Goal: Information Seeking & Learning: Learn about a topic

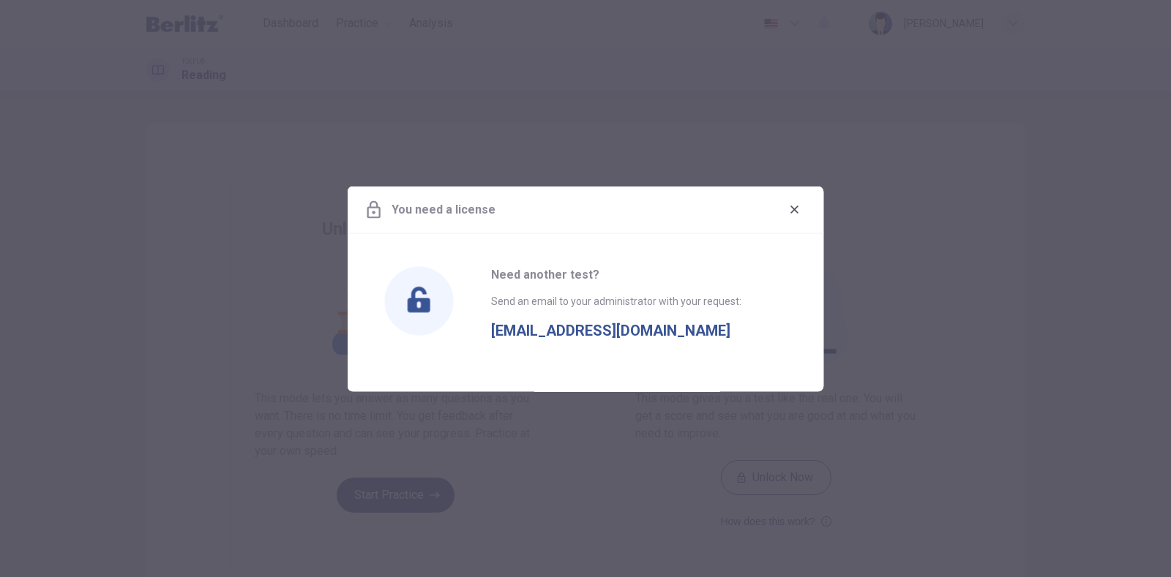
scroll to position [18, 0]
click at [789, 196] on div "You need a license" at bounding box center [586, 210] width 476 height 48
click at [792, 211] on icon "button" at bounding box center [794, 210] width 8 height 8
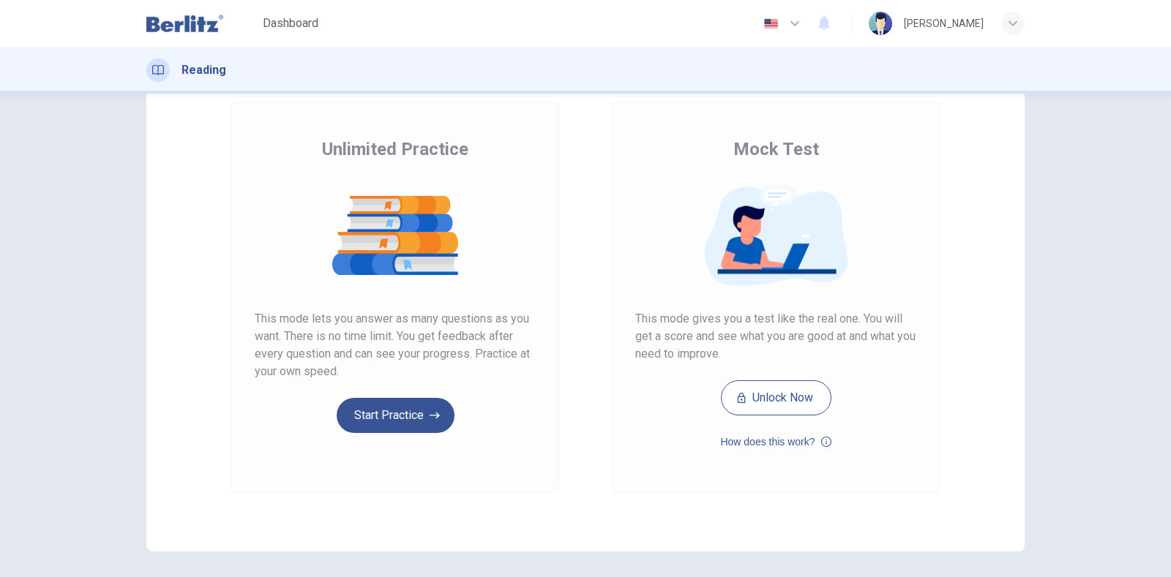
scroll to position [91, 0]
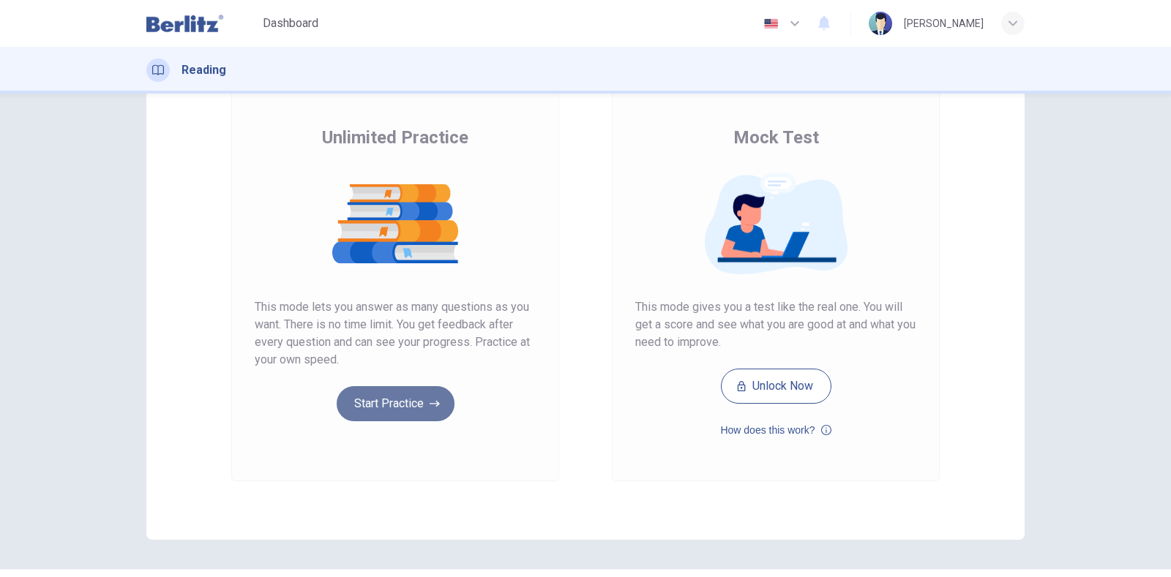
click at [405, 410] on button "Start Practice" at bounding box center [396, 403] width 118 height 35
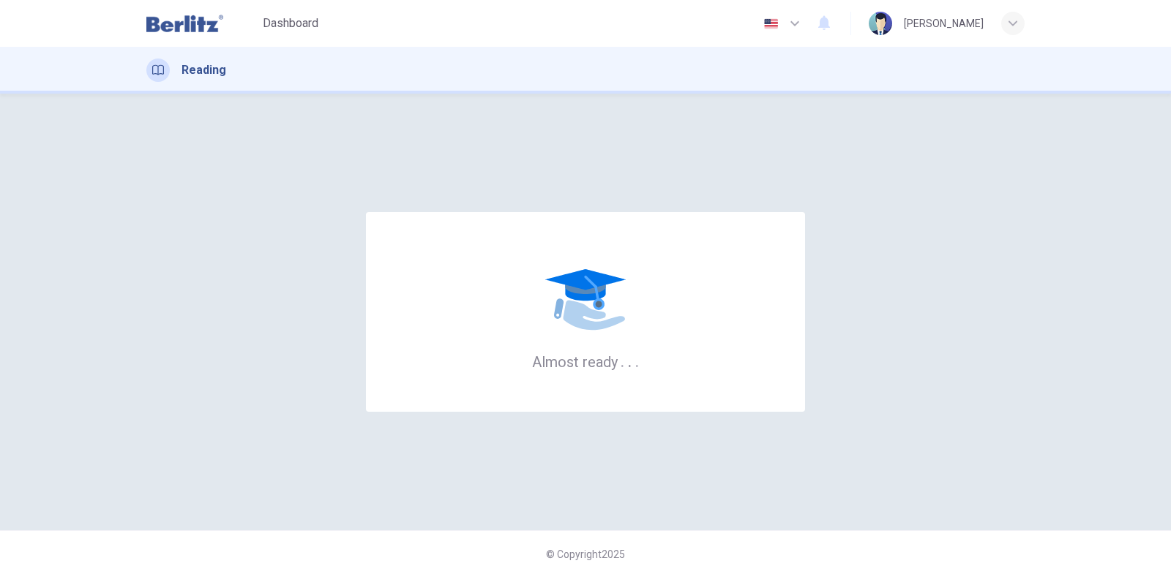
click at [199, 33] on img at bounding box center [184, 23] width 77 height 29
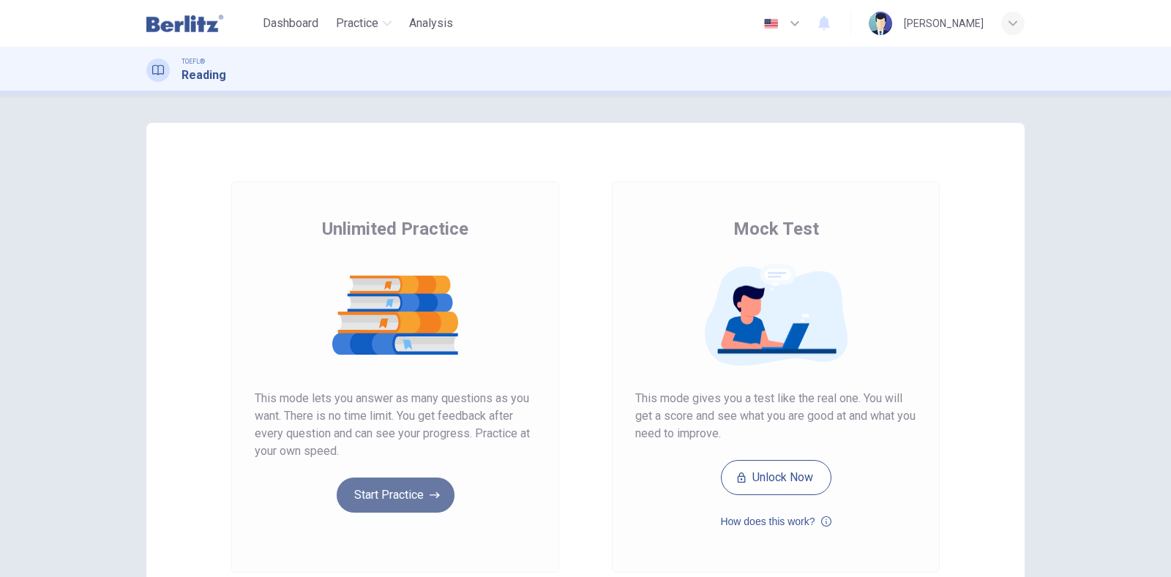
click at [364, 504] on button "Start Practice" at bounding box center [396, 495] width 118 height 35
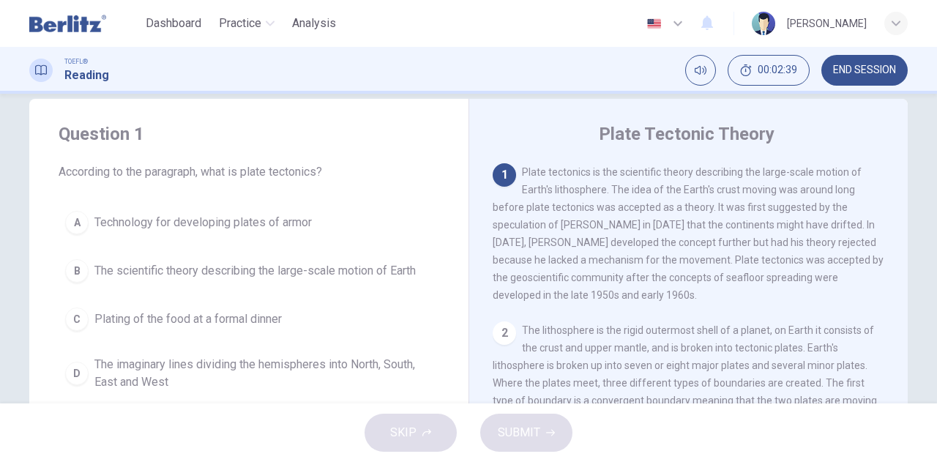
scroll to position [73, 0]
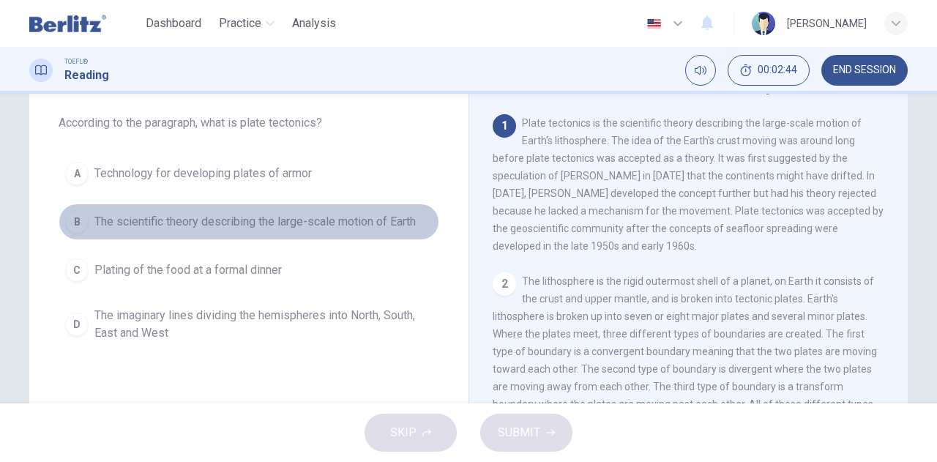
click at [123, 225] on span "The scientific theory describing the large-scale motion of Earth" at bounding box center [254, 222] width 321 height 18
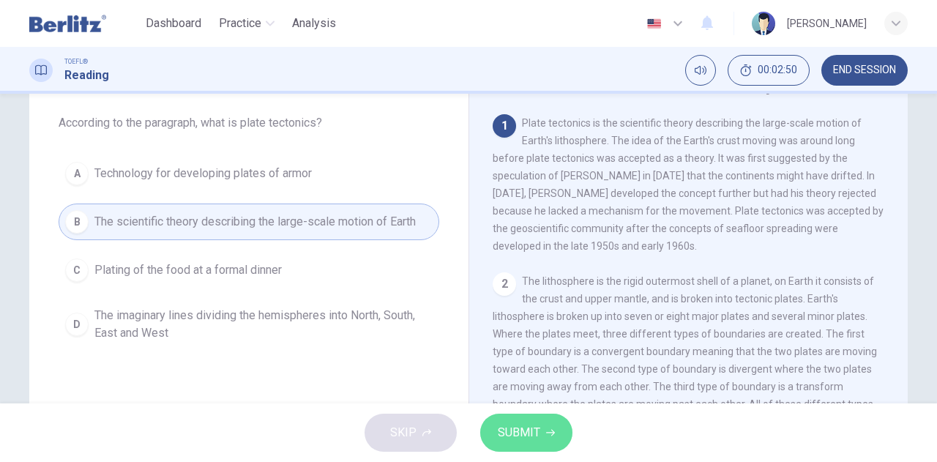
click at [521, 435] on span "SUBMIT" at bounding box center [519, 432] width 42 height 20
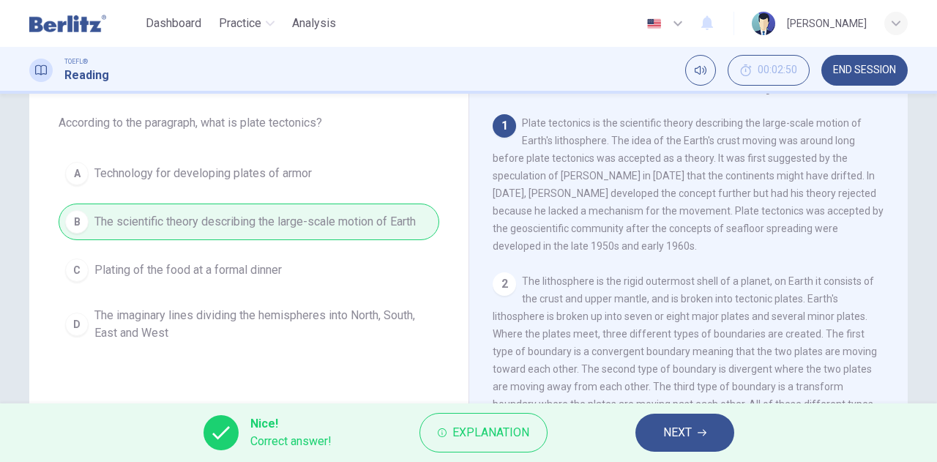
click at [663, 431] on span "NEXT" at bounding box center [677, 432] width 29 height 20
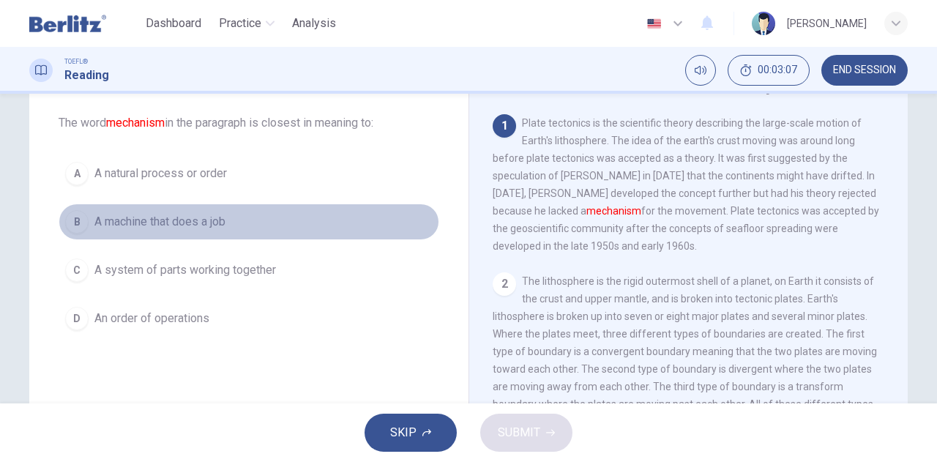
click at [174, 225] on span "A machine that does a job" at bounding box center [159, 222] width 131 height 18
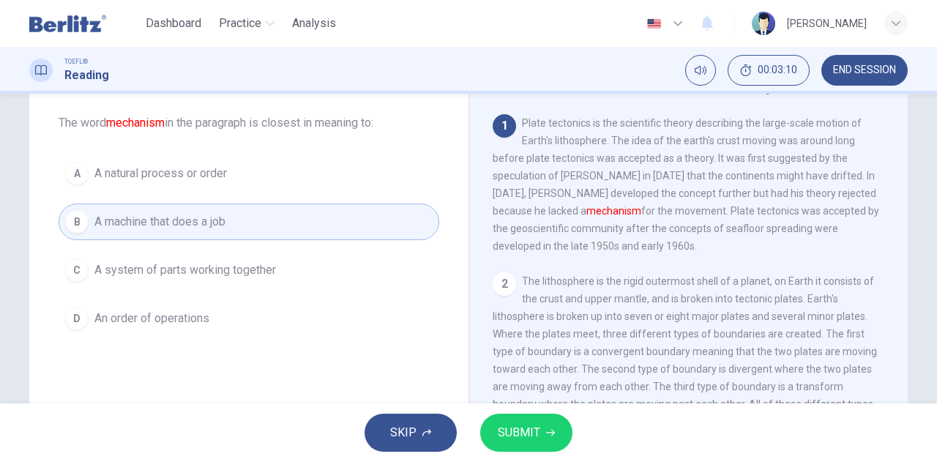
click at [199, 271] on span "A system of parts working together" at bounding box center [184, 270] width 181 height 18
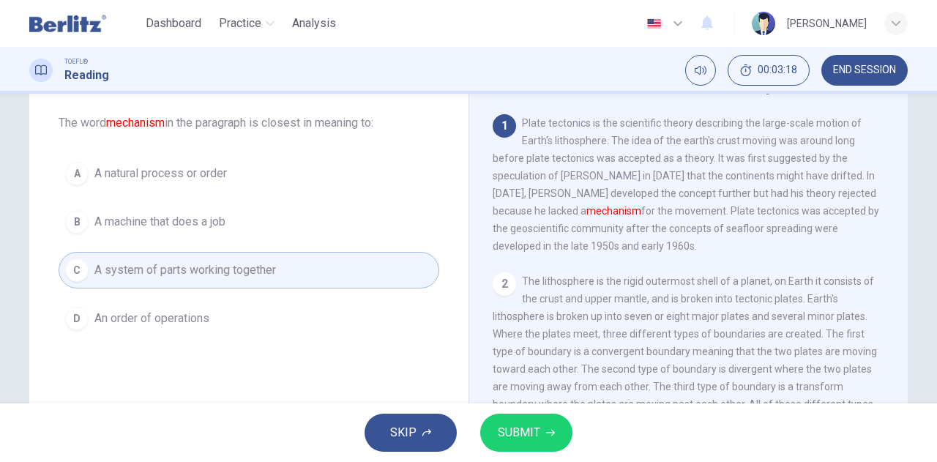
click at [201, 178] on span "A natural process or order" at bounding box center [160, 174] width 132 height 18
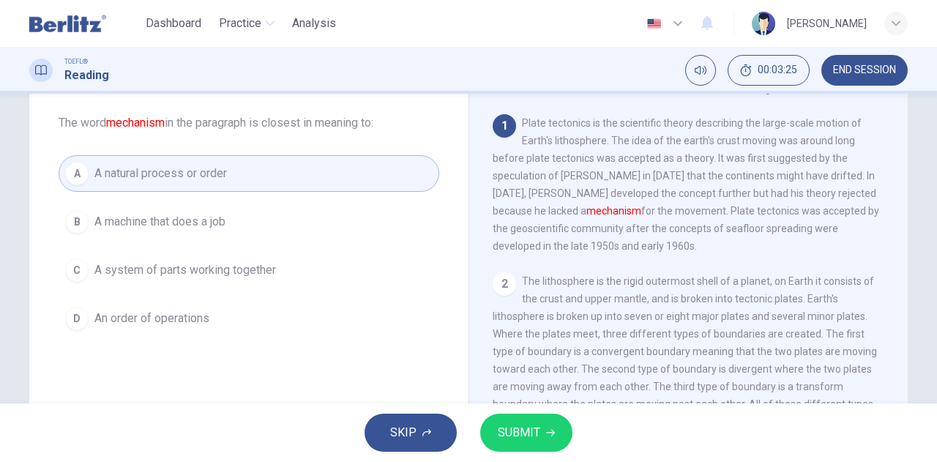
click at [520, 419] on button "SUBMIT" at bounding box center [526, 432] width 92 height 38
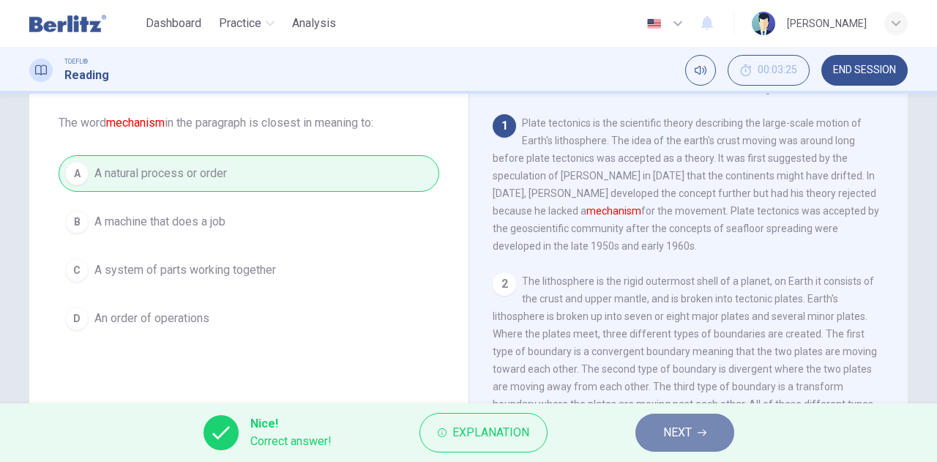
click at [661, 426] on button "NEXT" at bounding box center [684, 432] width 99 height 38
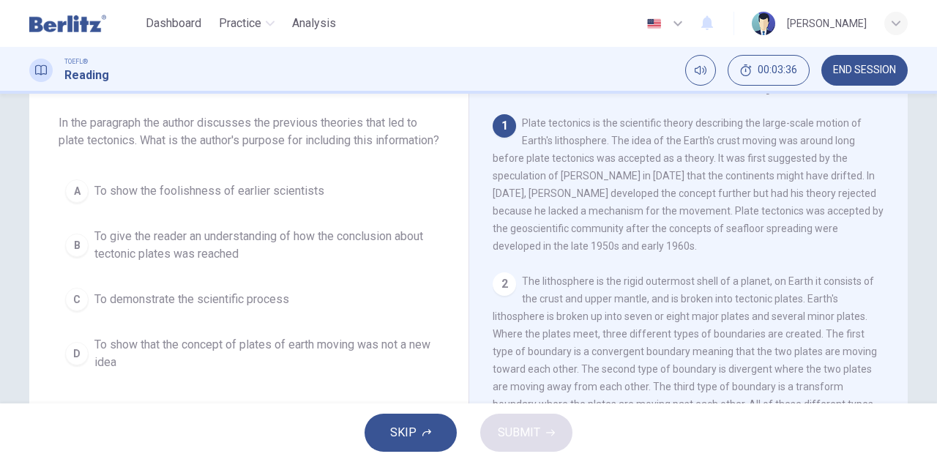
click at [207, 263] on span "To give the reader an understanding of how the conclusion about tectonic plates…" at bounding box center [263, 245] width 338 height 35
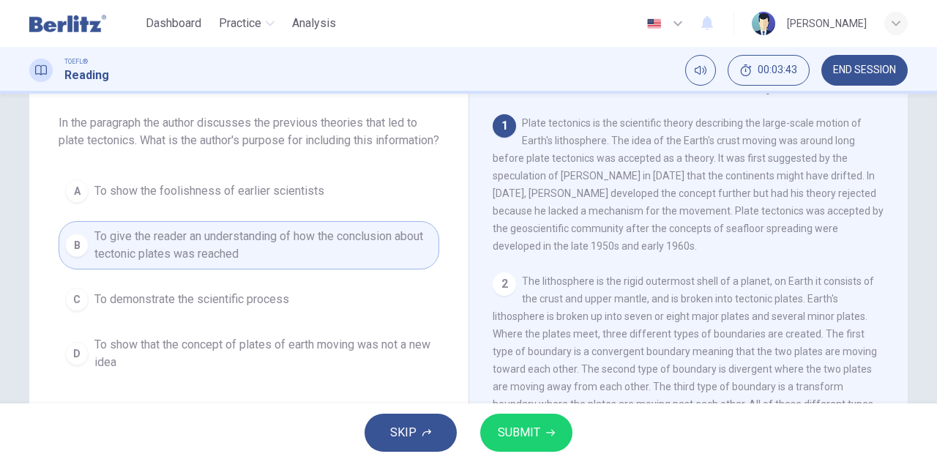
click at [530, 432] on span "SUBMIT" at bounding box center [519, 432] width 42 height 20
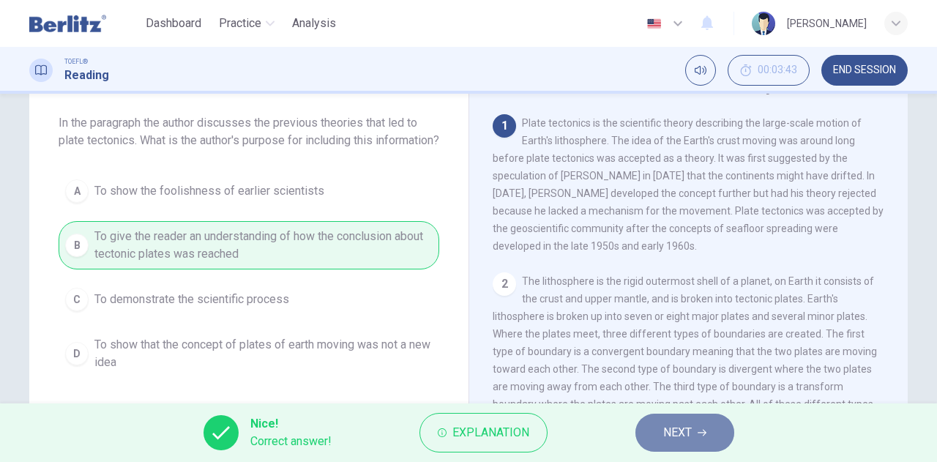
click at [656, 427] on button "NEXT" at bounding box center [684, 432] width 99 height 38
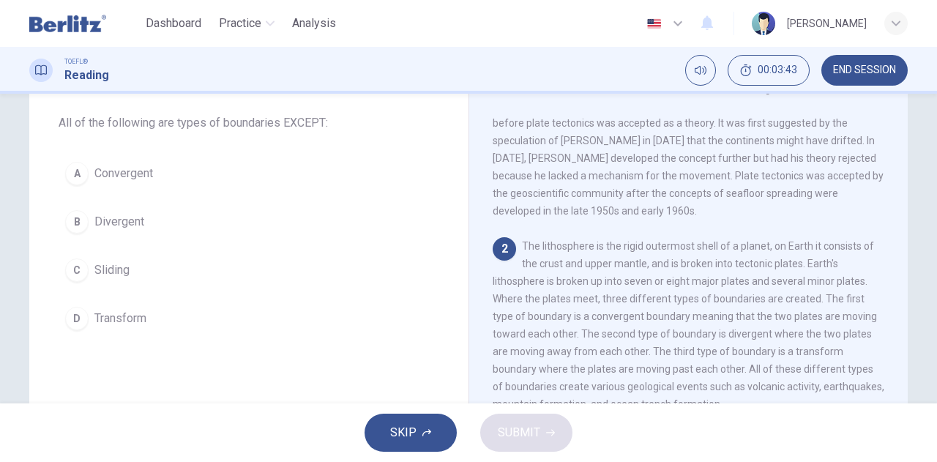
scroll to position [66, 0]
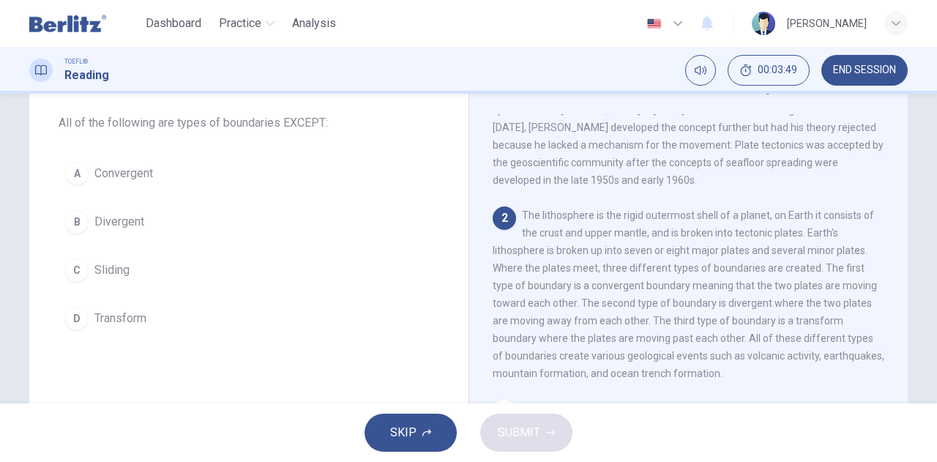
click at [127, 318] on span "Transform" at bounding box center [120, 318] width 52 height 18
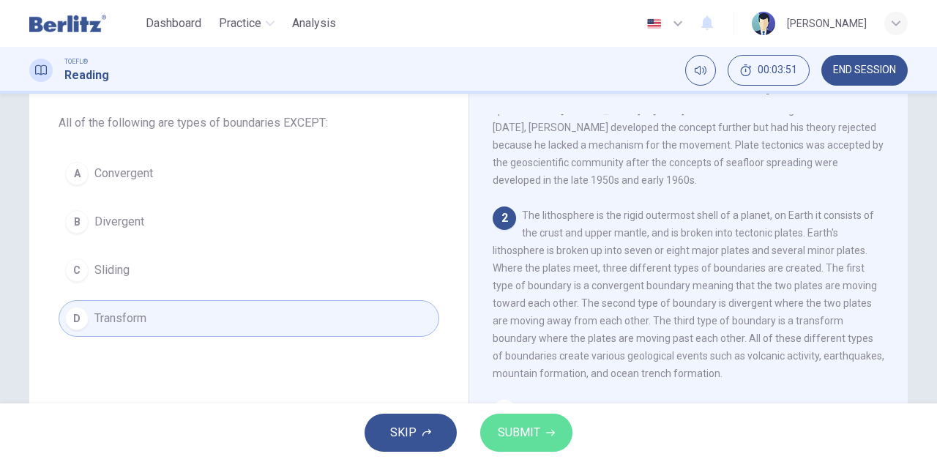
click at [539, 429] on button "SUBMIT" at bounding box center [526, 432] width 92 height 38
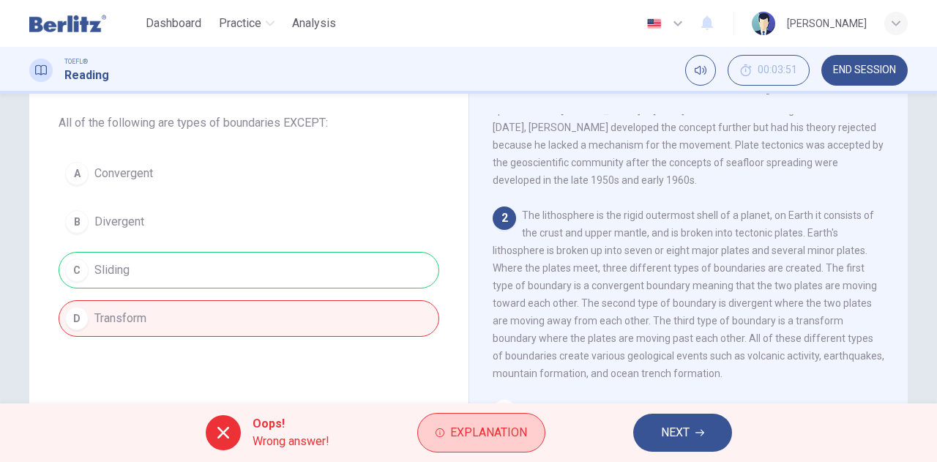
click at [511, 430] on span "Explanation" at bounding box center [488, 432] width 77 height 20
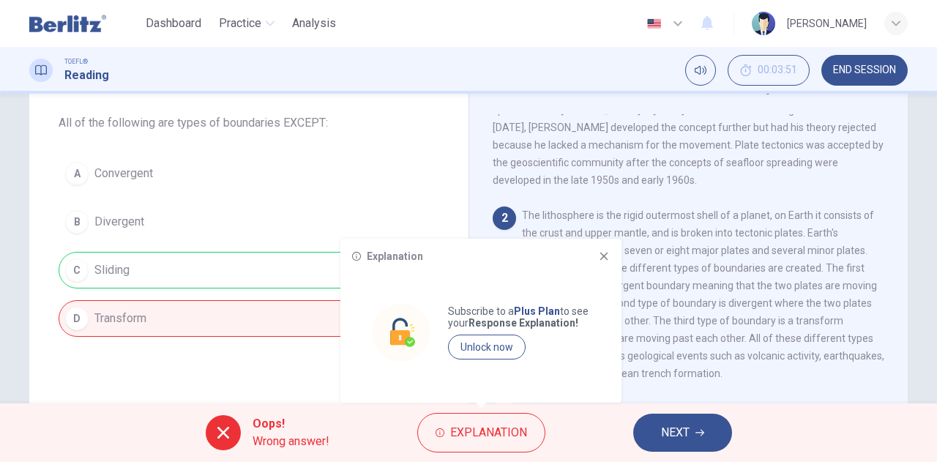
click at [605, 256] on icon at bounding box center [604, 256] width 12 height 12
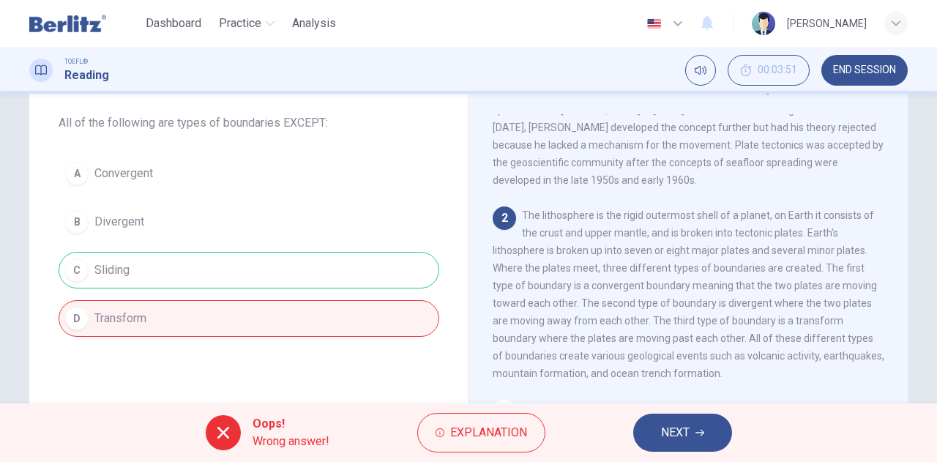
click at [119, 279] on div "A Convergent B Divergent C Sliding D Transform" at bounding box center [249, 245] width 380 height 181
click at [100, 276] on div "A Convergent B Divergent C Sliding D Transform" at bounding box center [249, 245] width 380 height 181
click at [97, 276] on div "A Convergent B Divergent C Sliding D Transform" at bounding box center [249, 245] width 380 height 181
click at [664, 422] on span "NEXT" at bounding box center [675, 432] width 29 height 20
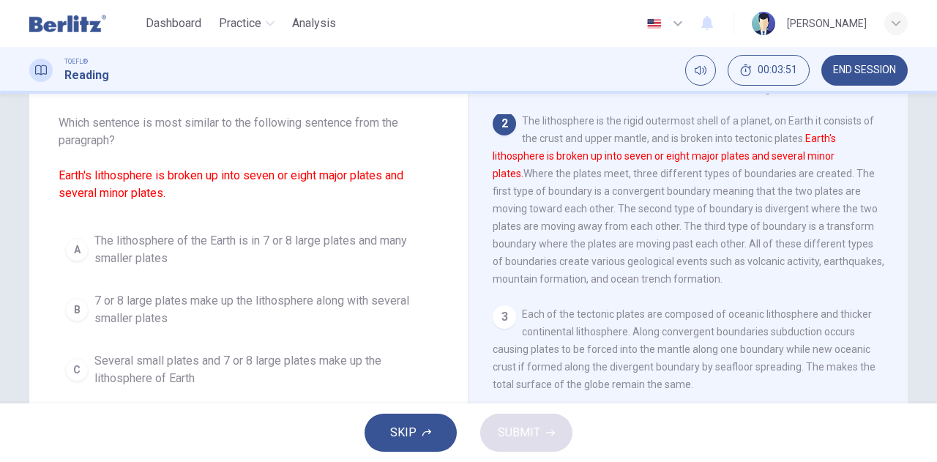
scroll to position [161, 0]
click at [149, 239] on span "The lithosphere of the Earth is in 7 or 8 large plates and many smaller plates" at bounding box center [263, 249] width 338 height 35
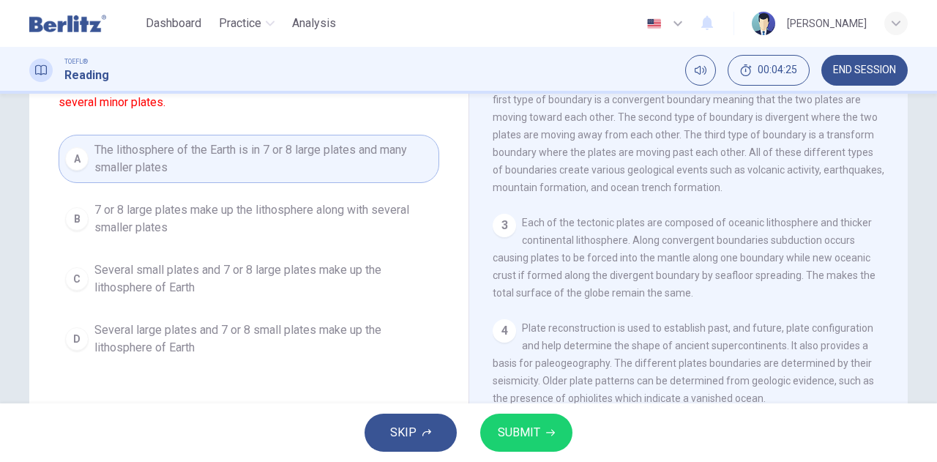
scroll to position [146, 0]
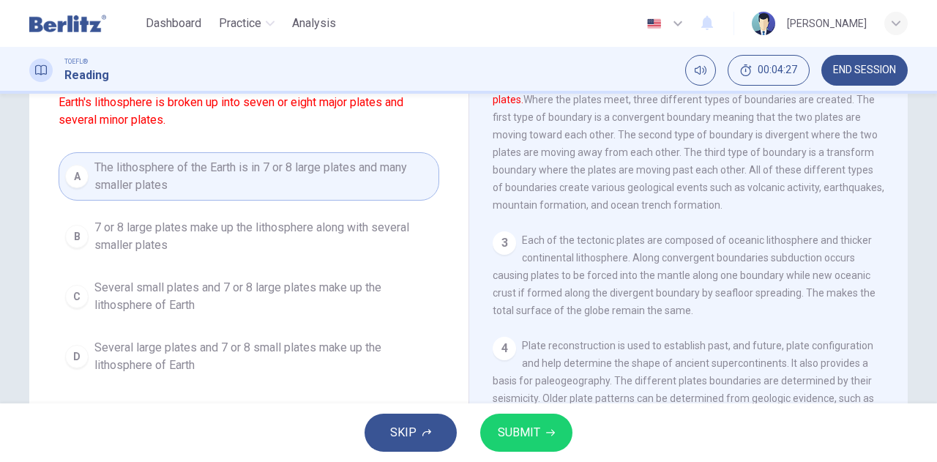
click at [519, 434] on span "SUBMIT" at bounding box center [519, 432] width 42 height 20
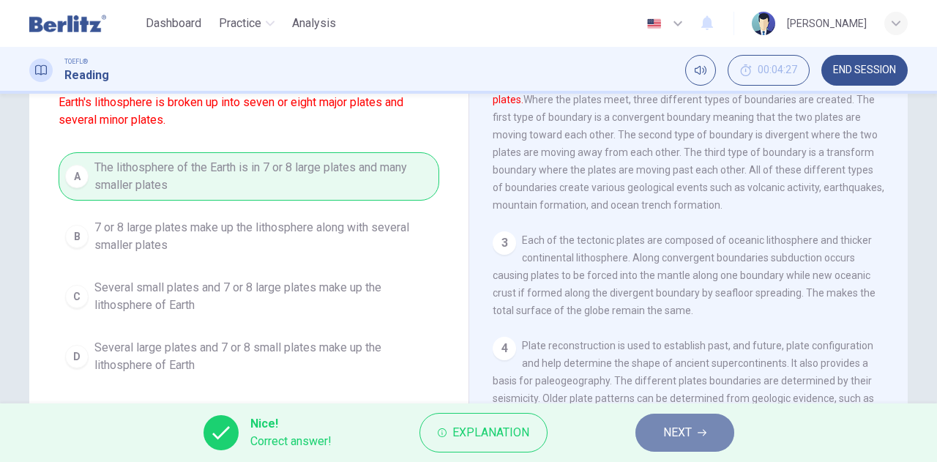
click at [657, 430] on button "NEXT" at bounding box center [684, 432] width 99 height 38
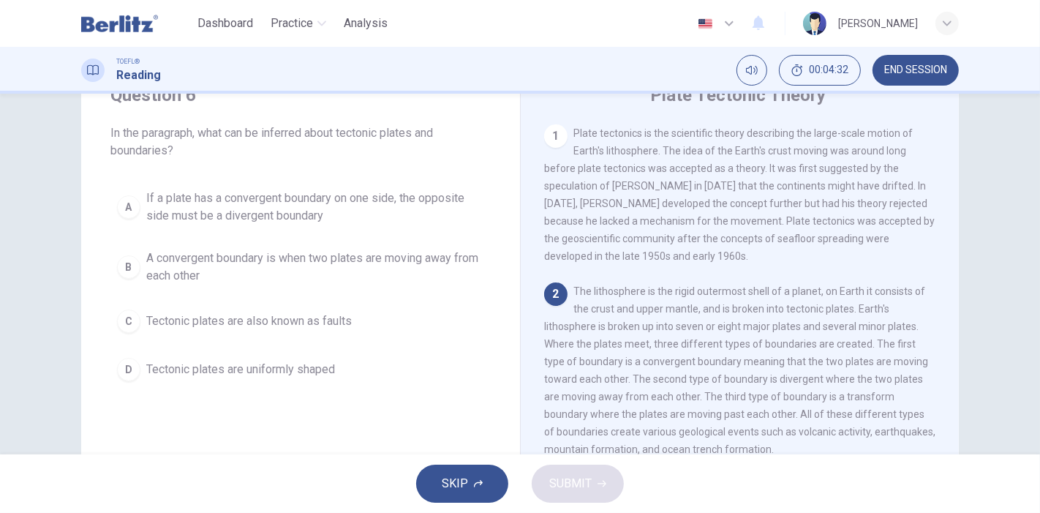
scroll to position [81, 0]
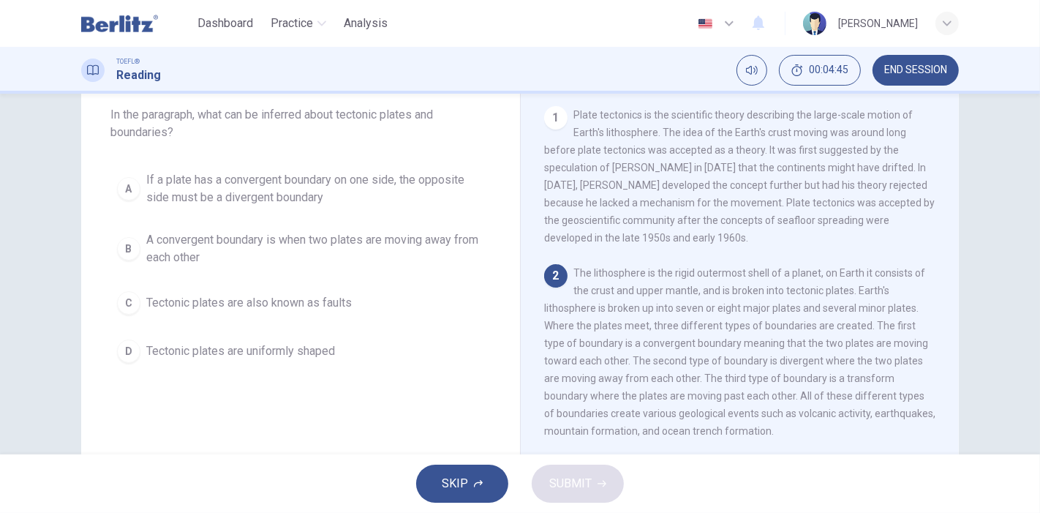
click at [258, 190] on span "If a plate has a convergent boundary on one side, the opposite side must be a d…" at bounding box center [315, 188] width 338 height 35
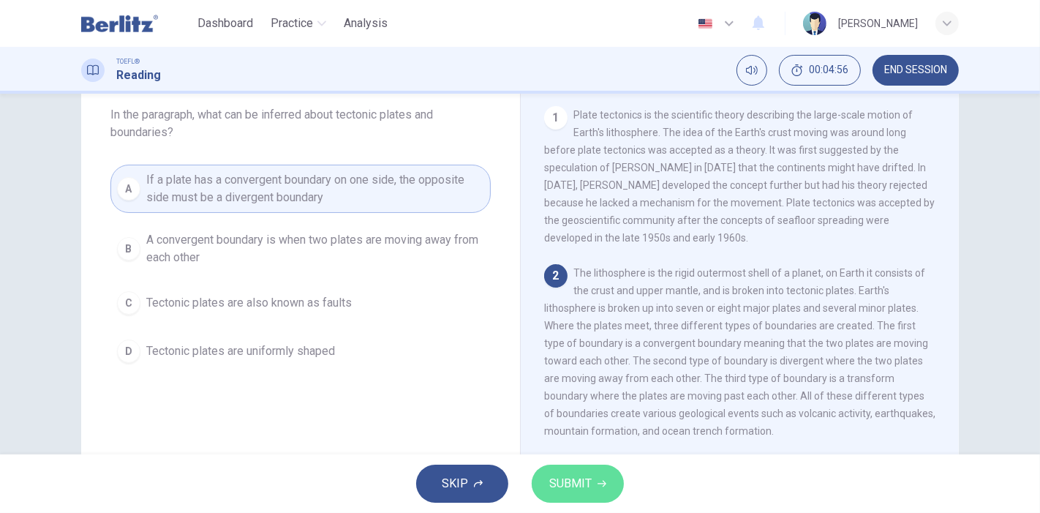
click at [572, 490] on span "SUBMIT" at bounding box center [570, 483] width 42 height 20
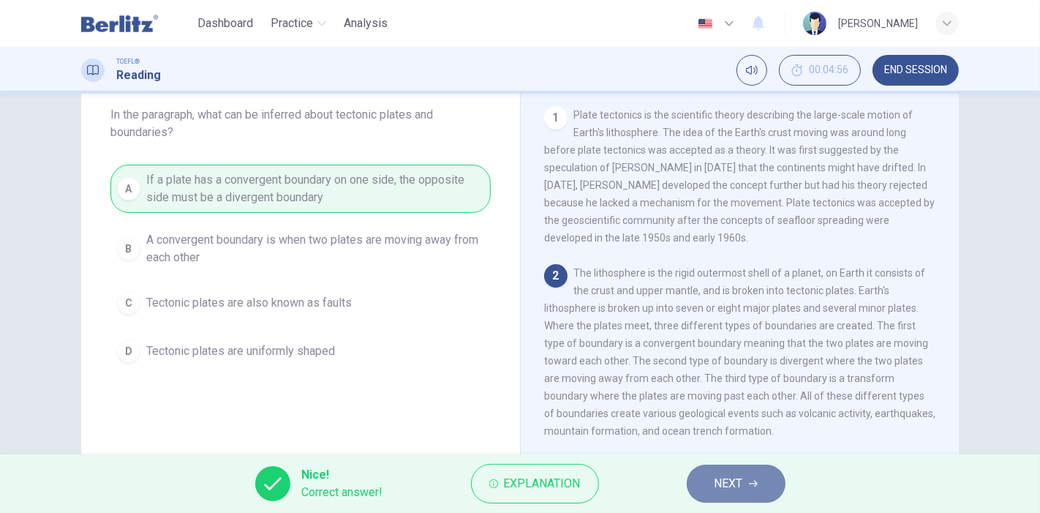
click at [732, 491] on span "NEXT" at bounding box center [729, 483] width 29 height 20
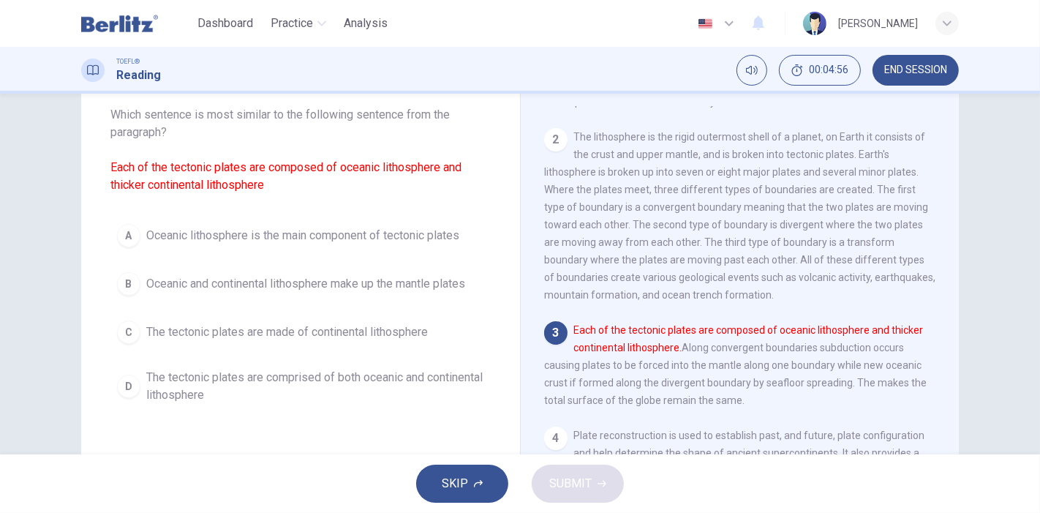
scroll to position [173, 0]
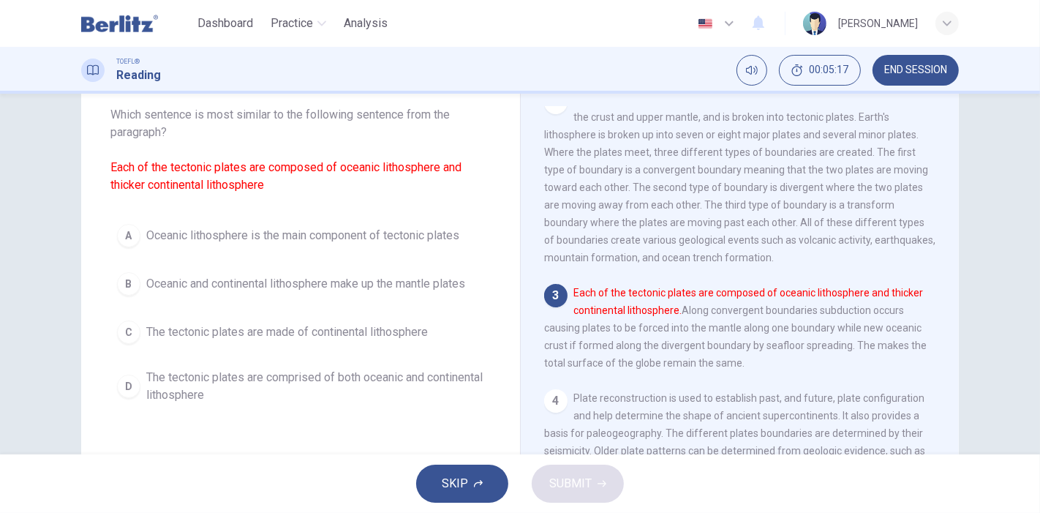
click at [232, 382] on span "The tectonic plates are comprised of both oceanic and continental lithosphere" at bounding box center [315, 386] width 338 height 35
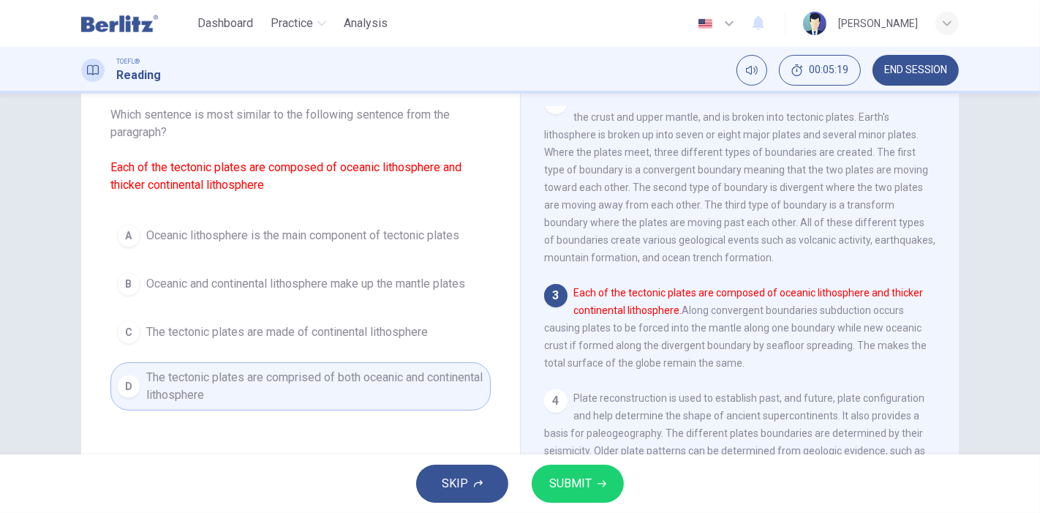
click at [585, 479] on span "SUBMIT" at bounding box center [570, 483] width 42 height 20
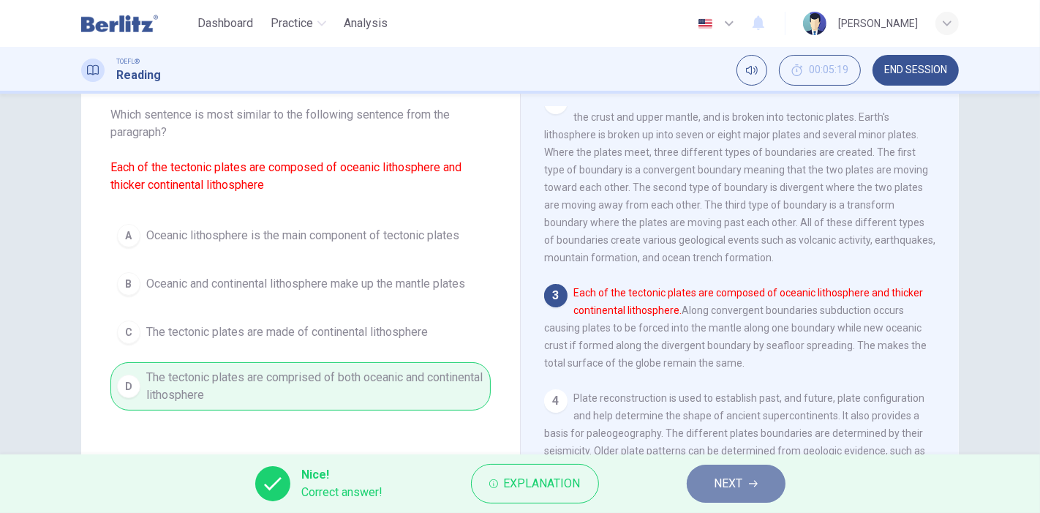
click at [752, 476] on button "NEXT" at bounding box center [736, 484] width 99 height 38
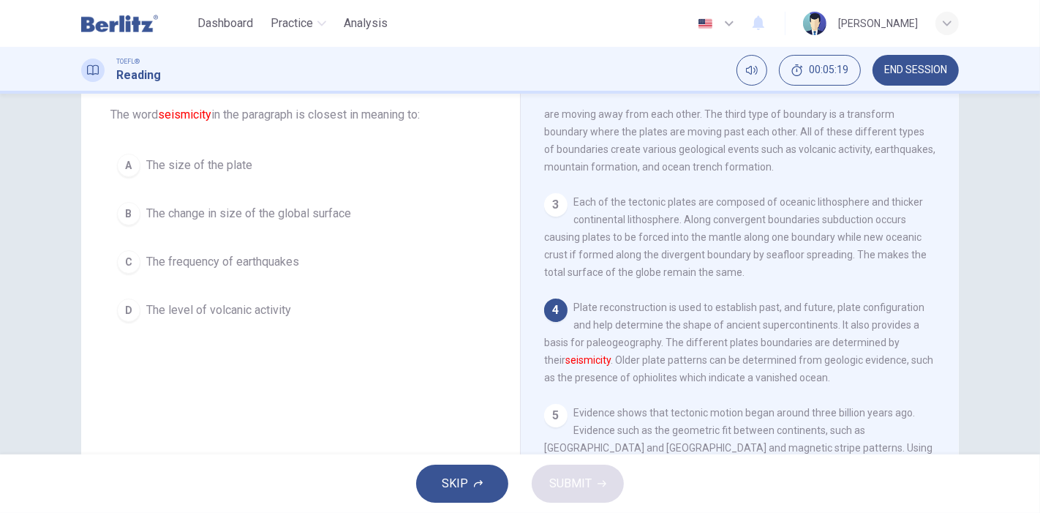
scroll to position [278, 0]
click at [232, 258] on span "The frequency of earthquakes" at bounding box center [222, 262] width 153 height 18
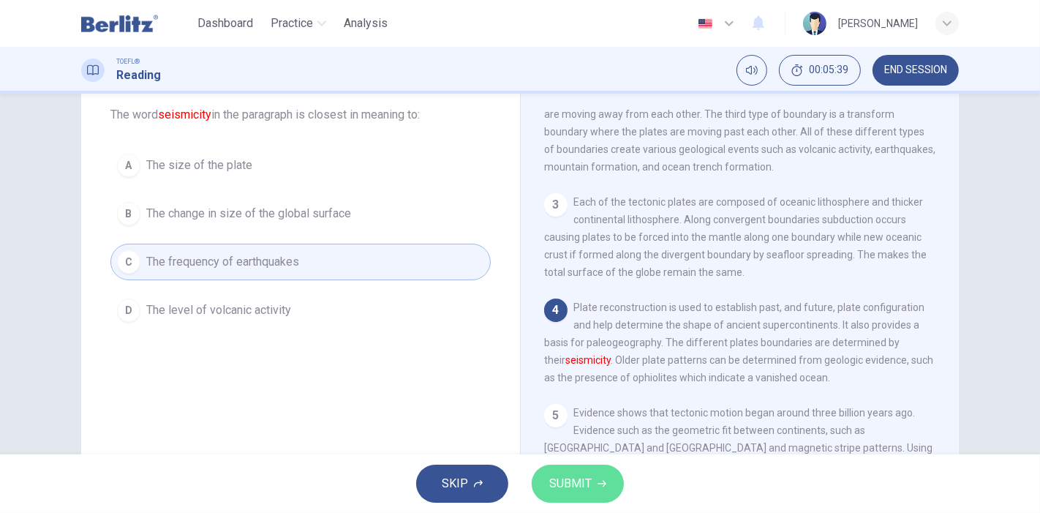
click at [601, 480] on icon "button" at bounding box center [602, 483] width 9 height 9
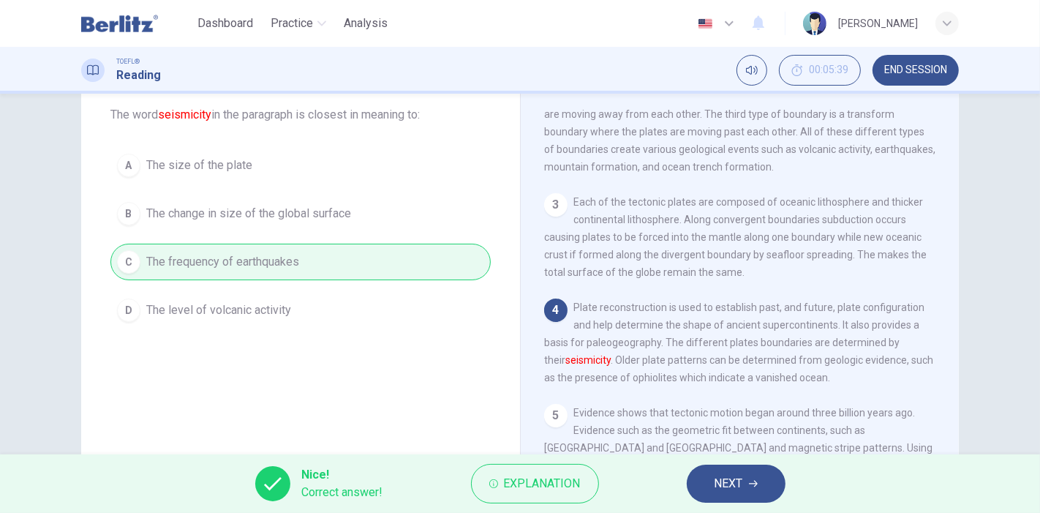
click at [721, 492] on span "NEXT" at bounding box center [729, 483] width 29 height 20
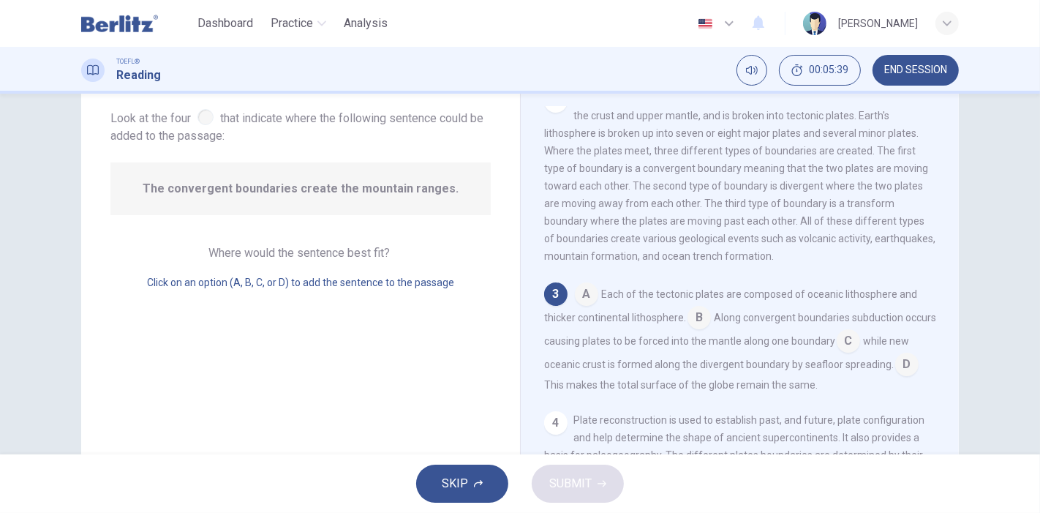
scroll to position [195, 0]
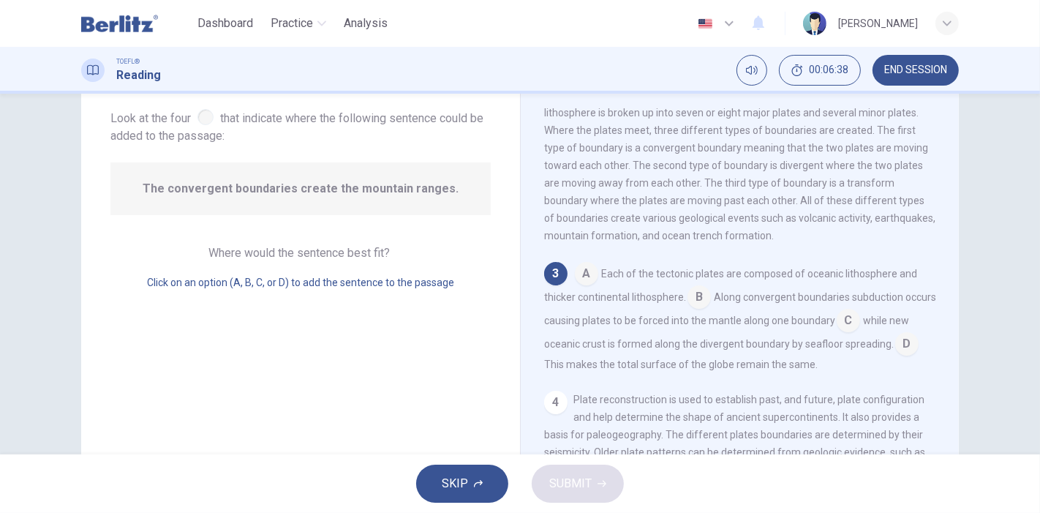
click at [896, 357] on input at bounding box center [907, 345] width 23 height 23
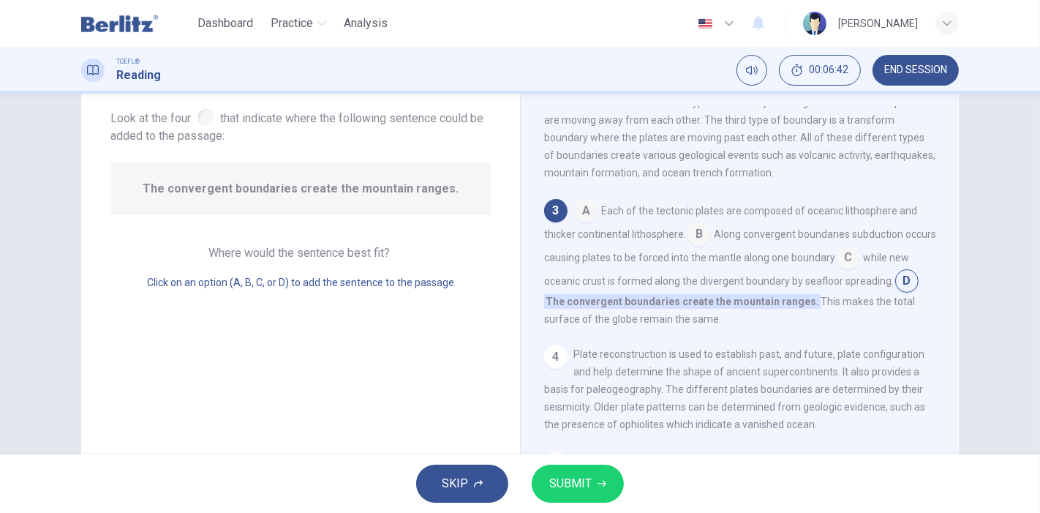
scroll to position [277, 0]
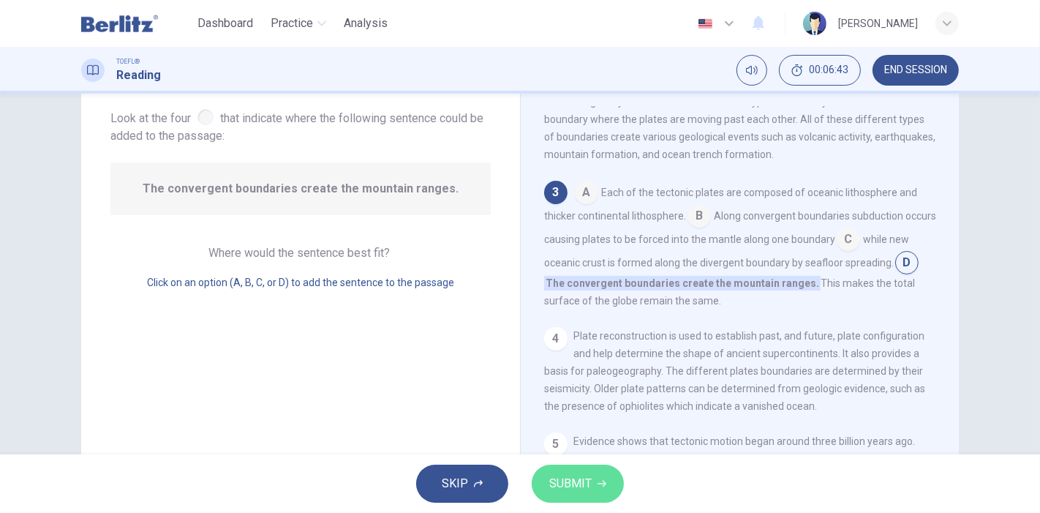
click at [575, 468] on button "SUBMIT" at bounding box center [578, 484] width 92 height 38
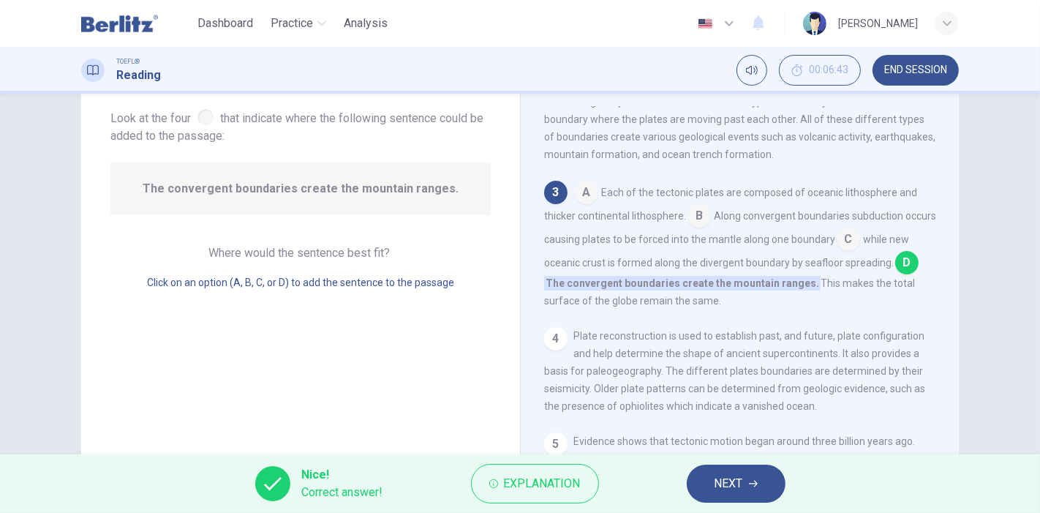
click at [716, 484] on span "NEXT" at bounding box center [729, 483] width 29 height 20
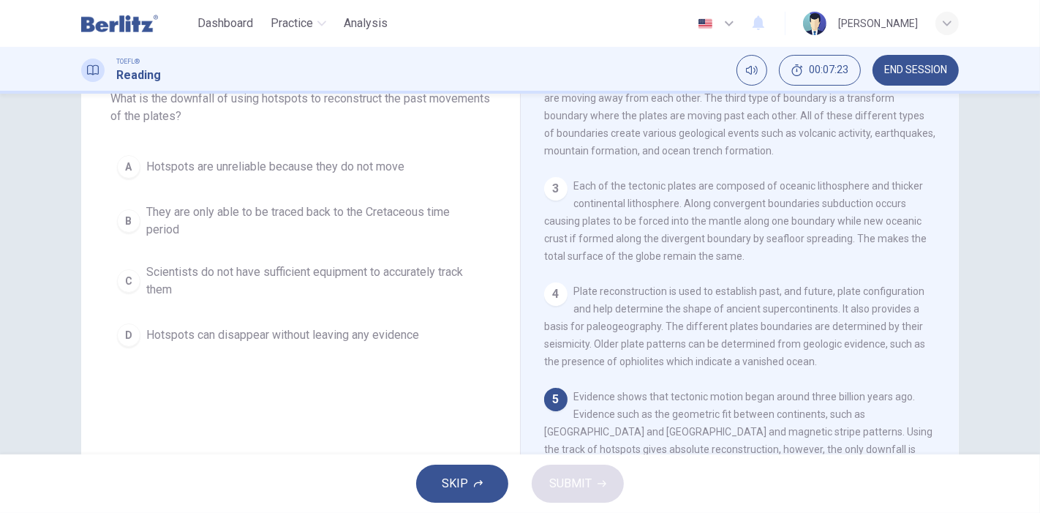
scroll to position [81, 0]
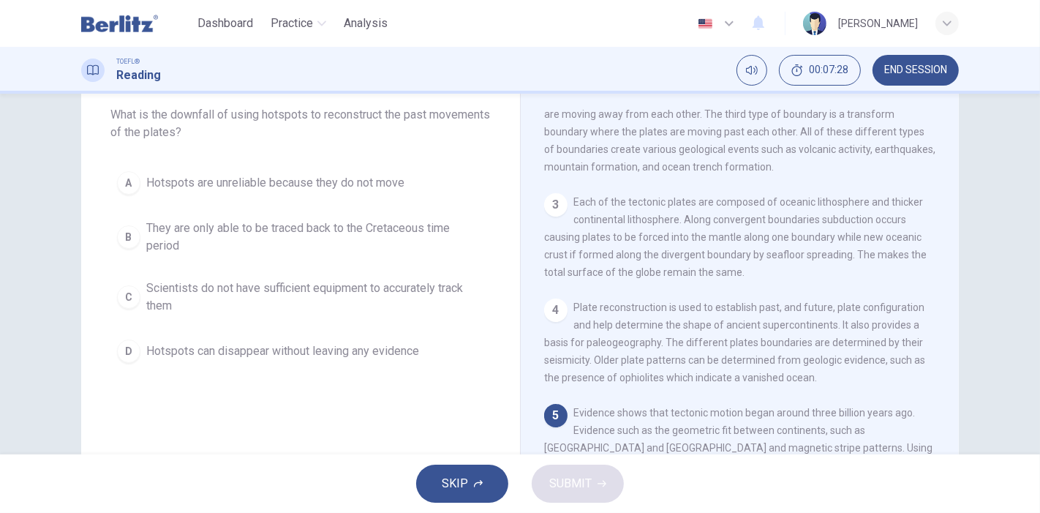
click at [301, 220] on span "They are only able to be traced back to the Cretaceous time period" at bounding box center [315, 237] width 338 height 35
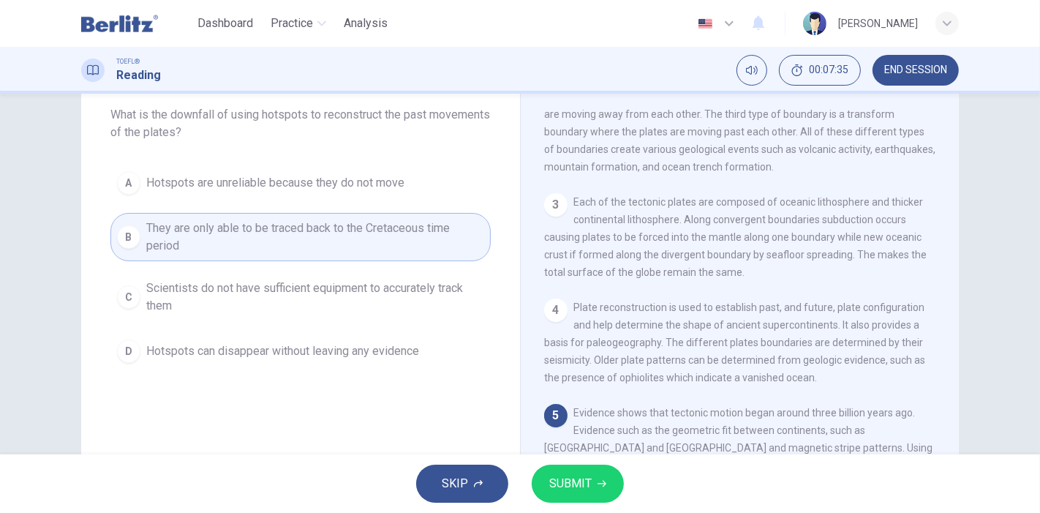
click at [579, 487] on span "SUBMIT" at bounding box center [570, 483] width 42 height 20
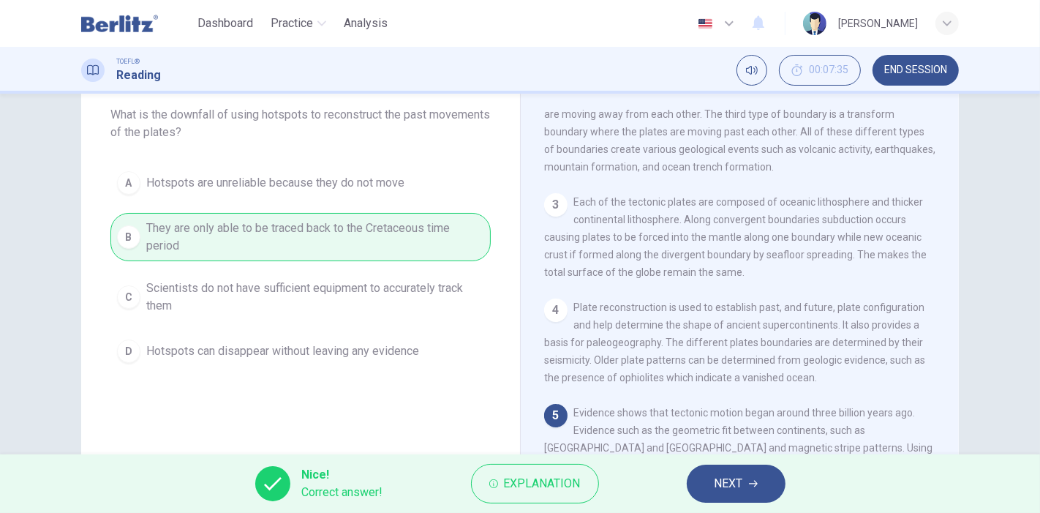
click at [700, 488] on button "NEXT" at bounding box center [736, 484] width 99 height 38
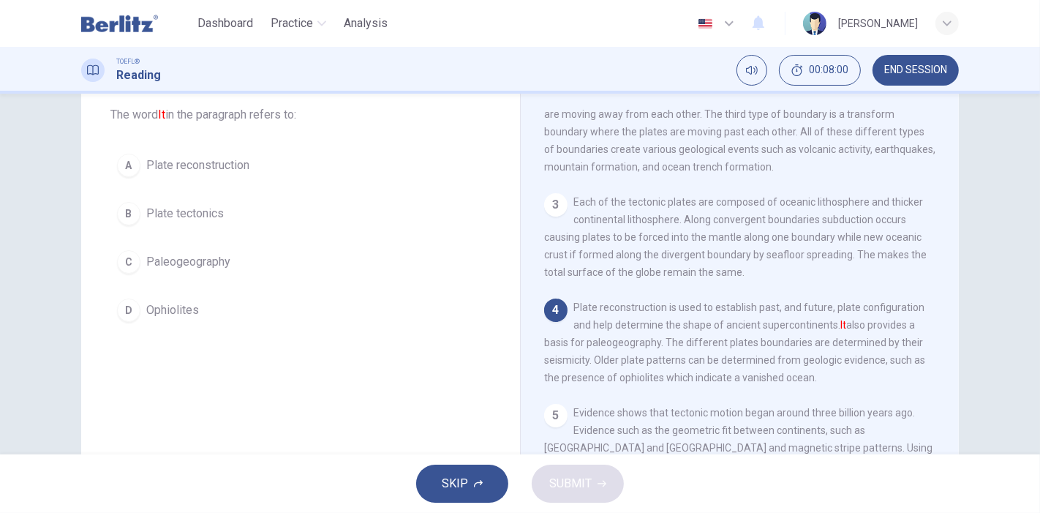
click at [165, 158] on span "Plate reconstruction" at bounding box center [197, 166] width 103 height 18
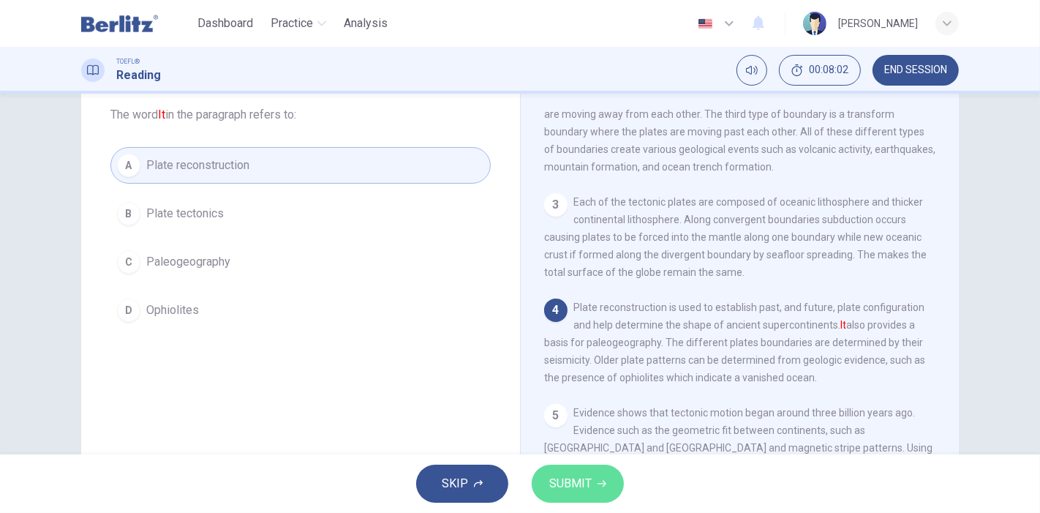
click at [558, 478] on span "SUBMIT" at bounding box center [570, 483] width 42 height 20
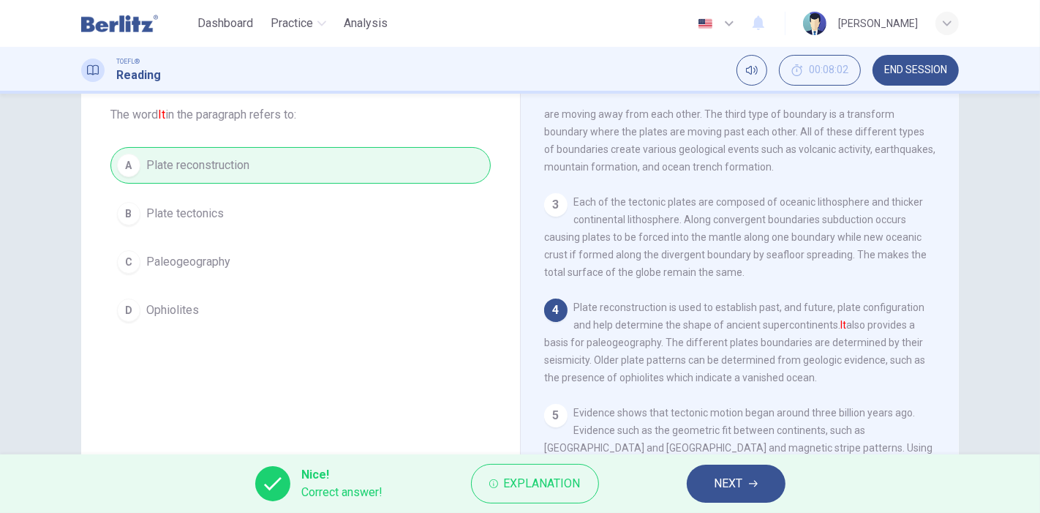
click at [716, 481] on span "NEXT" at bounding box center [729, 483] width 29 height 20
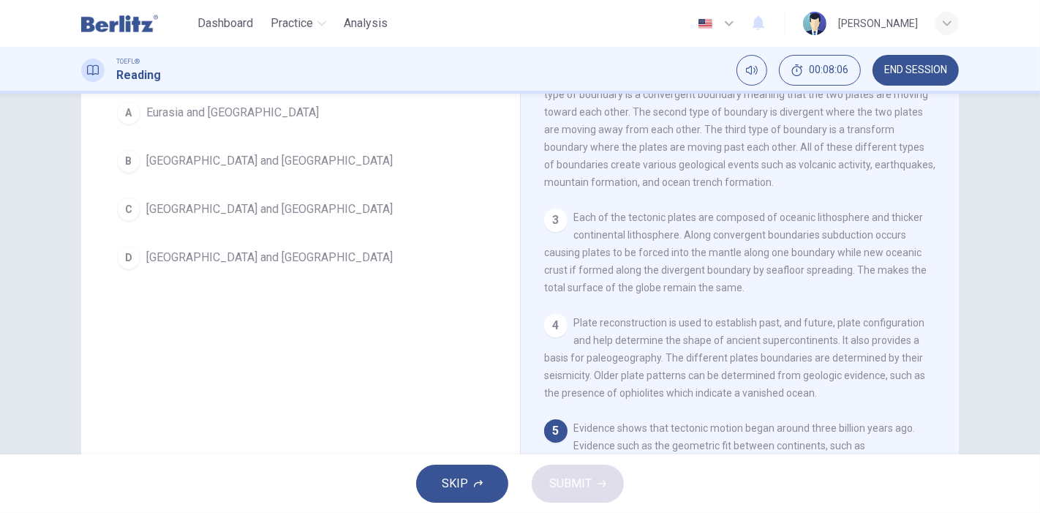
scroll to position [43, 0]
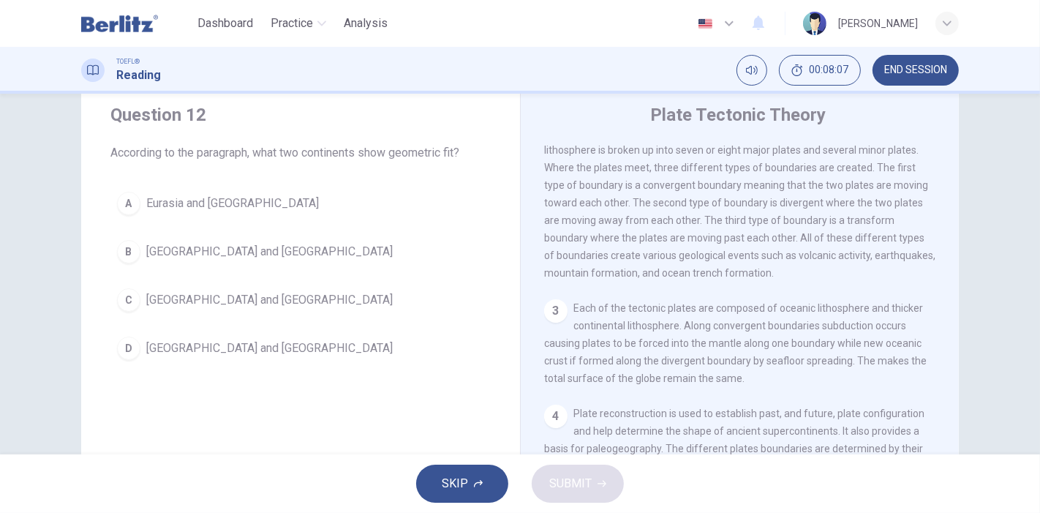
click at [199, 352] on span "Africa and South America" at bounding box center [269, 348] width 247 height 18
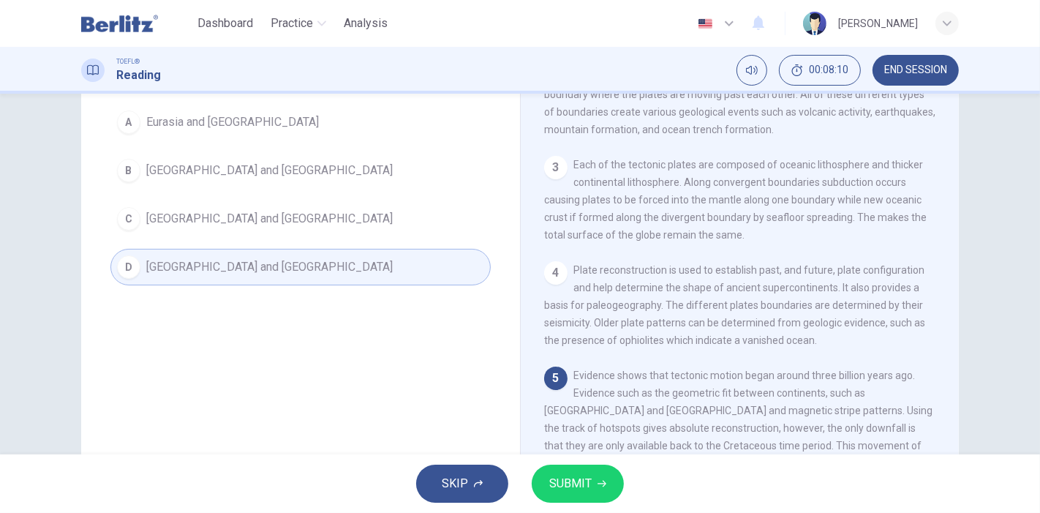
scroll to position [278, 0]
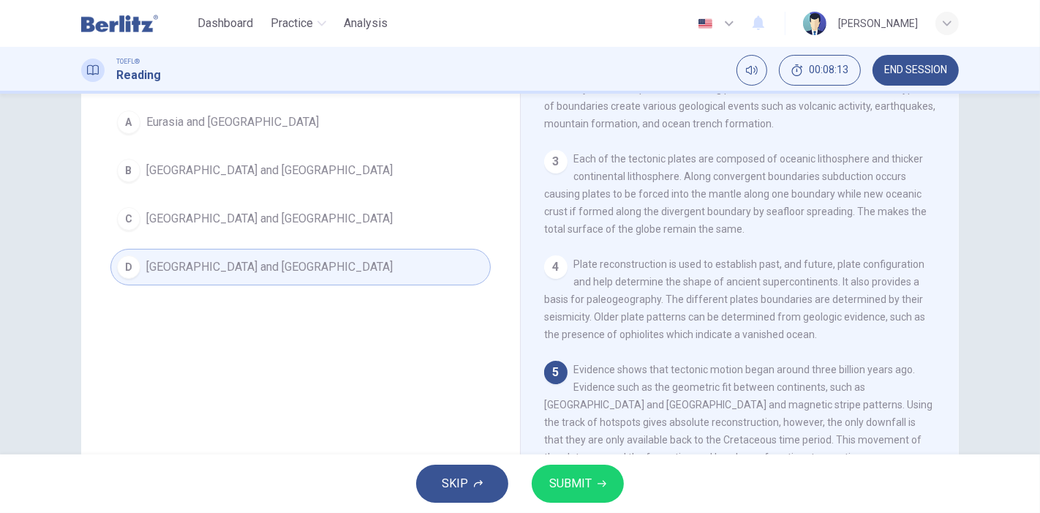
click at [556, 491] on span "SUBMIT" at bounding box center [570, 483] width 42 height 20
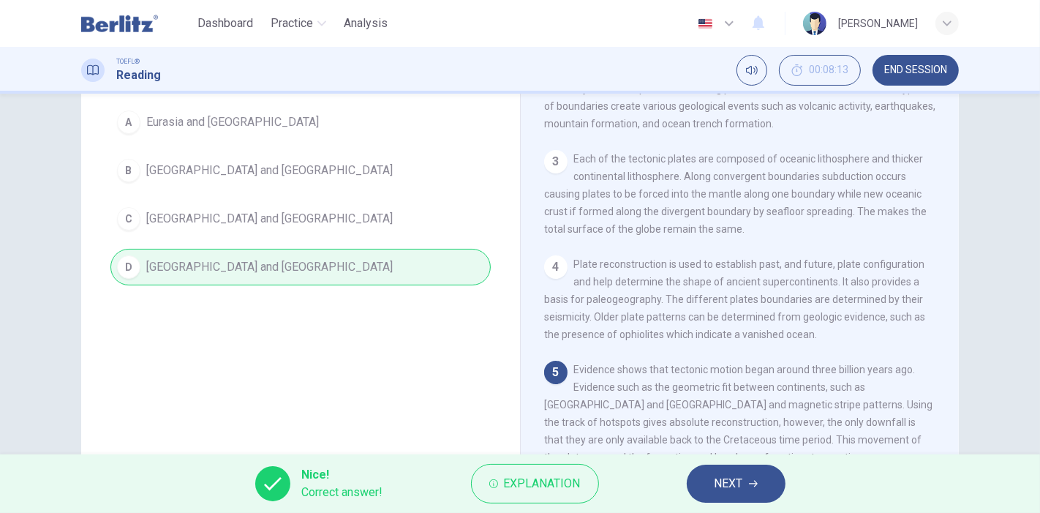
click at [717, 476] on span "NEXT" at bounding box center [729, 483] width 29 height 20
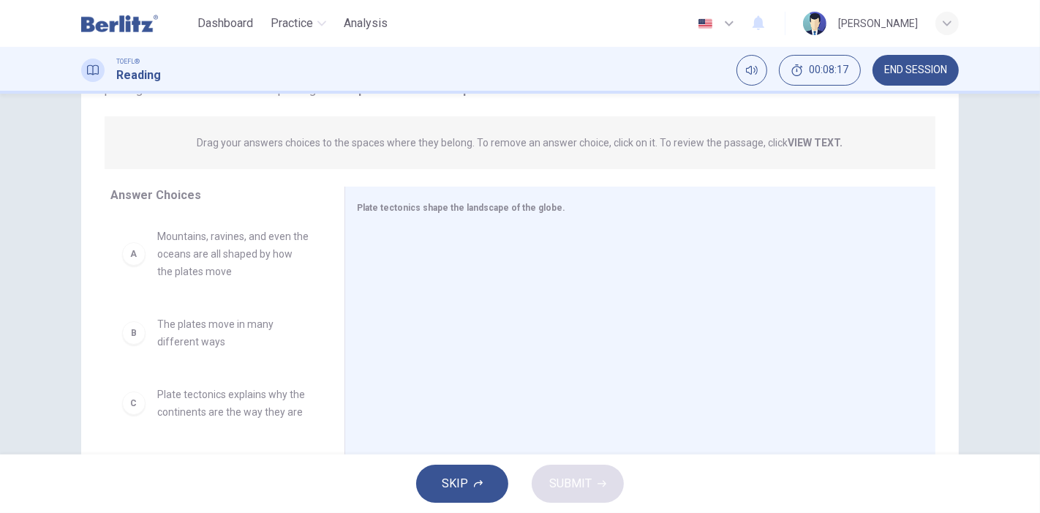
scroll to position [206, 0]
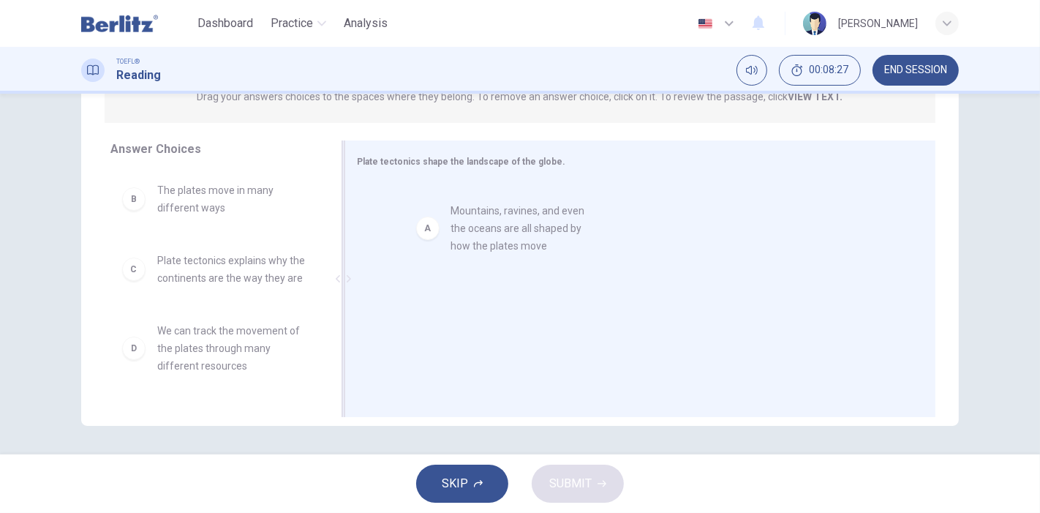
drag, startPoint x: 196, startPoint y: 210, endPoint x: 507, endPoint y: 235, distance: 312.0
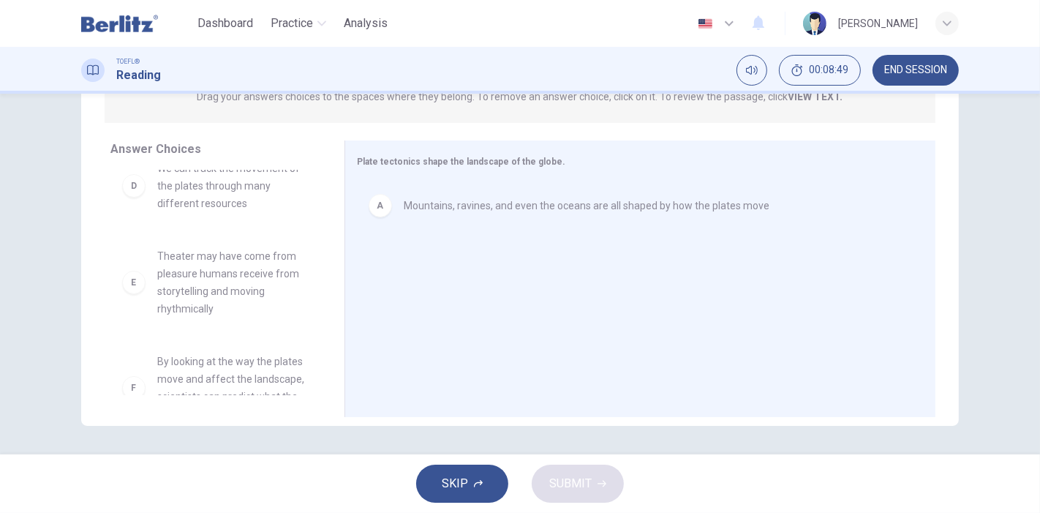
scroll to position [220, 0]
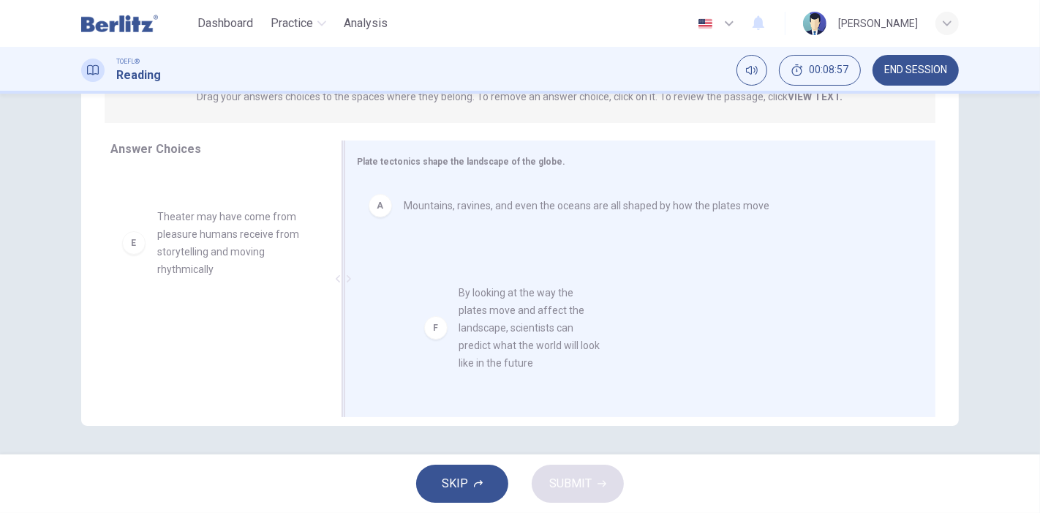
drag, startPoint x: 204, startPoint y: 361, endPoint x: 517, endPoint y: 326, distance: 315.1
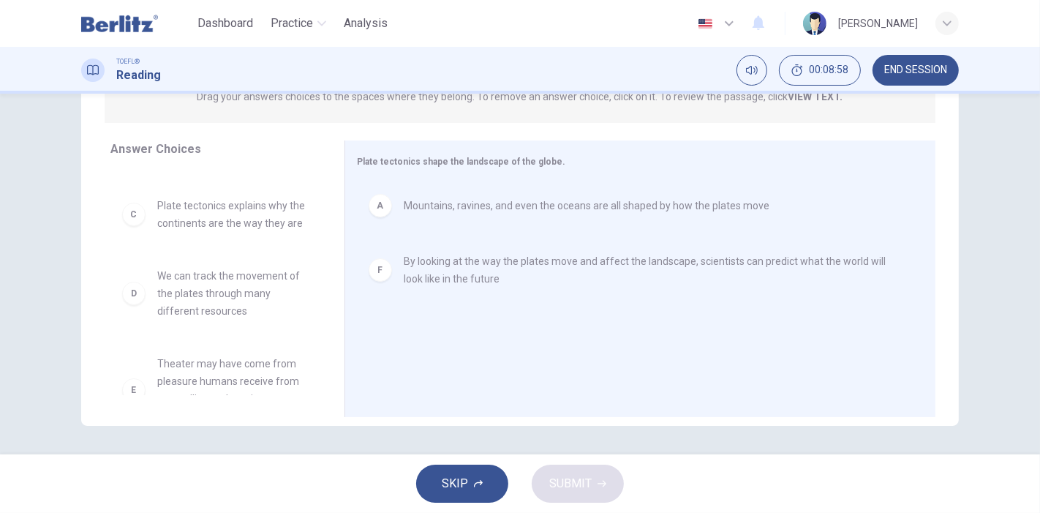
scroll to position [0, 0]
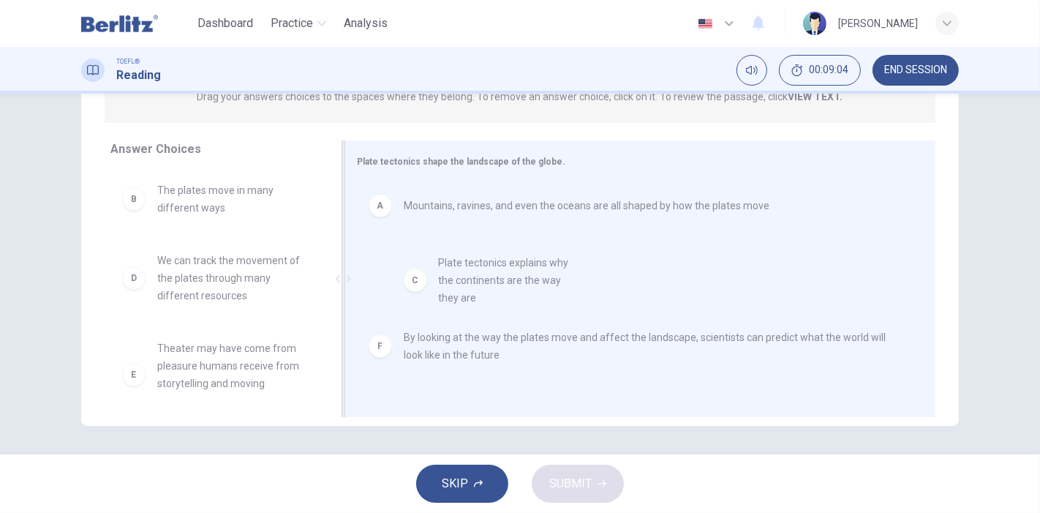
drag, startPoint x: 220, startPoint y: 275, endPoint x: 498, endPoint y: 279, distance: 277.3
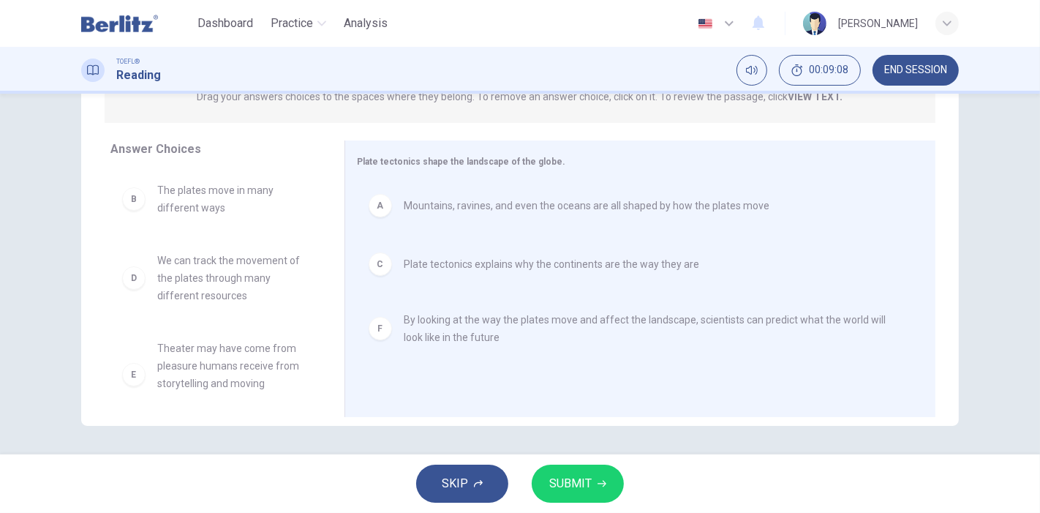
click at [557, 479] on span "SUBMIT" at bounding box center [570, 483] width 42 height 20
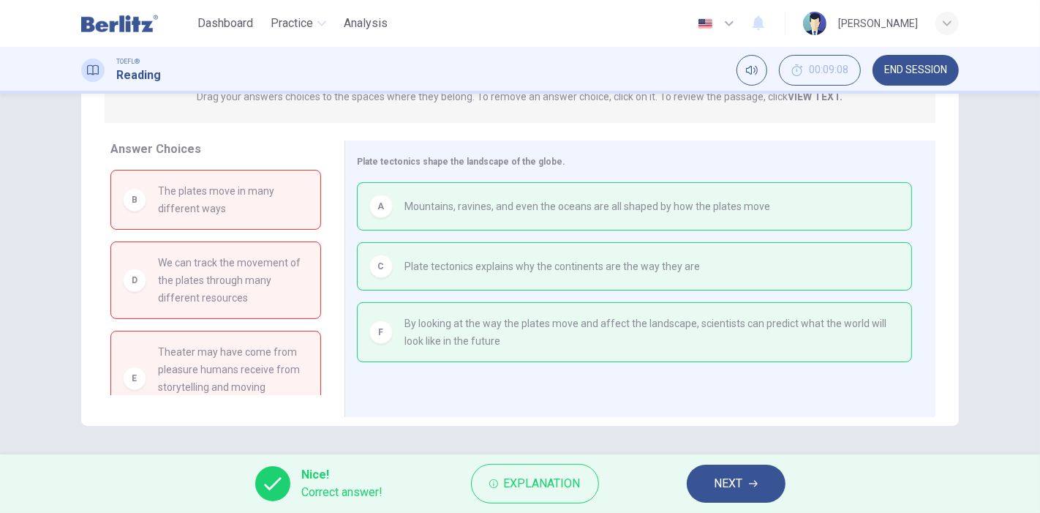
click at [784, 498] on div "Nice! Correct answer! Explanation NEXT" at bounding box center [520, 483] width 1040 height 59
click at [759, 489] on button "NEXT" at bounding box center [736, 484] width 99 height 38
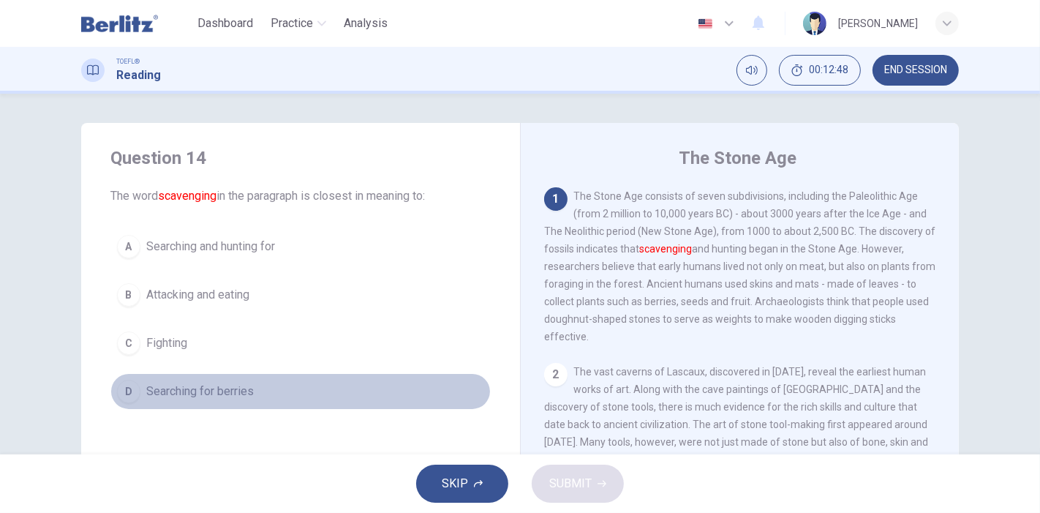
click at [150, 390] on span "Searching for berries" at bounding box center [200, 392] width 108 height 18
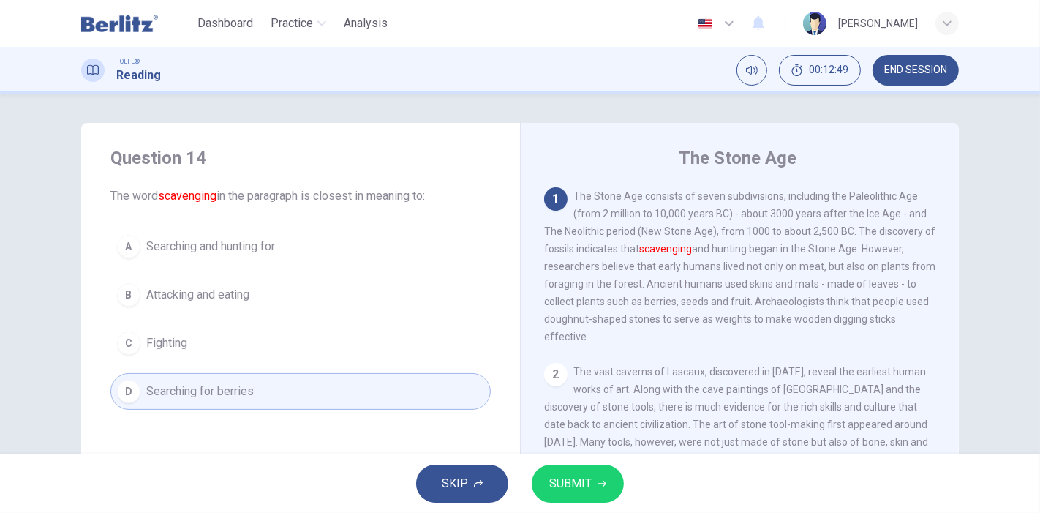
click at [582, 481] on span "SUBMIT" at bounding box center [570, 483] width 42 height 20
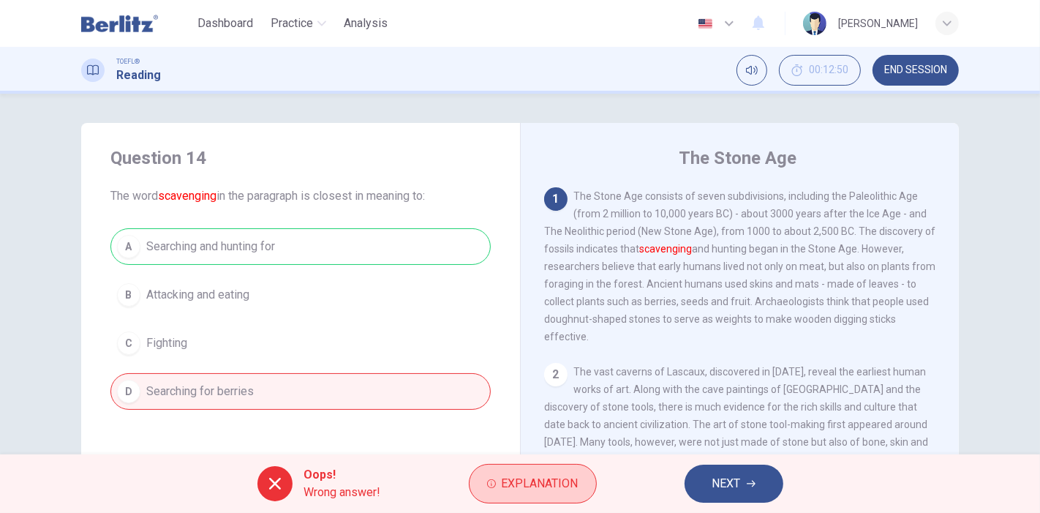
click at [520, 473] on span "Explanation" at bounding box center [540, 483] width 77 height 20
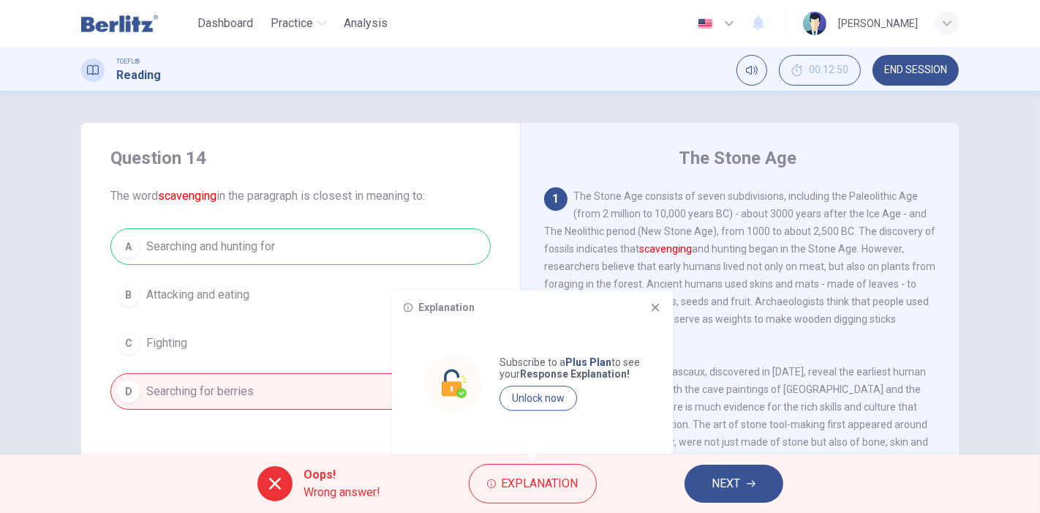
click at [658, 303] on icon at bounding box center [656, 307] width 12 height 12
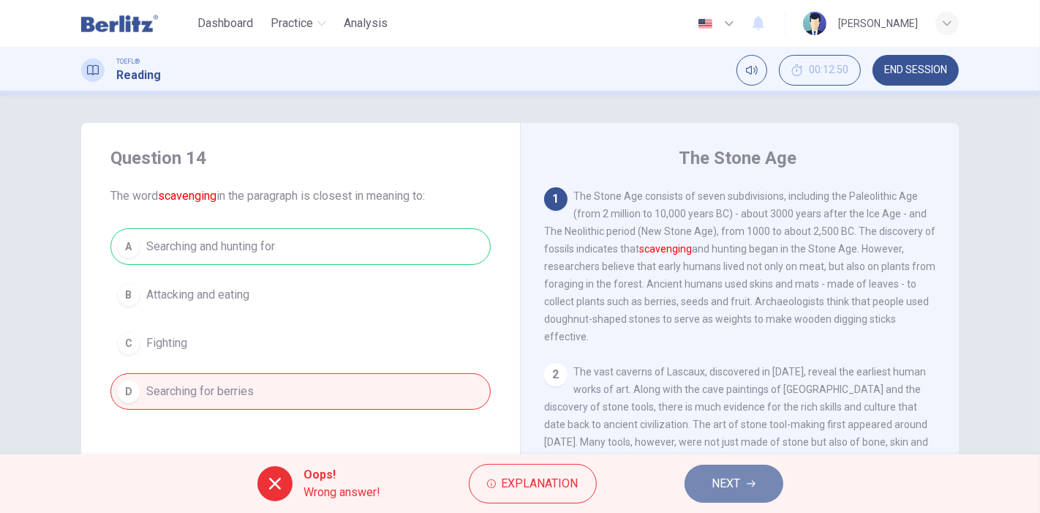
click at [728, 485] on span "NEXT" at bounding box center [727, 483] width 29 height 20
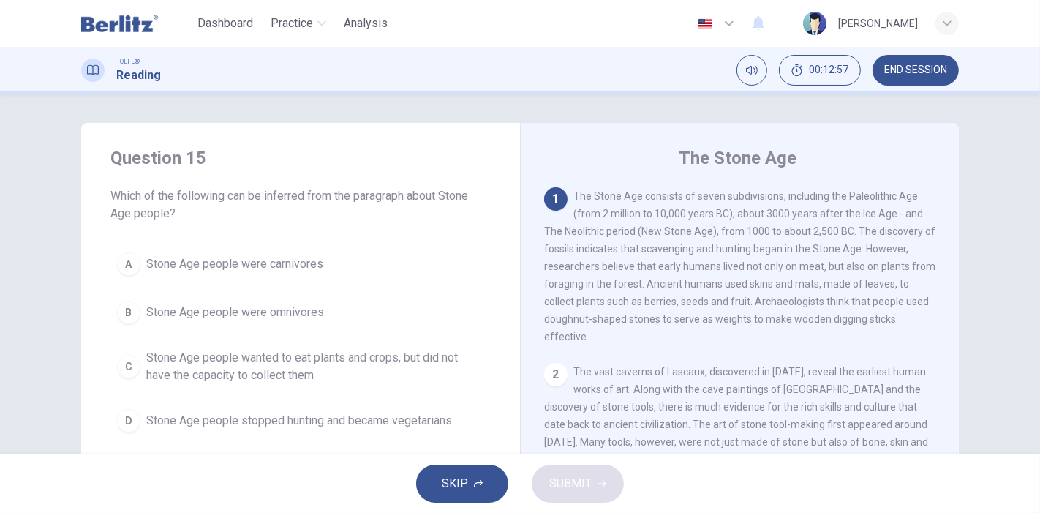
click at [230, 309] on span "Stone Age people were omnivores" at bounding box center [235, 313] width 178 height 18
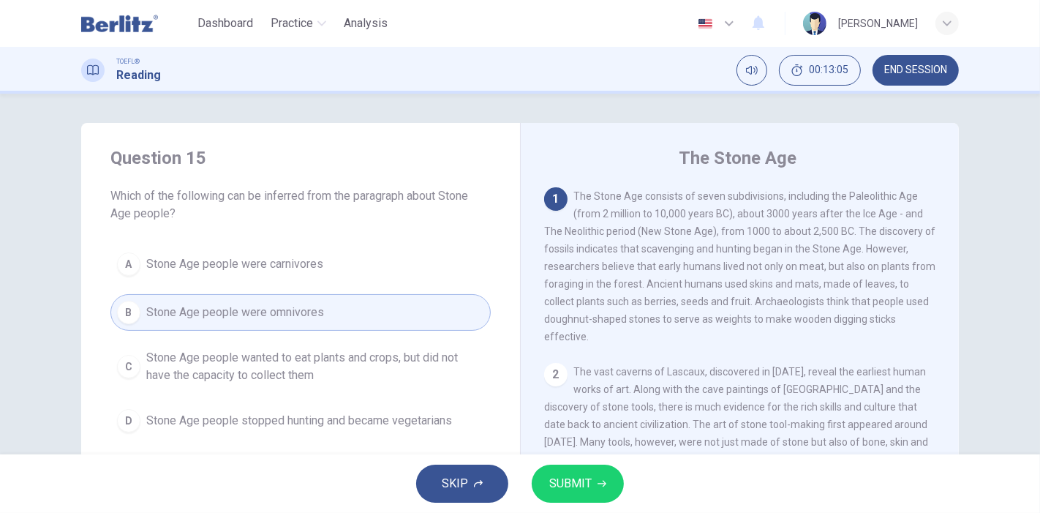
click at [569, 481] on span "SUBMIT" at bounding box center [570, 483] width 42 height 20
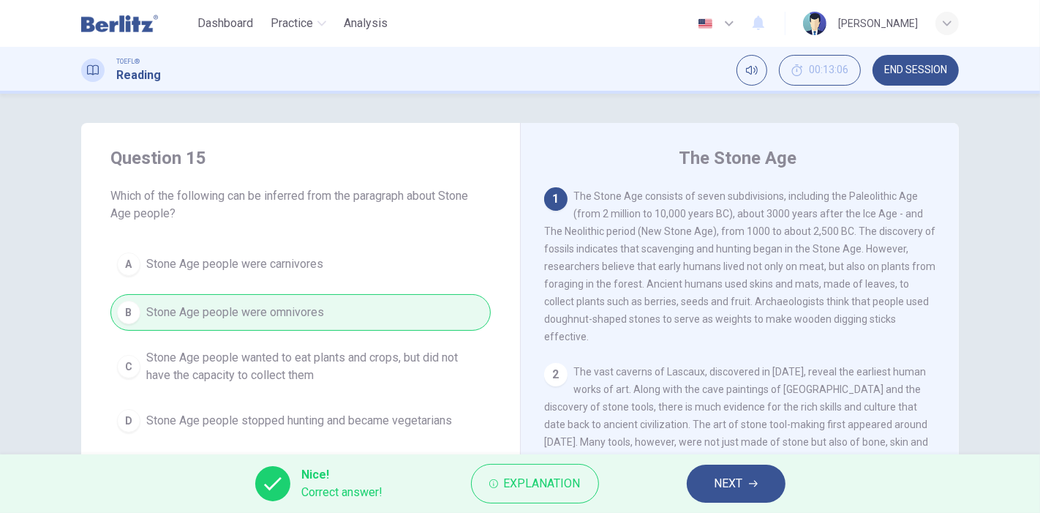
click at [700, 479] on button "NEXT" at bounding box center [736, 484] width 99 height 38
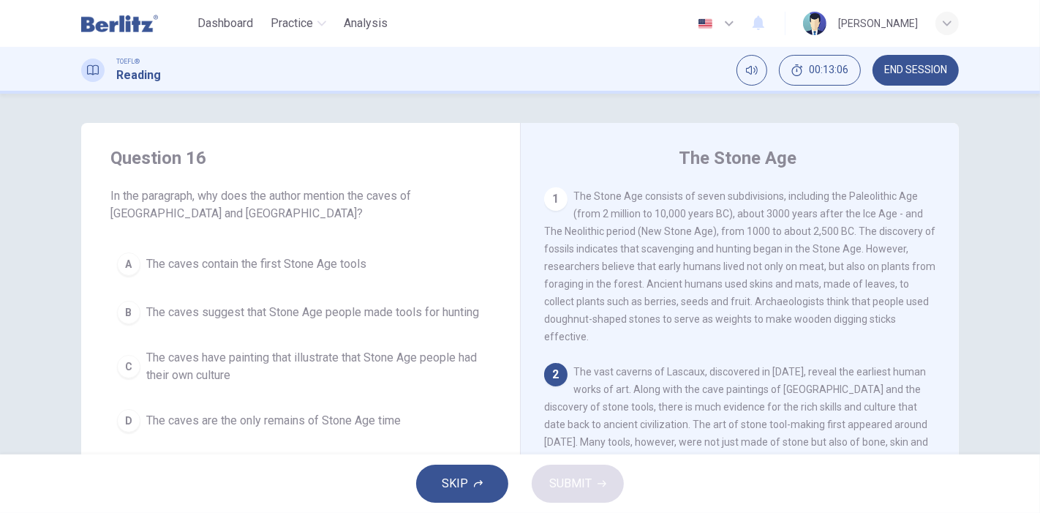
scroll to position [30, 0]
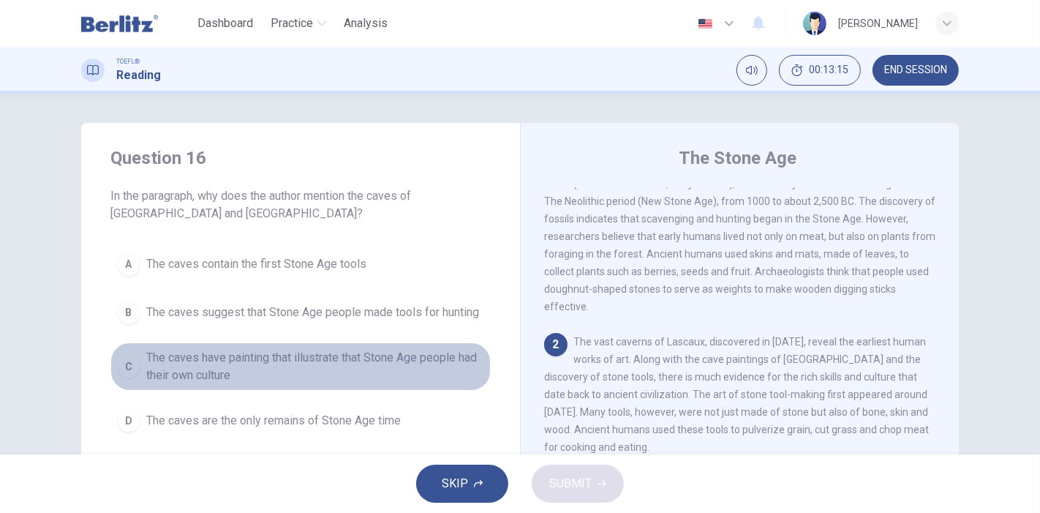
click at [228, 359] on span "The caves have painting that illustrate that Stone Age people had their own cul…" at bounding box center [315, 366] width 338 height 35
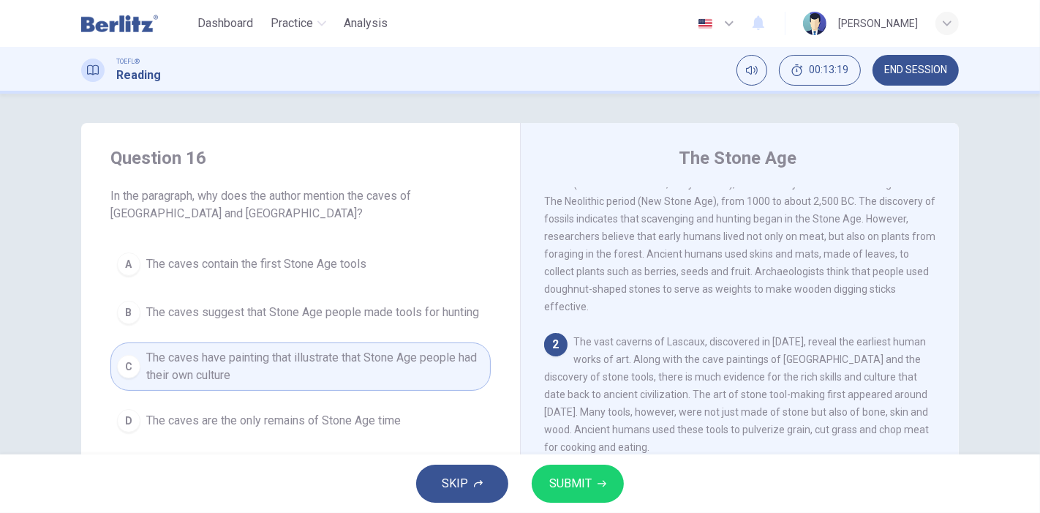
click at [558, 478] on span "SUBMIT" at bounding box center [570, 483] width 42 height 20
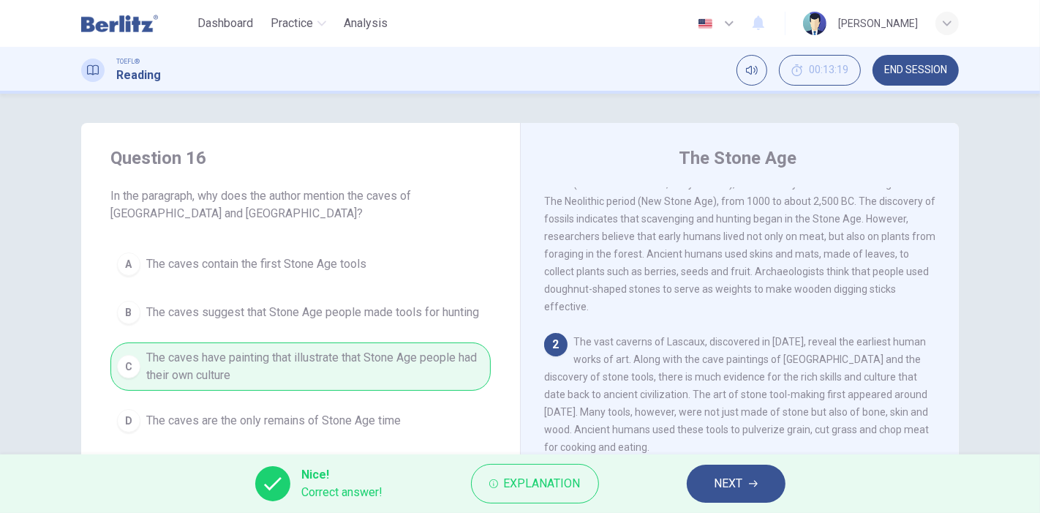
click at [725, 473] on button "NEXT" at bounding box center [736, 484] width 99 height 38
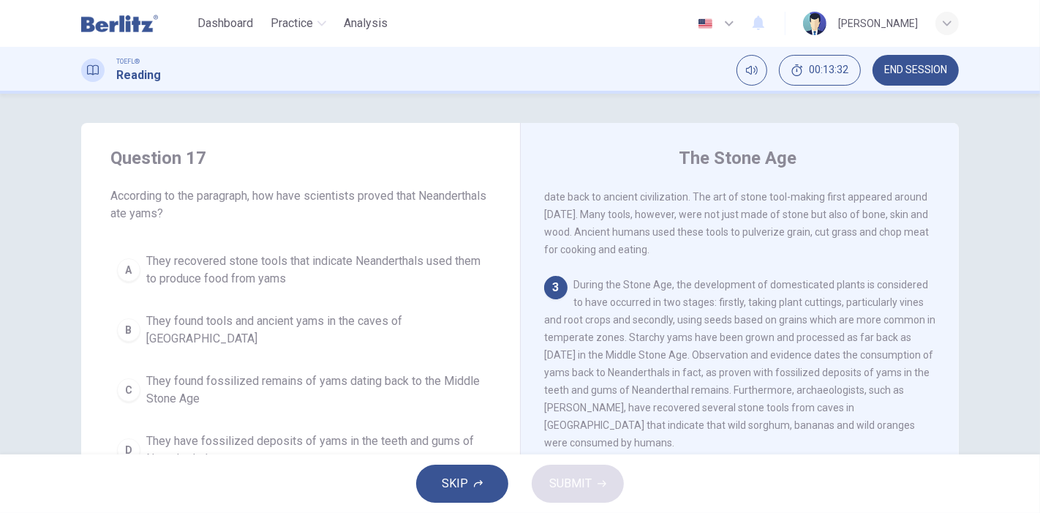
scroll to position [309, 0]
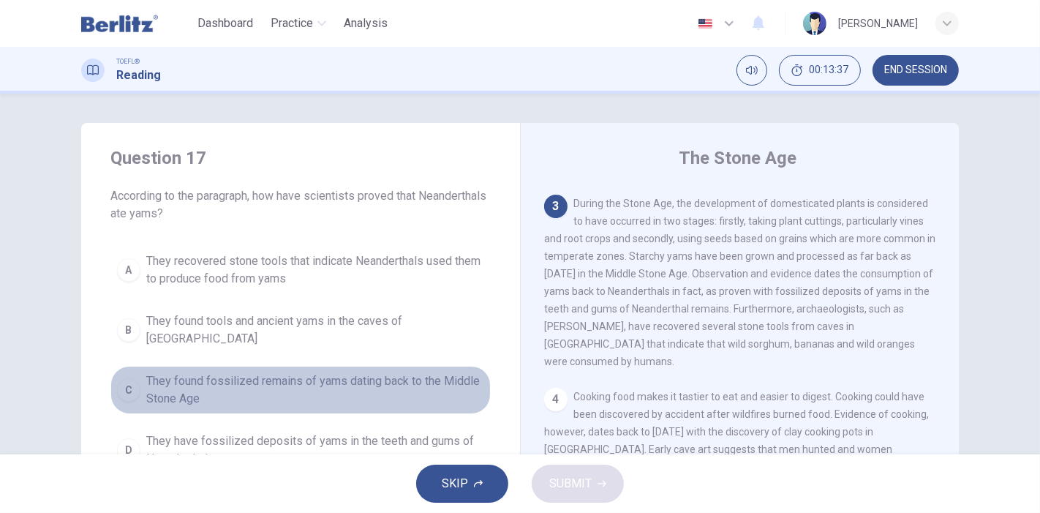
click at [282, 372] on span "They found fossilized remains of yams dating back to the Middle Stone Age" at bounding box center [315, 389] width 338 height 35
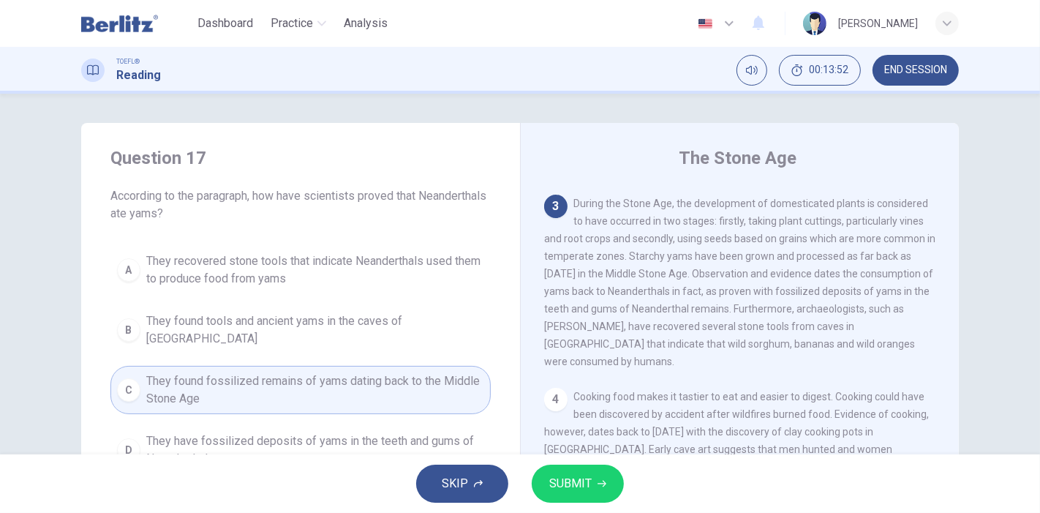
click at [359, 437] on span "They have fossilized deposits of yams in the teeth and gums of Neanderthals" at bounding box center [315, 449] width 338 height 35
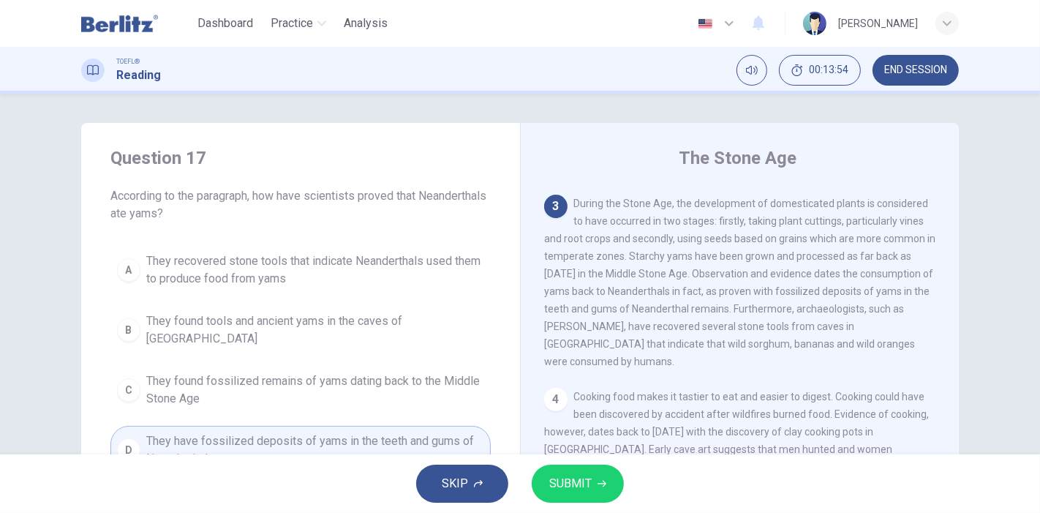
scroll to position [81, 0]
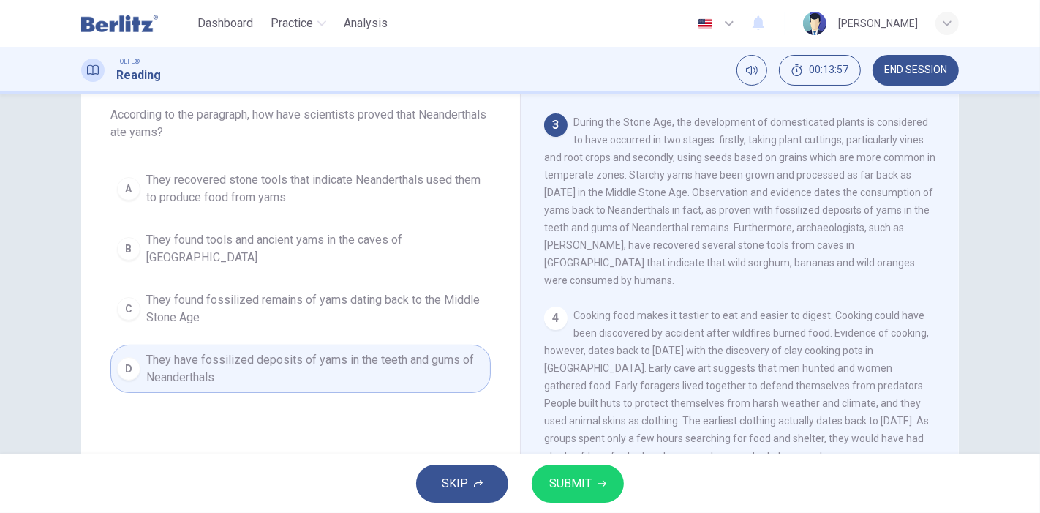
click at [573, 479] on span "SUBMIT" at bounding box center [570, 483] width 42 height 20
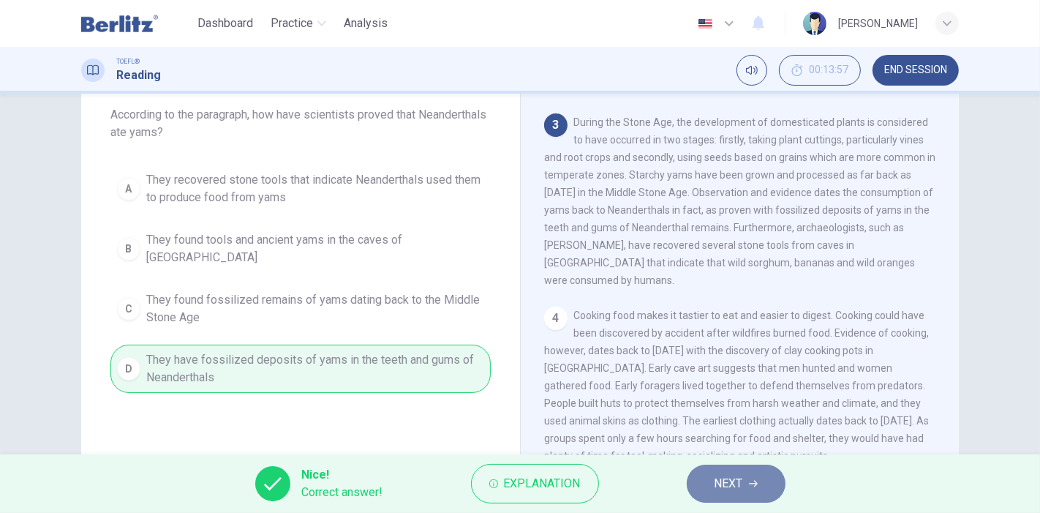
click at [754, 479] on icon "button" at bounding box center [753, 483] width 9 height 9
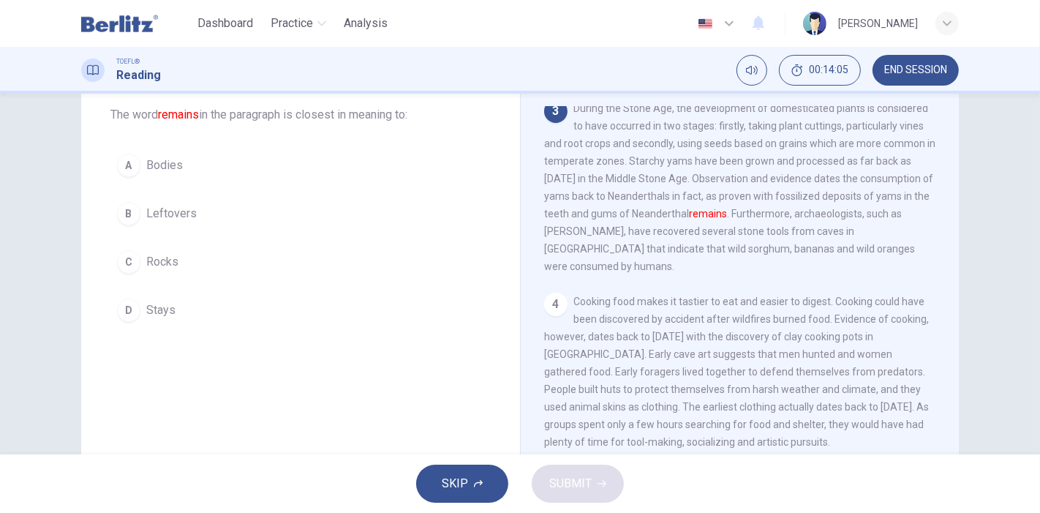
click at [146, 312] on span "Stays" at bounding box center [160, 310] width 29 height 18
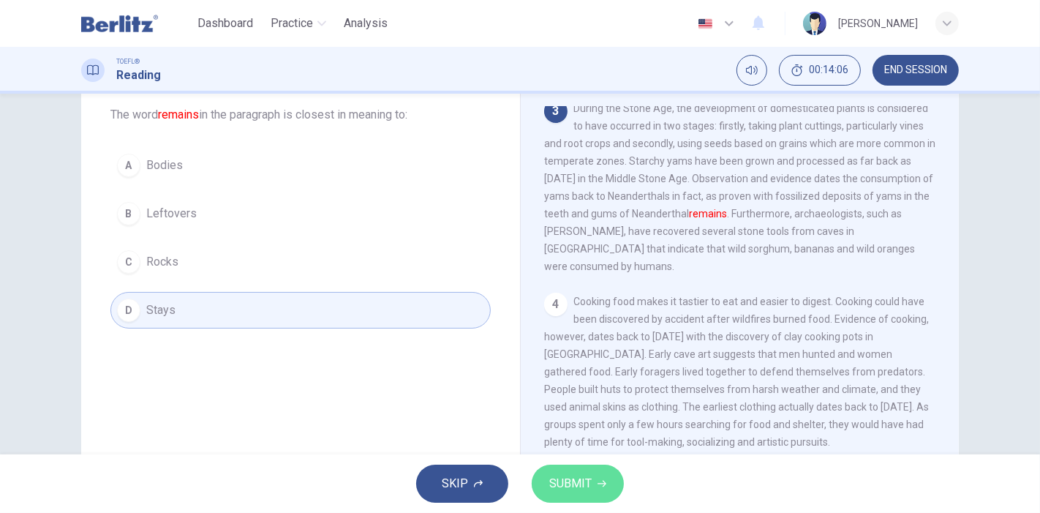
click at [582, 470] on button "SUBMIT" at bounding box center [578, 484] width 92 height 38
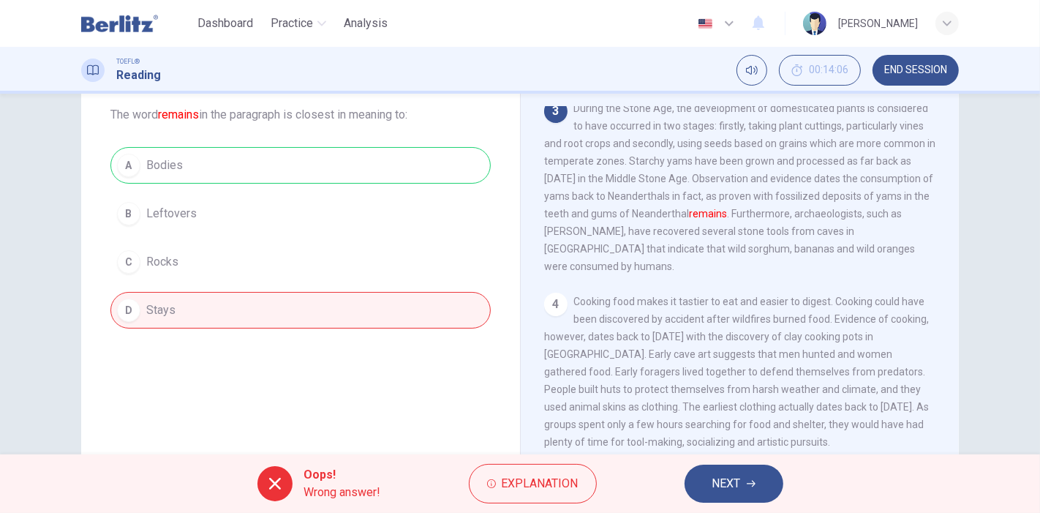
click at [719, 476] on span "NEXT" at bounding box center [727, 483] width 29 height 20
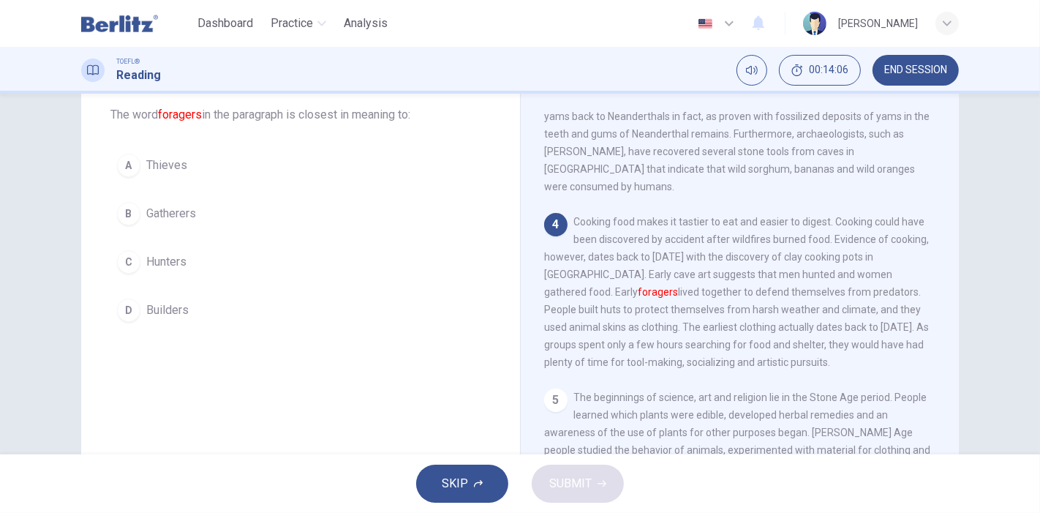
scroll to position [407, 0]
click at [160, 207] on span "Gatherers" at bounding box center [171, 214] width 50 height 18
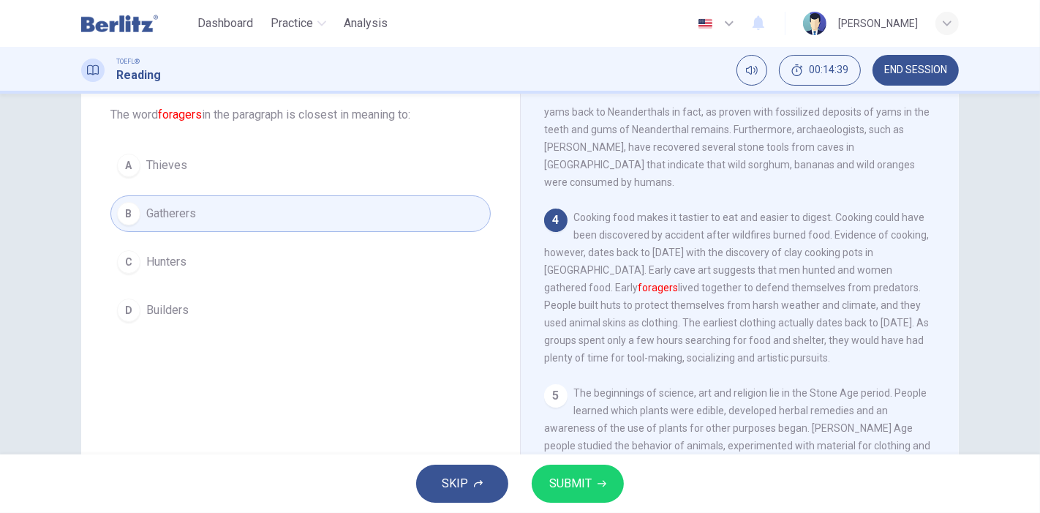
click at [578, 481] on span "SUBMIT" at bounding box center [570, 483] width 42 height 20
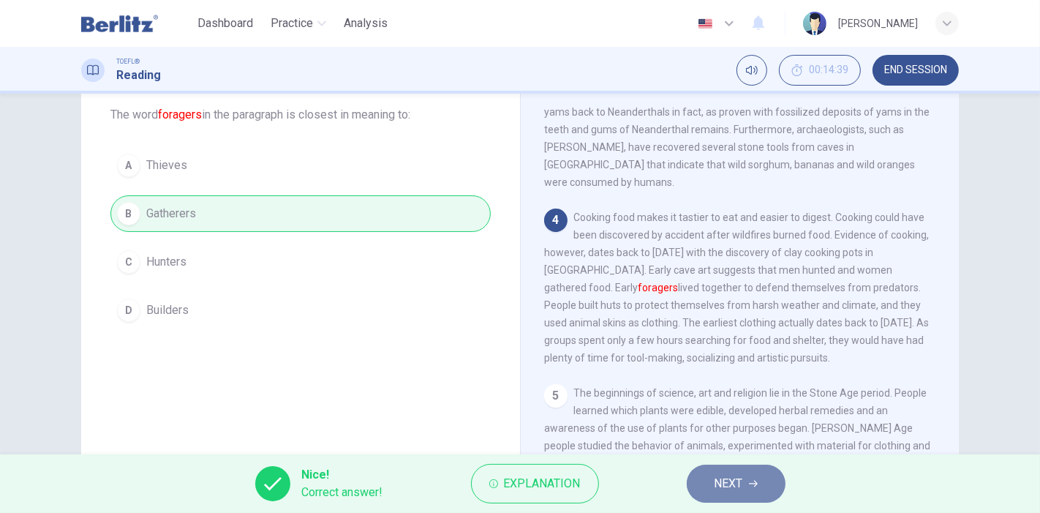
click at [750, 484] on icon "button" at bounding box center [753, 483] width 9 height 9
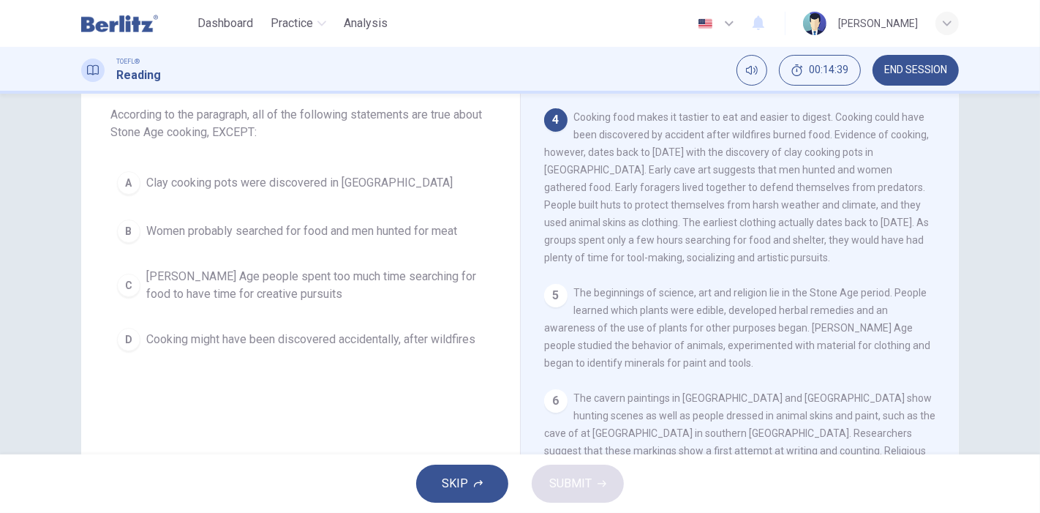
scroll to position [511, 0]
click at [252, 227] on span "Women probably searched for food and men hunted for meat" at bounding box center [301, 231] width 311 height 18
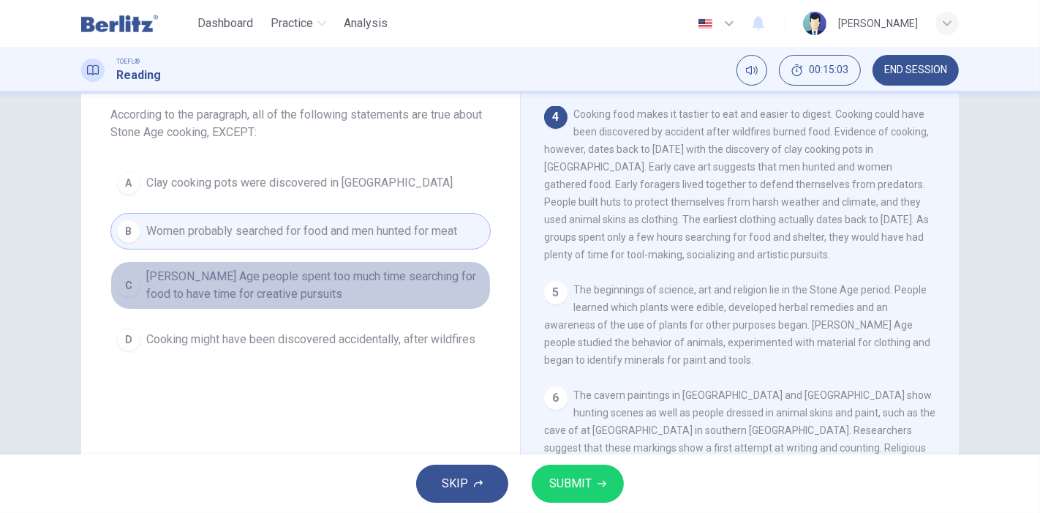
click at [261, 289] on span "Stone Age people spent too much time searching for food to have time for creati…" at bounding box center [315, 285] width 338 height 35
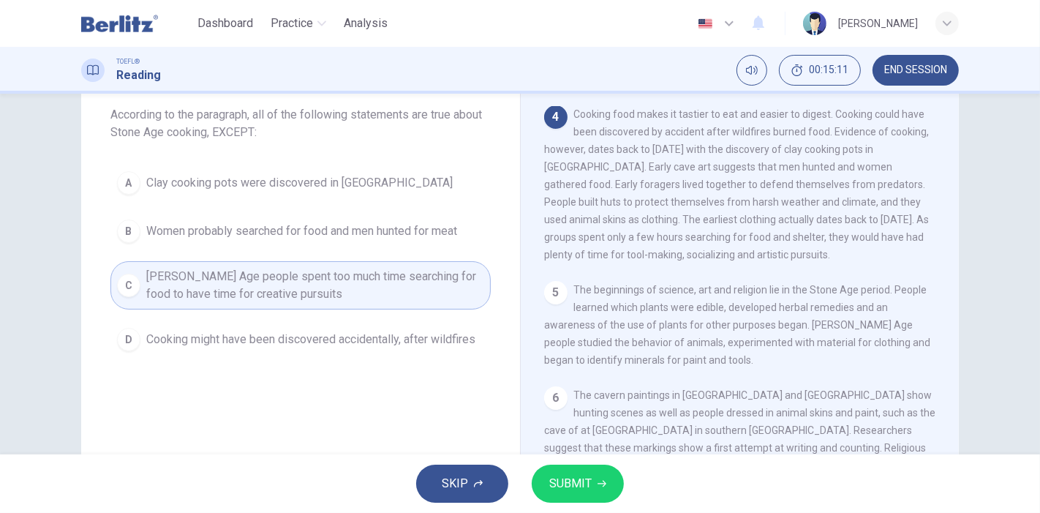
click at [550, 481] on span "SUBMIT" at bounding box center [570, 483] width 42 height 20
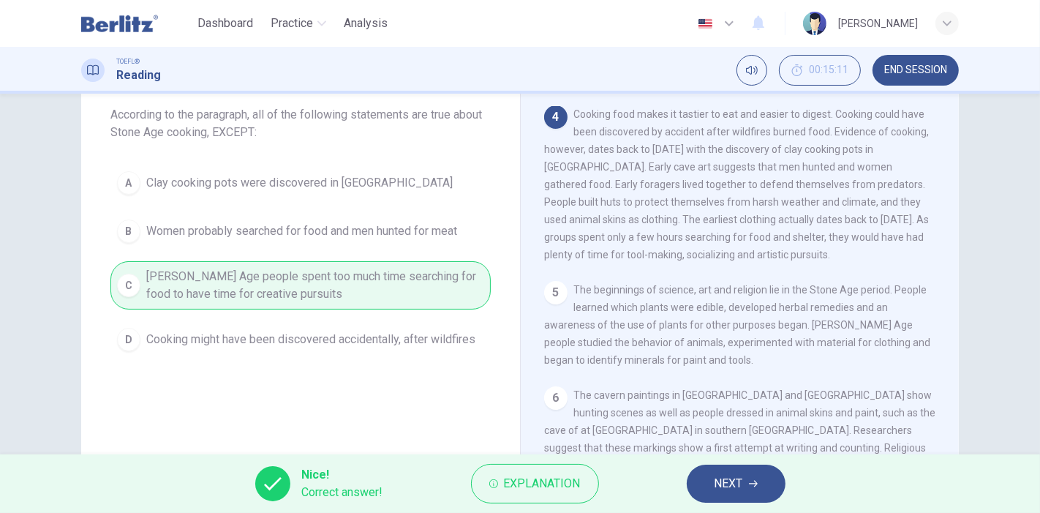
click at [724, 476] on span "NEXT" at bounding box center [729, 483] width 29 height 20
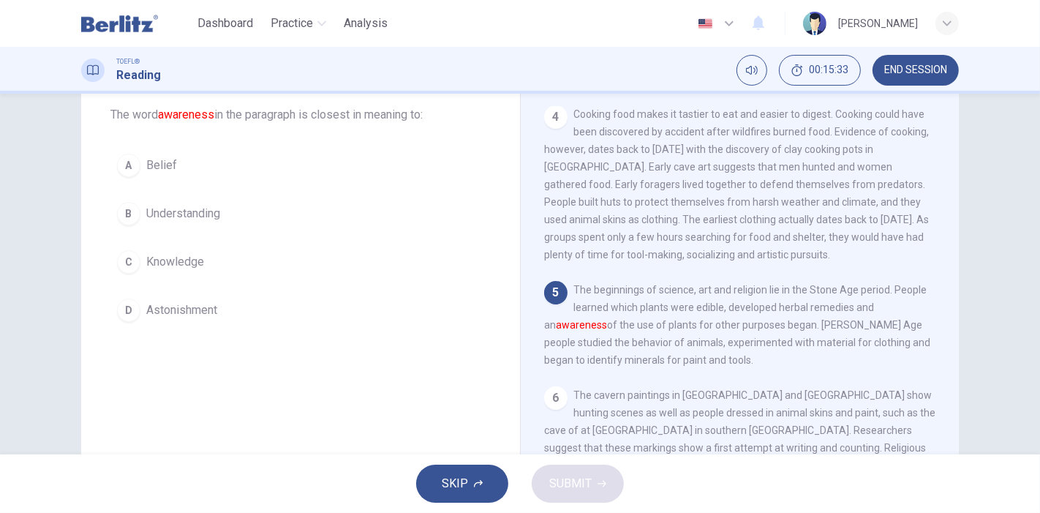
click at [188, 213] on span "Understanding" at bounding box center [183, 214] width 74 height 18
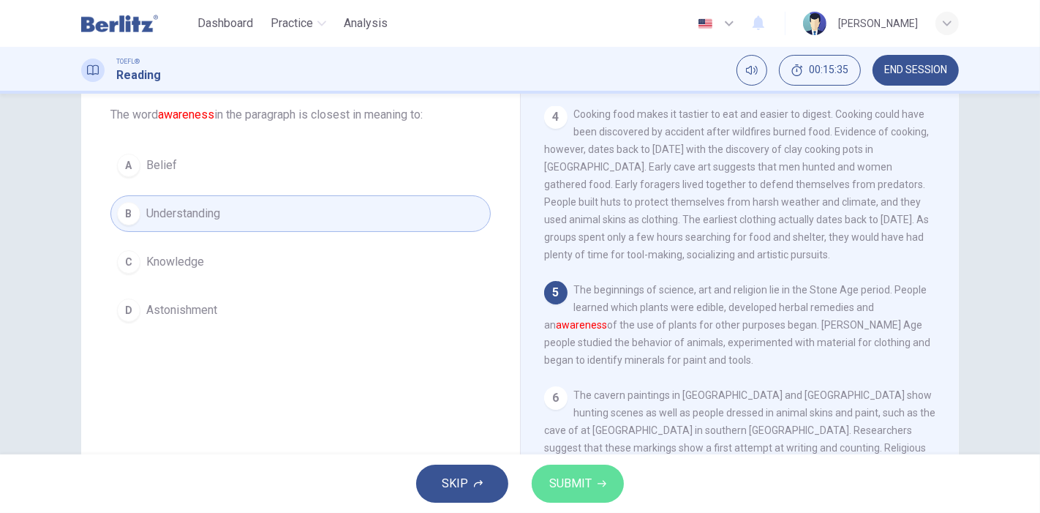
click at [579, 485] on span "SUBMIT" at bounding box center [570, 483] width 42 height 20
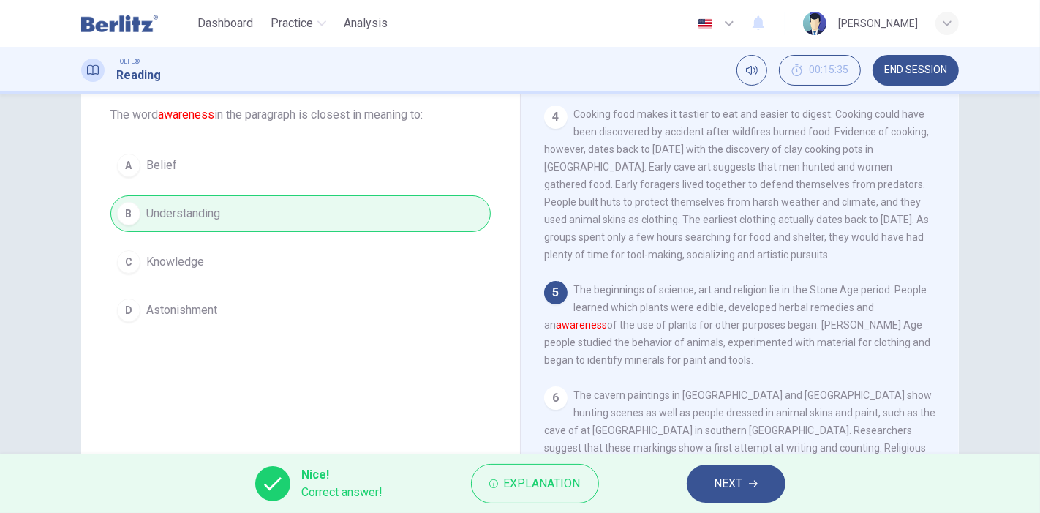
click at [719, 484] on span "NEXT" at bounding box center [729, 483] width 29 height 20
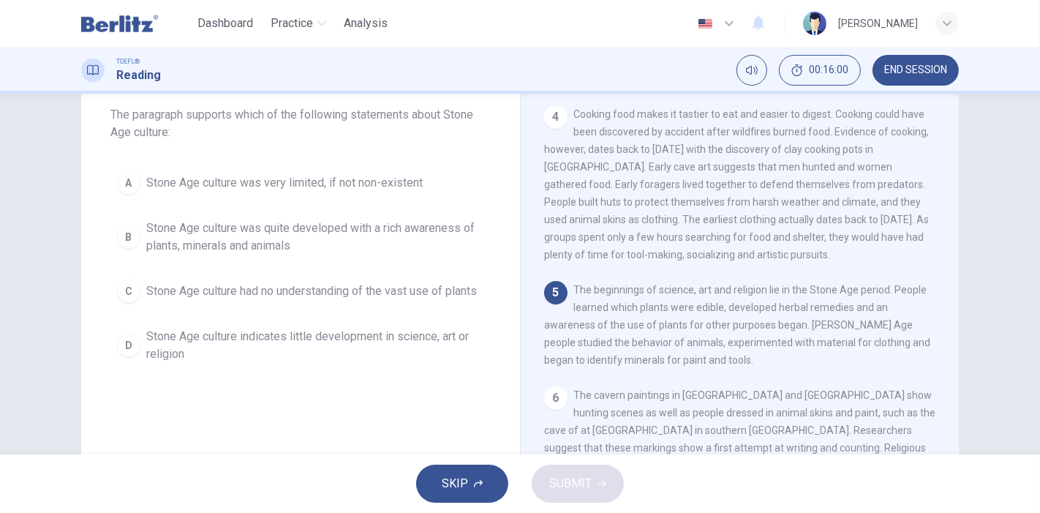
click at [225, 234] on span "Stone Age culture was quite developed with a rich awareness of plants, minerals…" at bounding box center [315, 237] width 338 height 35
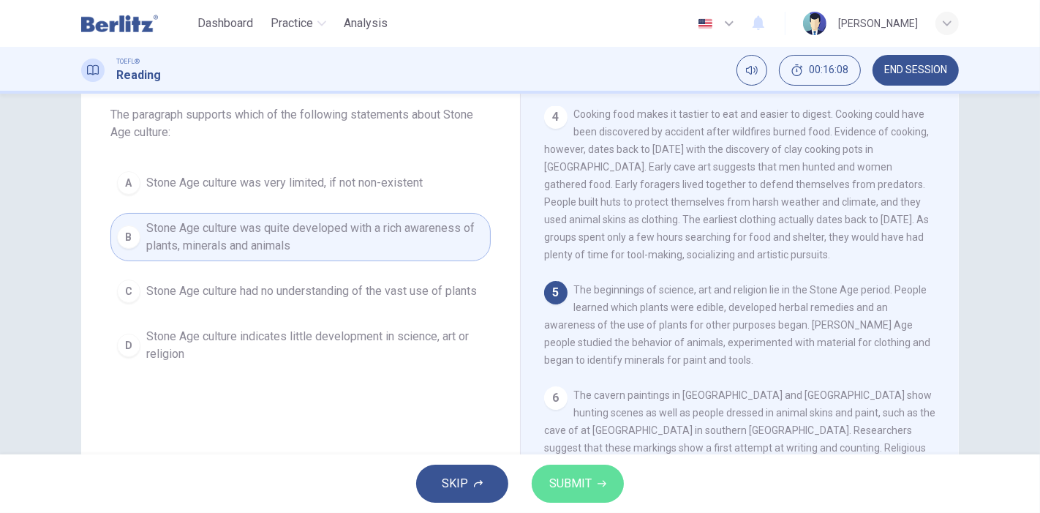
click at [584, 487] on span "SUBMIT" at bounding box center [570, 483] width 42 height 20
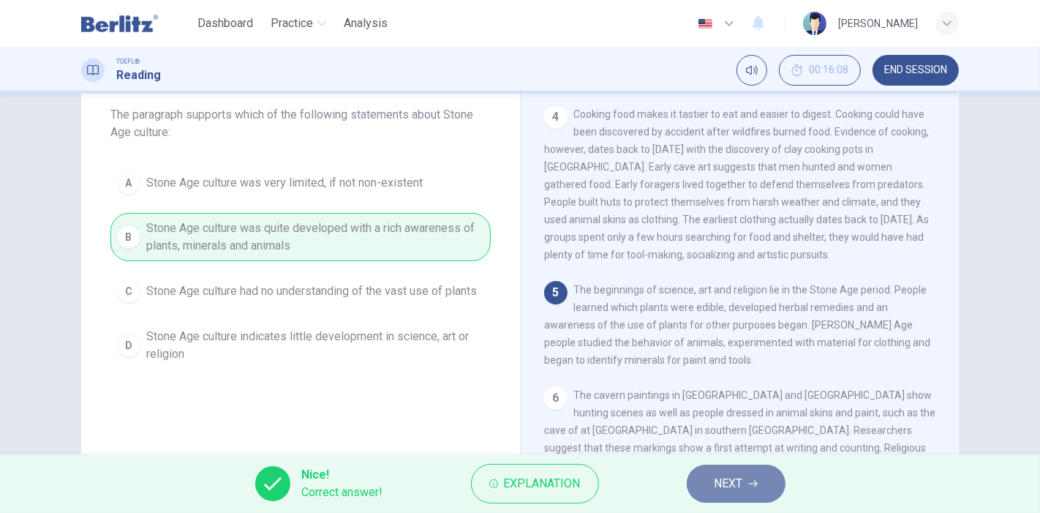
click at [738, 487] on span "NEXT" at bounding box center [729, 483] width 29 height 20
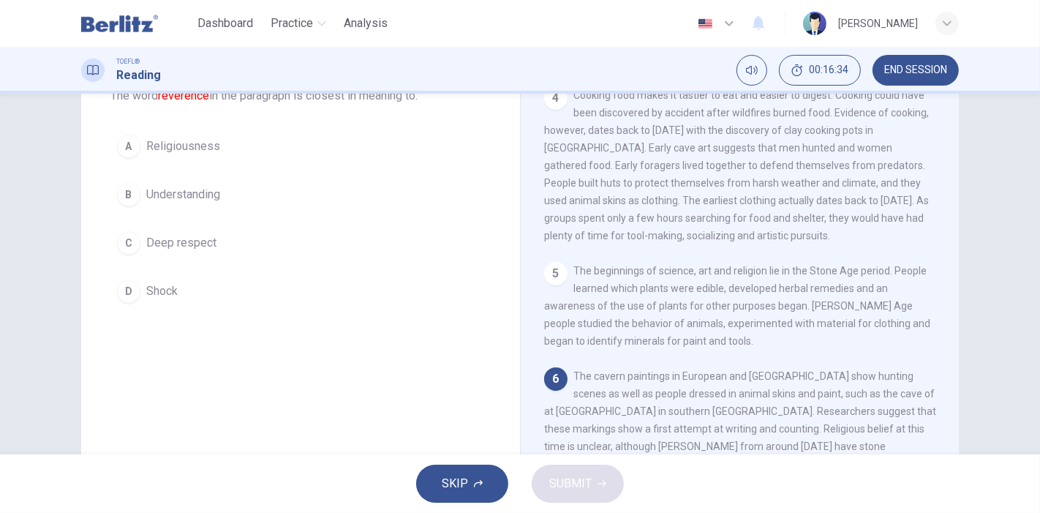
scroll to position [81, 0]
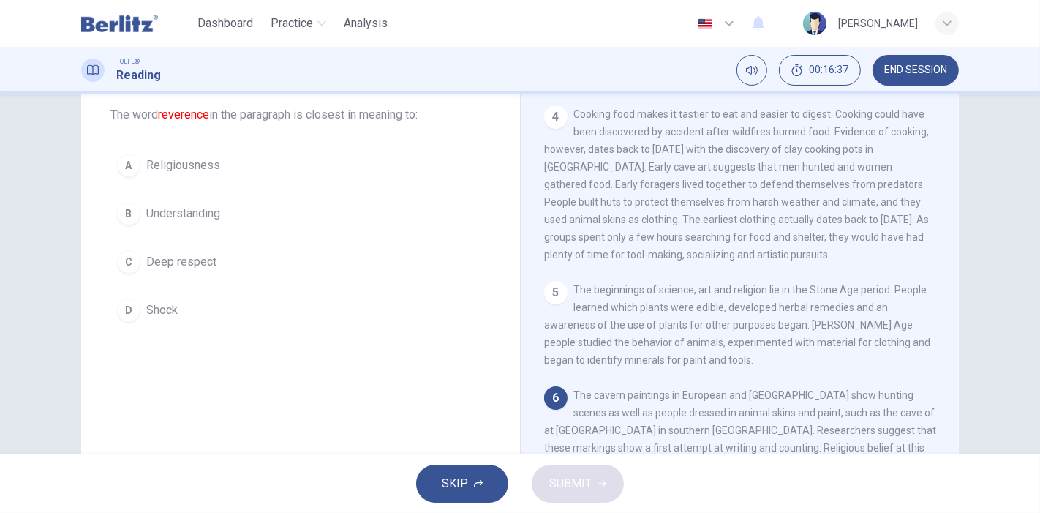
click at [176, 253] on span "Deep respect" at bounding box center [181, 262] width 70 height 18
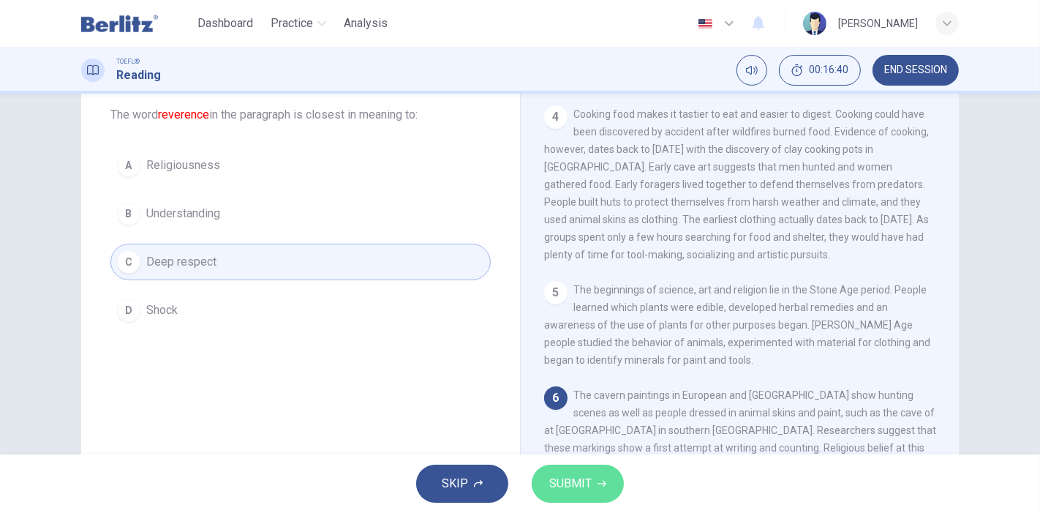
click at [557, 493] on span "SUBMIT" at bounding box center [570, 483] width 42 height 20
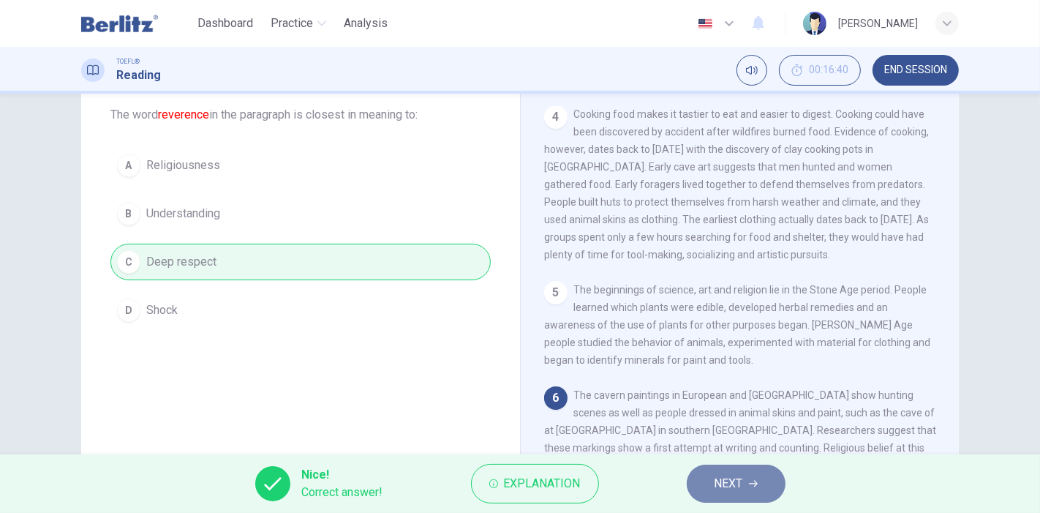
click at [731, 490] on span "NEXT" at bounding box center [729, 483] width 29 height 20
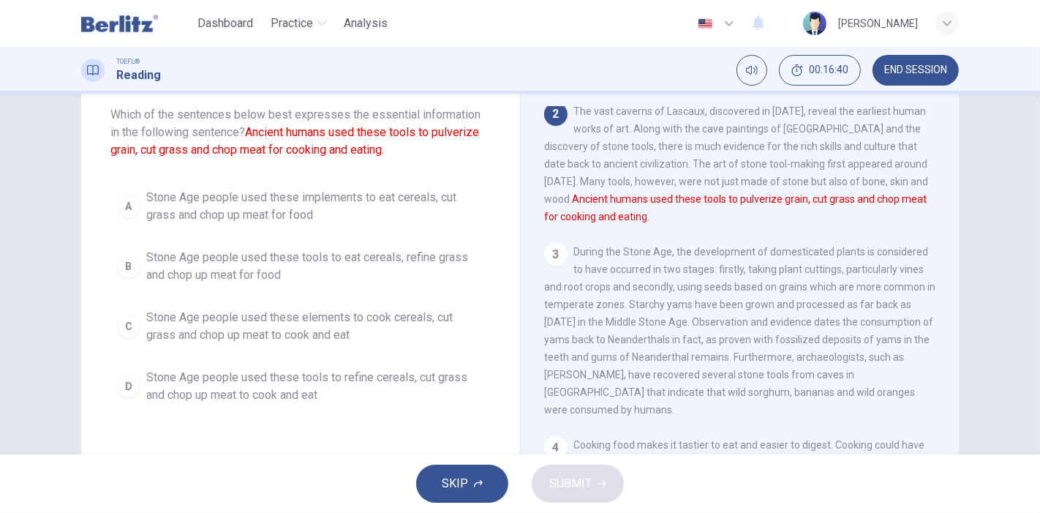
scroll to position [179, 0]
click at [282, 202] on span "Stone Age people used these implements to eat cereals, cut grass and chop up me…" at bounding box center [315, 206] width 338 height 35
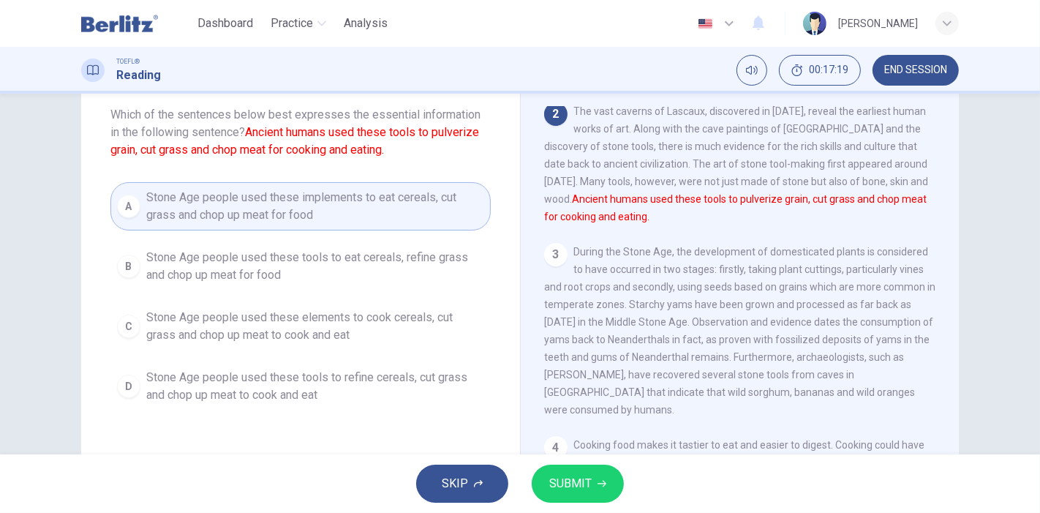
click at [578, 478] on span "SUBMIT" at bounding box center [570, 483] width 42 height 20
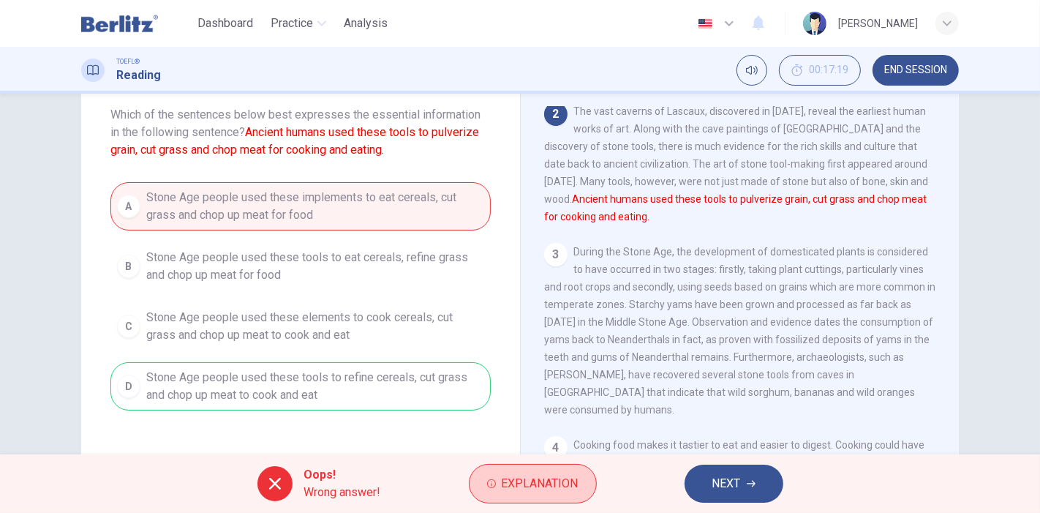
click at [554, 474] on span "Explanation" at bounding box center [540, 483] width 77 height 20
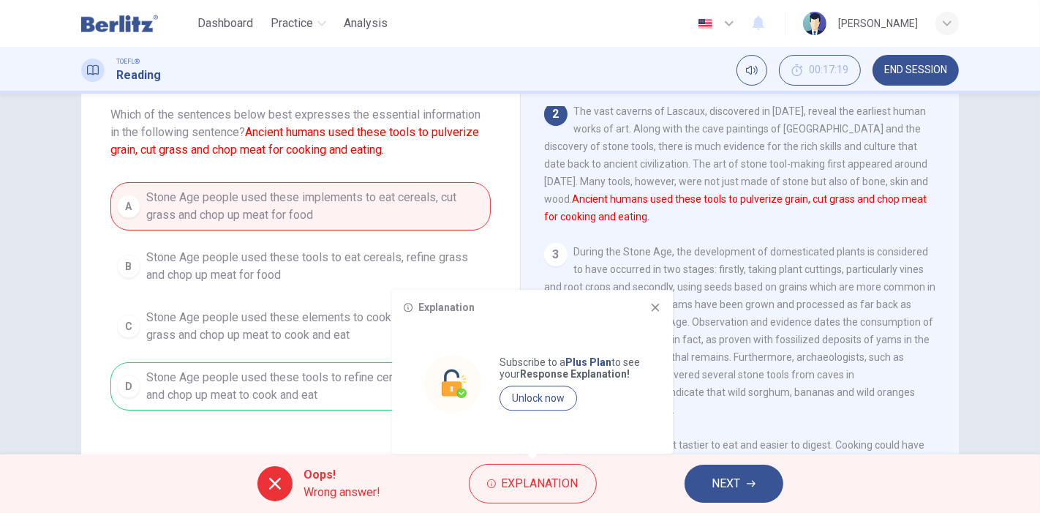
click at [645, 304] on div "Explanation" at bounding box center [533, 307] width 258 height 12
click at [659, 308] on icon at bounding box center [656, 307] width 12 height 12
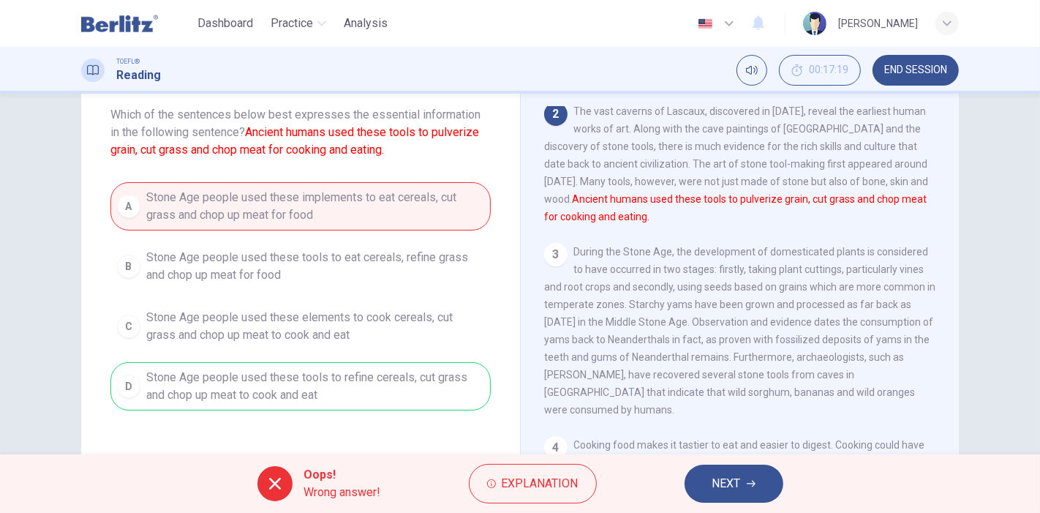
click at [715, 479] on span "NEXT" at bounding box center [727, 483] width 29 height 20
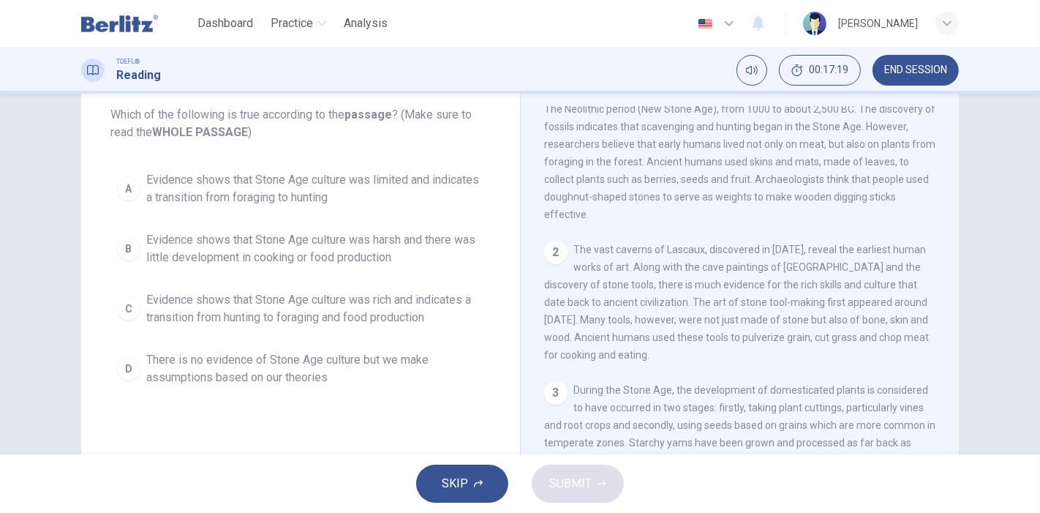
scroll to position [0, 0]
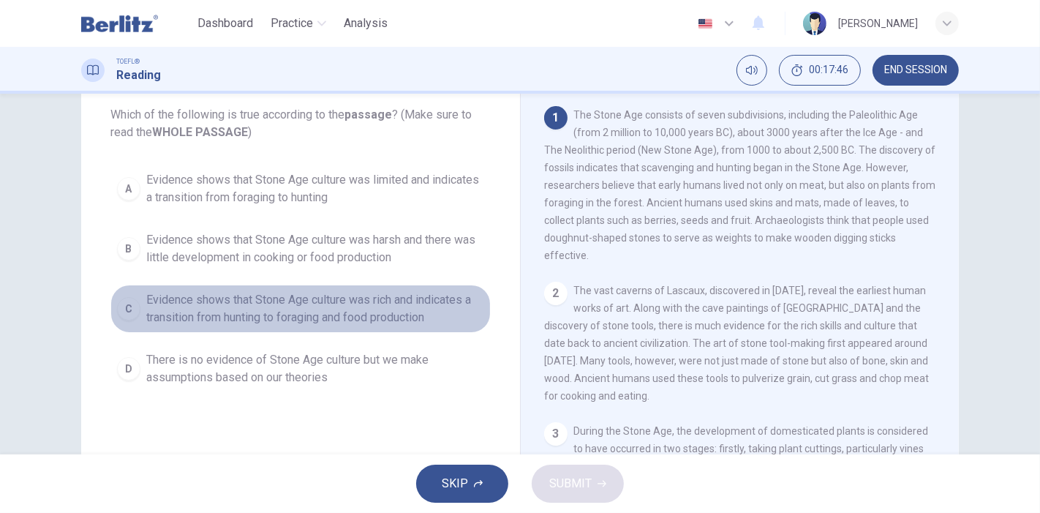
click at [235, 304] on span "Evidence shows that Stone Age culture was rich and indicates a transition from …" at bounding box center [315, 308] width 338 height 35
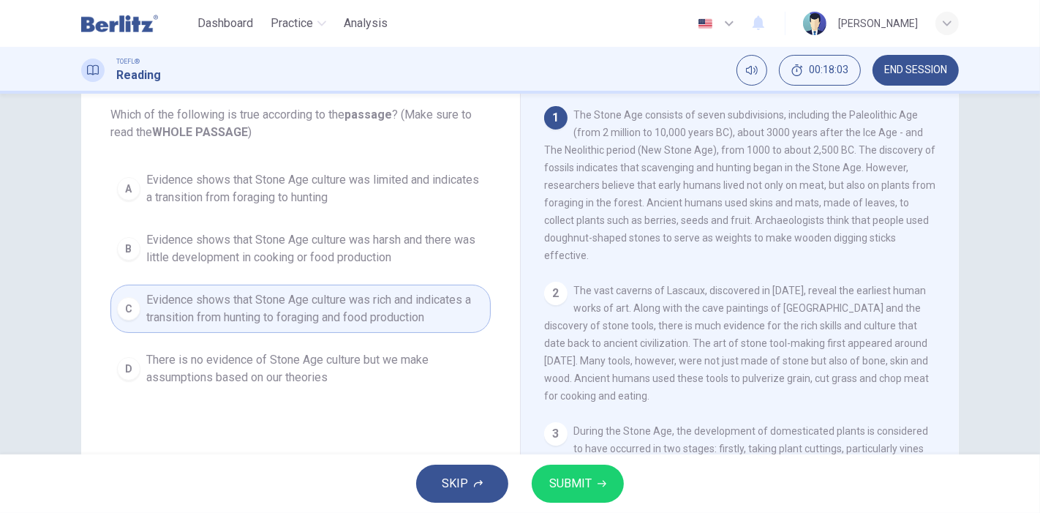
click at [566, 484] on span "SUBMIT" at bounding box center [570, 483] width 42 height 20
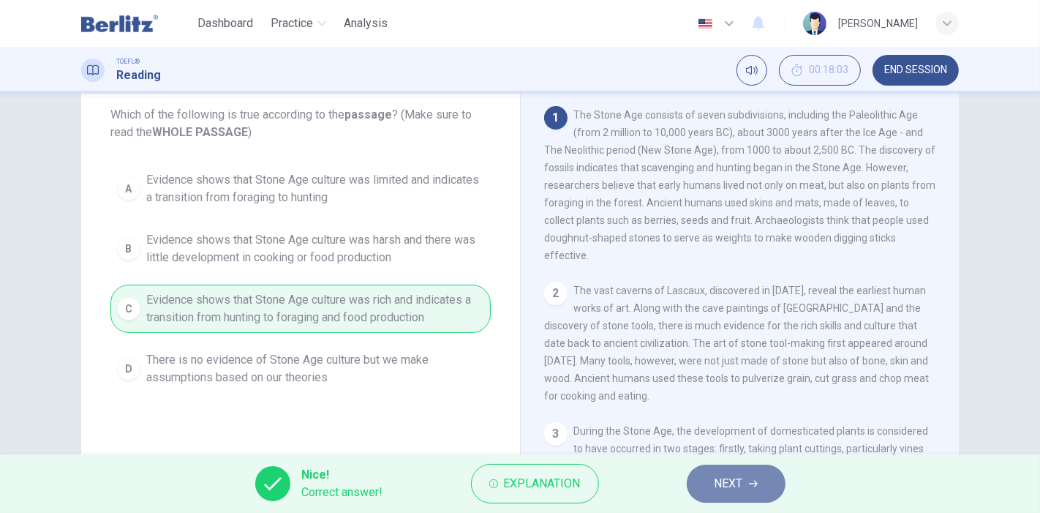
click at [735, 480] on span "NEXT" at bounding box center [729, 483] width 29 height 20
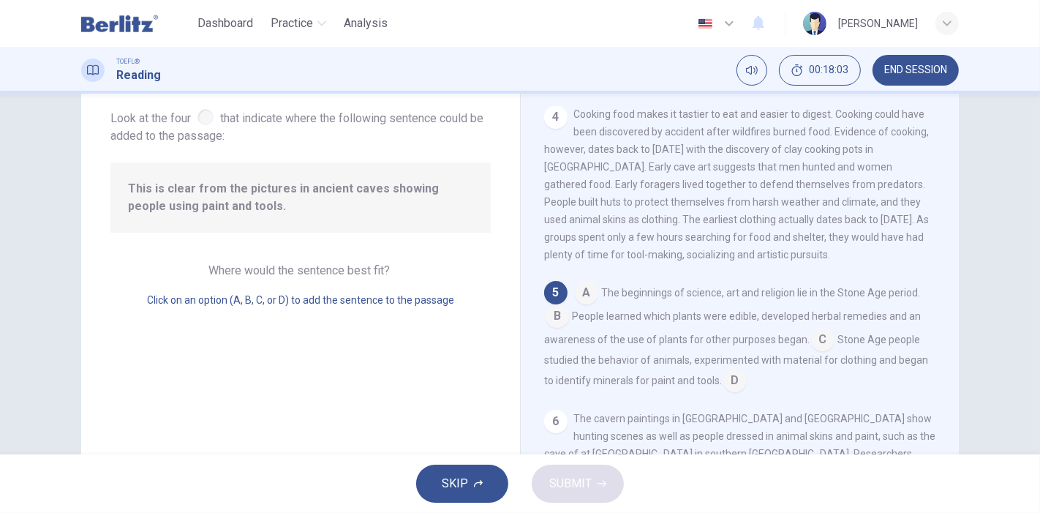
scroll to position [532, 0]
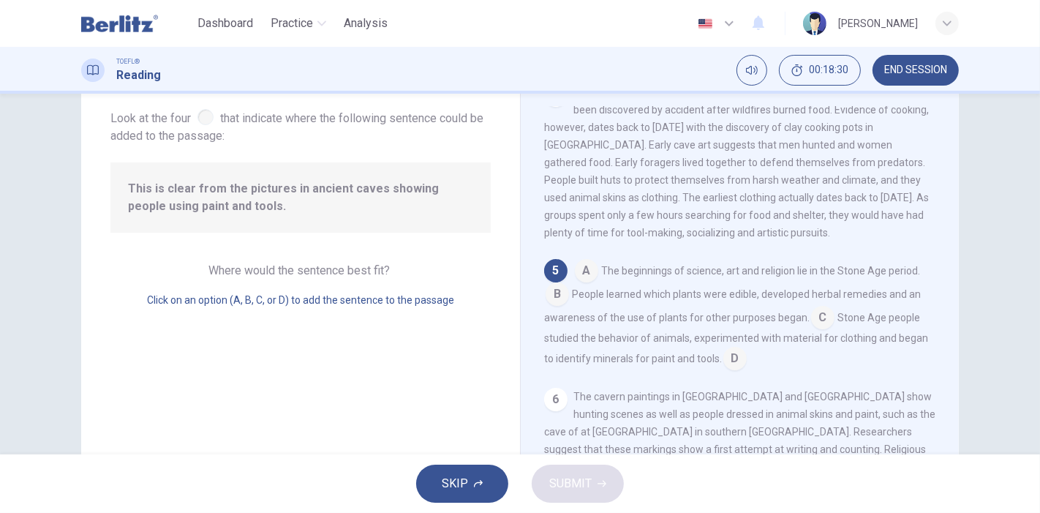
drag, startPoint x: 608, startPoint y: 349, endPoint x: 770, endPoint y: 349, distance: 162.4
click at [770, 349] on span "Stone Age people studied the behavior of animals, experimented with material fo…" at bounding box center [736, 338] width 384 height 53
click at [727, 372] on input at bounding box center [735, 359] width 23 height 23
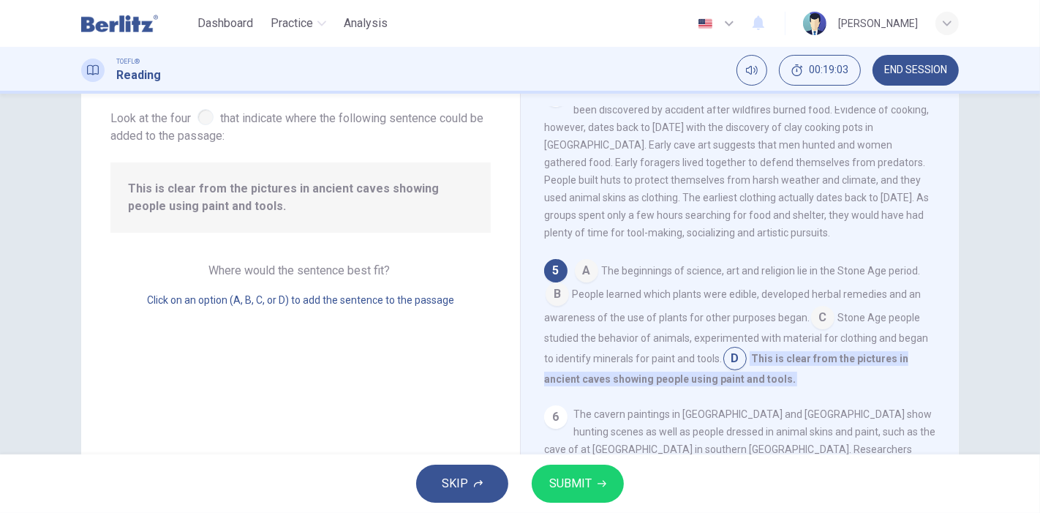
click at [587, 479] on span "SUBMIT" at bounding box center [570, 483] width 42 height 20
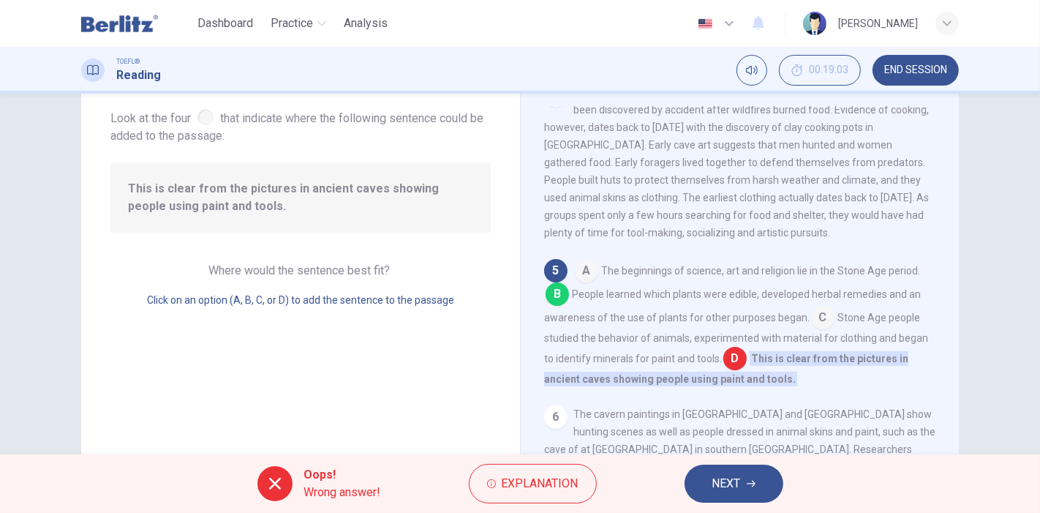
drag, startPoint x: 571, startPoint y: 311, endPoint x: 591, endPoint y: 322, distance: 23.2
click at [591, 322] on div "A The beginnings of science, art and religion lie in the Stone Age period. B Pe…" at bounding box center [740, 323] width 392 height 129
click at [714, 483] on span "NEXT" at bounding box center [727, 483] width 29 height 20
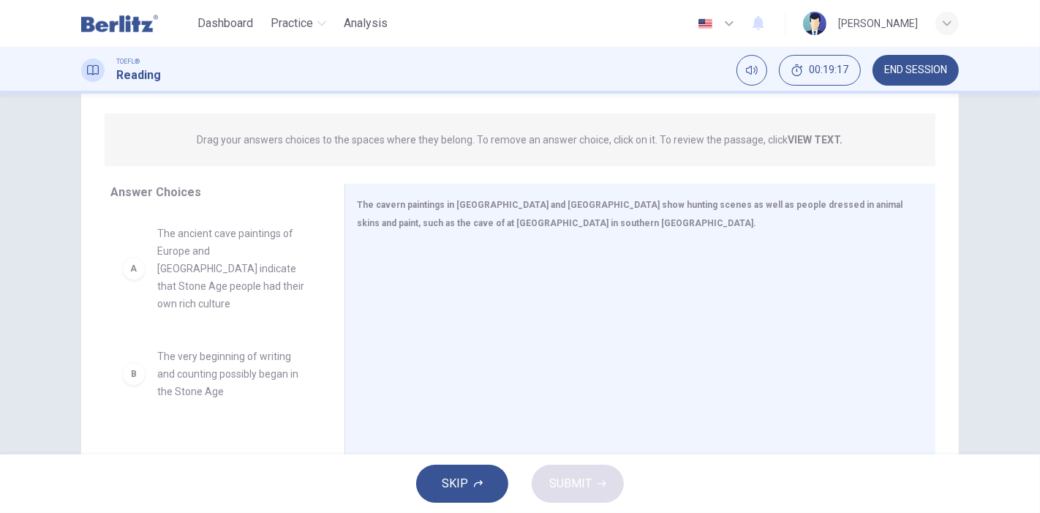
scroll to position [206, 0]
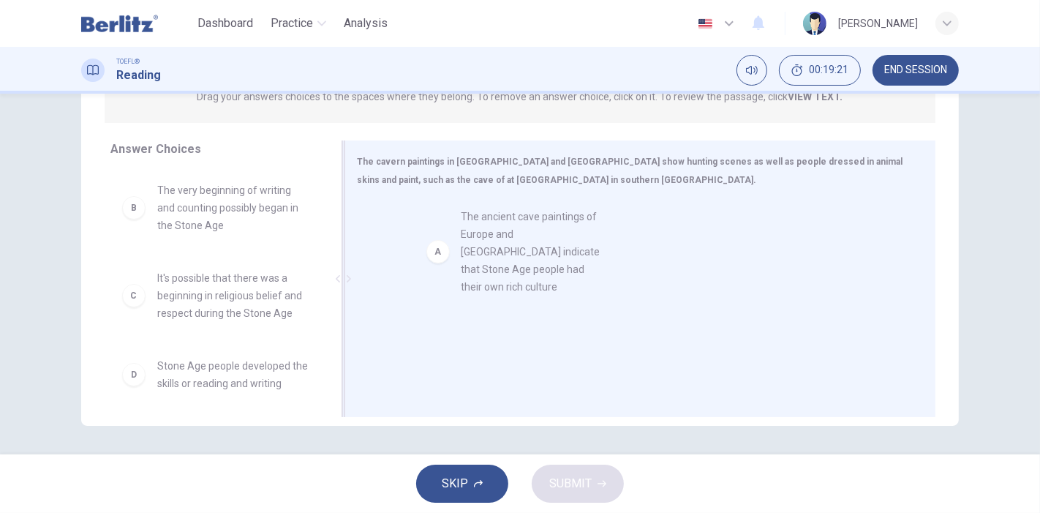
drag, startPoint x: 220, startPoint y: 217, endPoint x: 511, endPoint y: 244, distance: 292.5
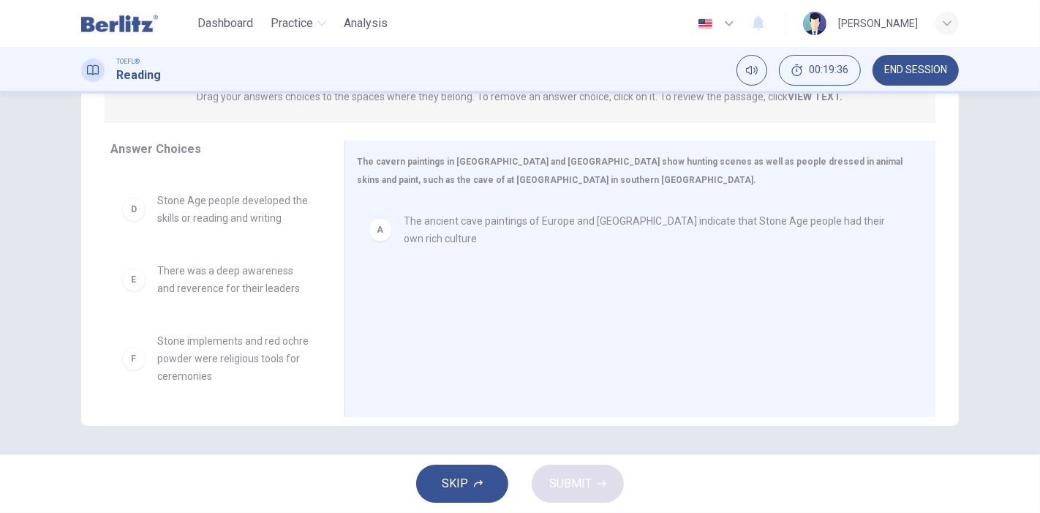
scroll to position [166, 0]
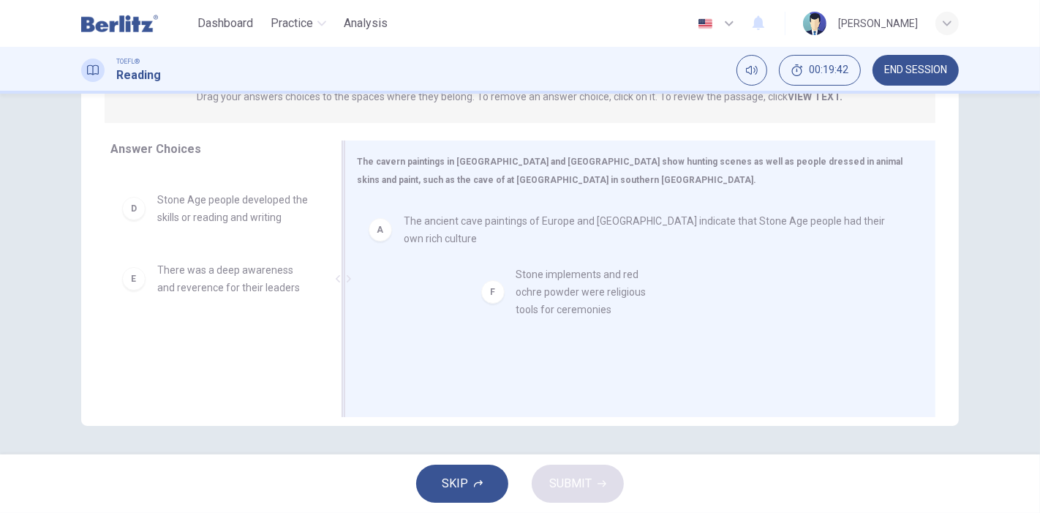
drag, startPoint x: 206, startPoint y: 362, endPoint x: 573, endPoint y: 296, distance: 372.4
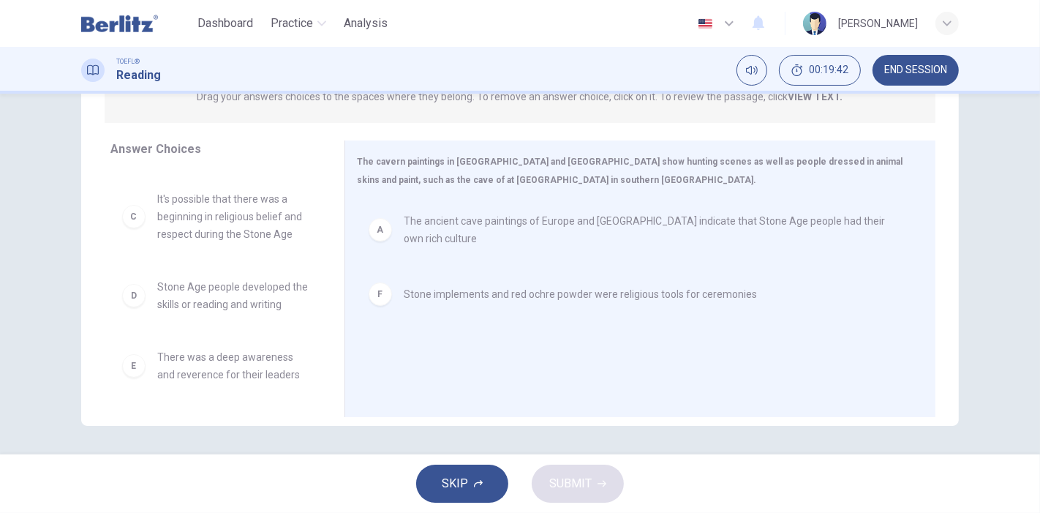
scroll to position [79, 0]
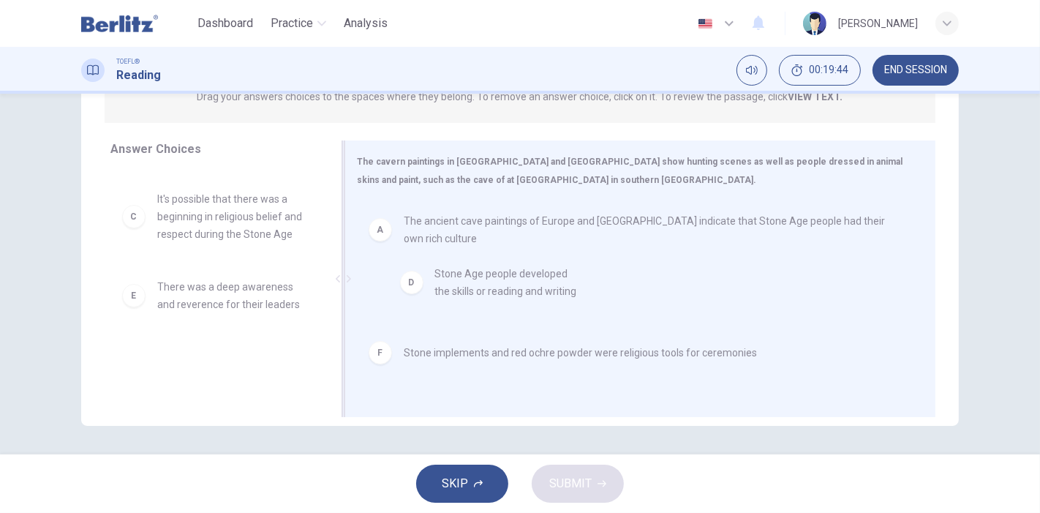
drag, startPoint x: 180, startPoint y: 300, endPoint x: 468, endPoint y: 285, distance: 288.7
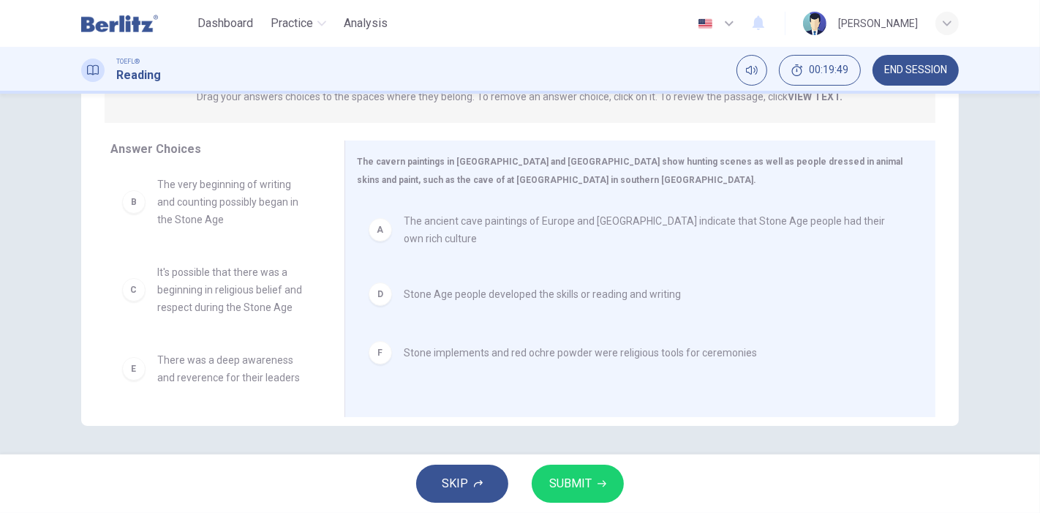
scroll to position [8, 0]
click at [597, 499] on button "SUBMIT" at bounding box center [578, 484] width 92 height 38
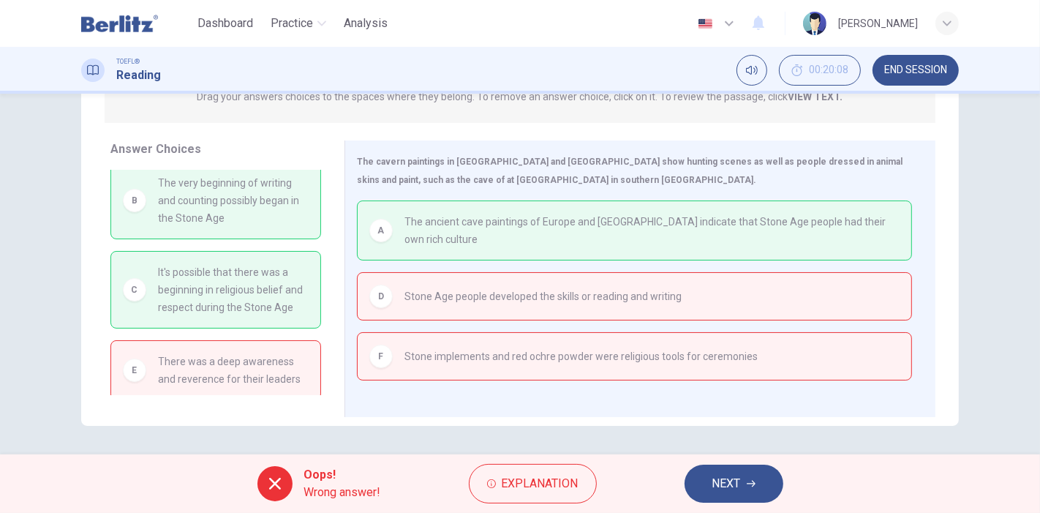
scroll to position [0, 0]
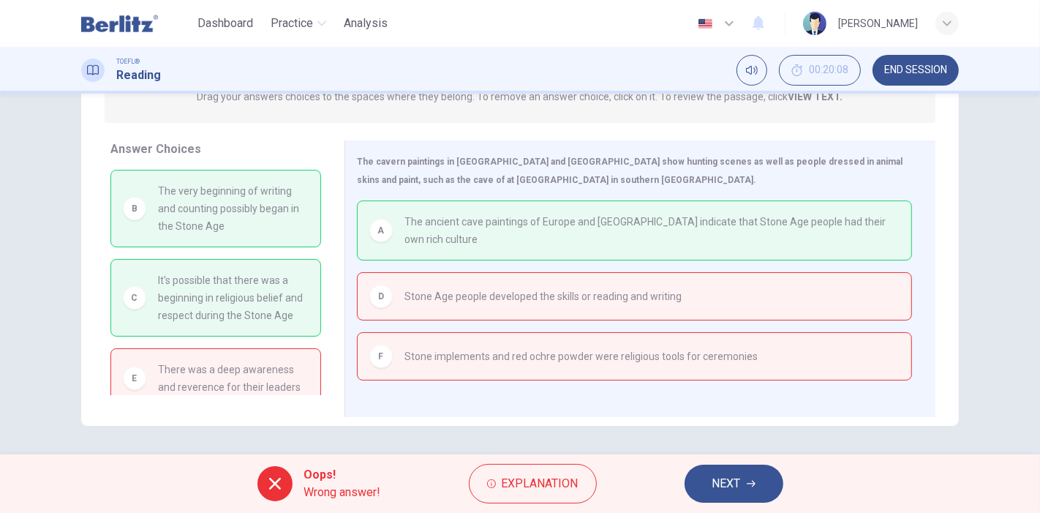
drag, startPoint x: 220, startPoint y: 228, endPoint x: 158, endPoint y: 198, distance: 68.7
click at [158, 198] on span "The very beginning of writing and counting possibly began in the Stone Age" at bounding box center [233, 208] width 151 height 53
click at [158, 196] on span "The very beginning of writing and counting possibly began in the Stone Age" at bounding box center [233, 208] width 151 height 53
drag, startPoint x: 154, startPoint y: 191, endPoint x: 214, endPoint y: 229, distance: 71.0
click at [214, 229] on span "The very beginning of writing and counting possibly began in the Stone Age" at bounding box center [233, 208] width 151 height 53
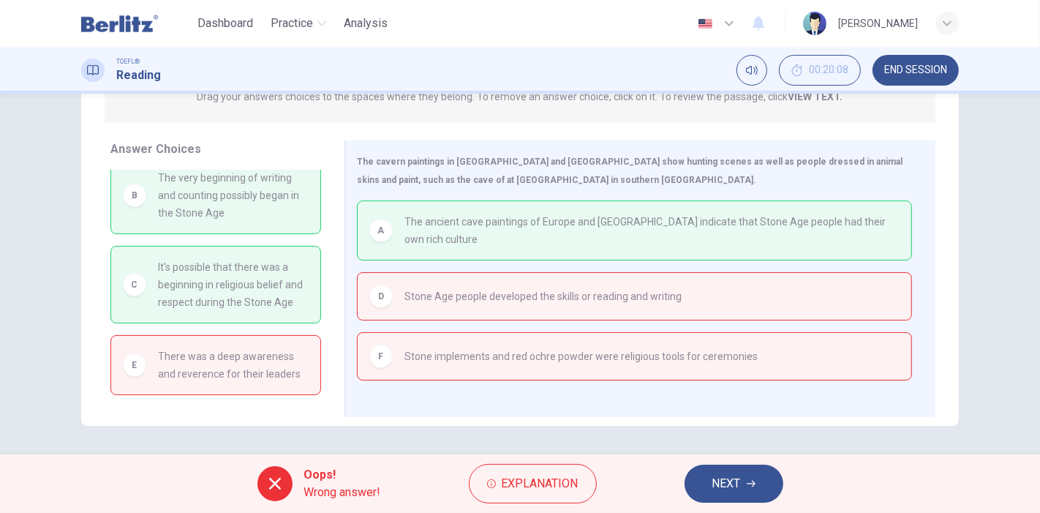
scroll to position [29, 0]
click at [785, 464] on div "Oops! Wrong answer! Explanation NEXT" at bounding box center [520, 483] width 1040 height 59
click at [722, 486] on span "NEXT" at bounding box center [727, 483] width 29 height 20
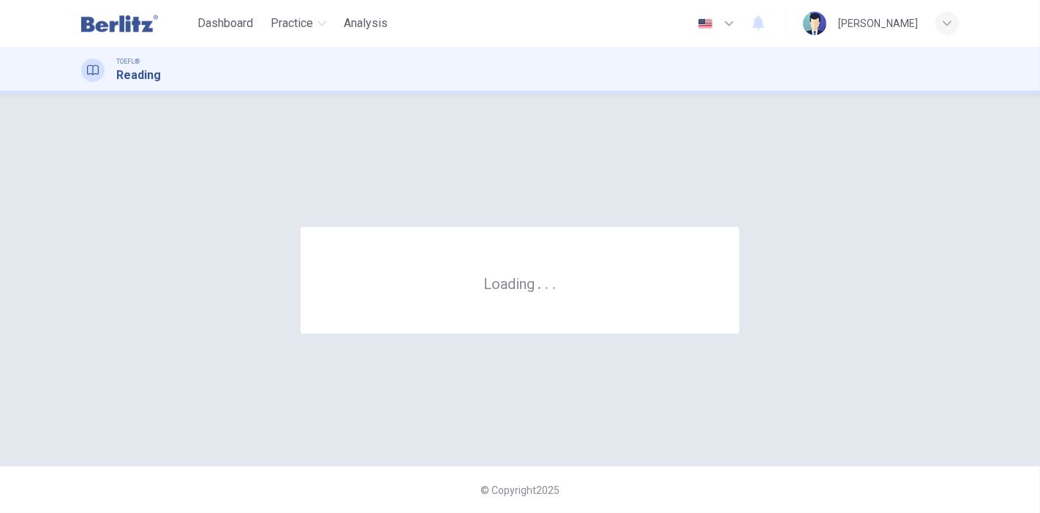
scroll to position [0, 0]
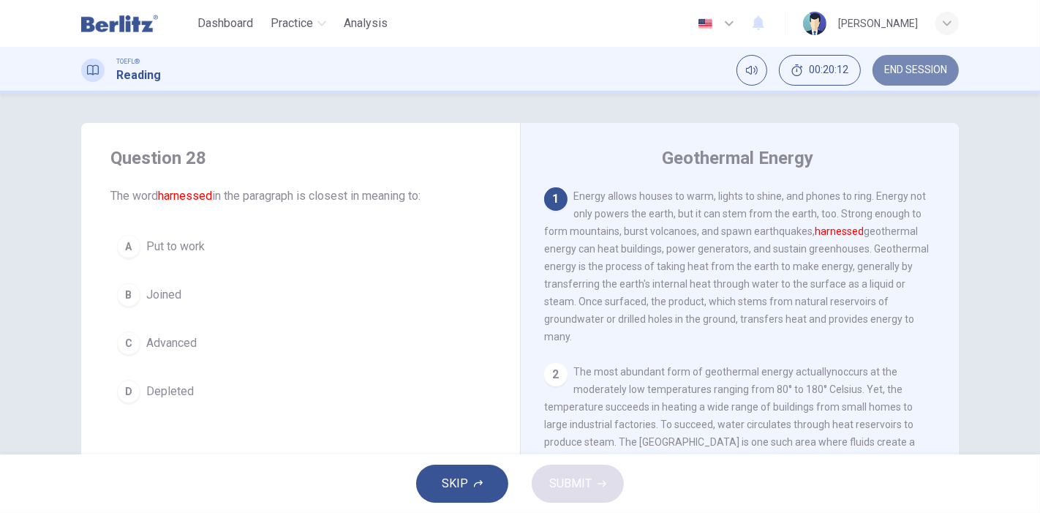
drag, startPoint x: 899, startPoint y: 57, endPoint x: 597, endPoint y: 69, distance: 302.4
click at [899, 57] on button "END SESSION" at bounding box center [916, 70] width 86 height 31
